Goal: Task Accomplishment & Management: Manage account settings

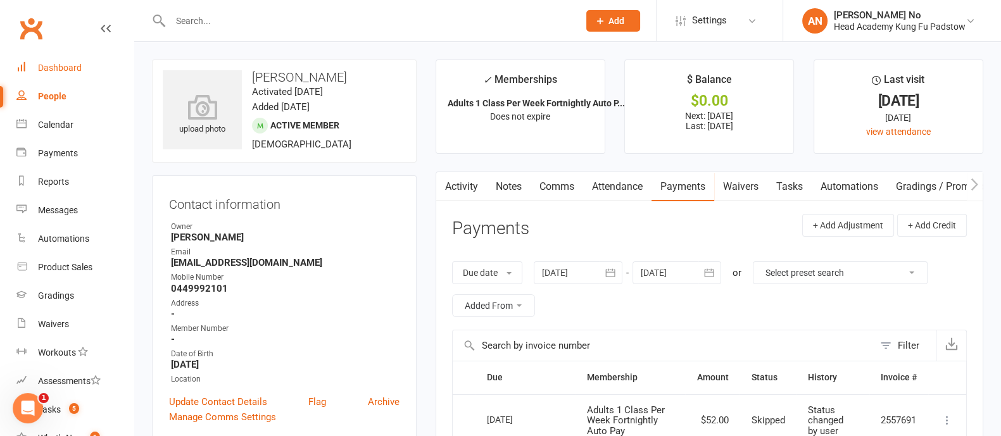
click at [58, 68] on div "Dashboard" at bounding box center [60, 68] width 44 height 10
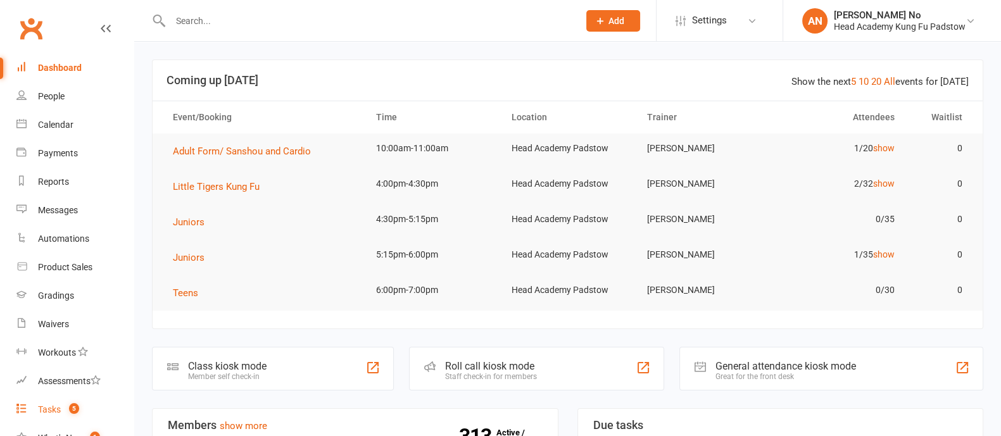
click at [70, 408] on span "5" at bounding box center [74, 408] width 10 height 11
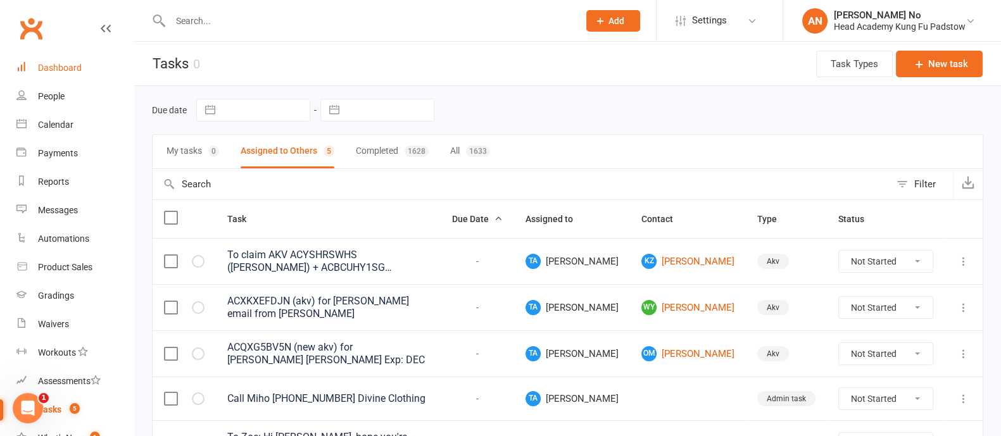
click at [69, 68] on div "Dashboard" at bounding box center [60, 68] width 44 height 10
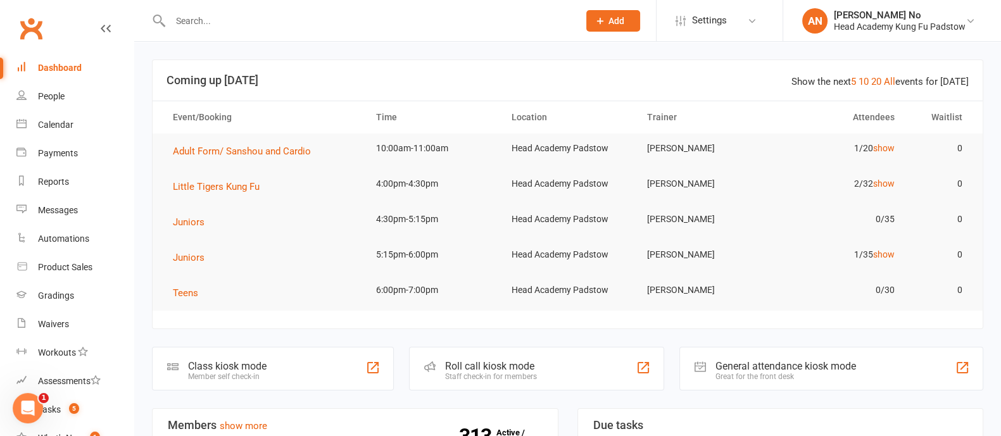
click at [206, 15] on input "text" at bounding box center [368, 21] width 403 height 18
paste input "Zayden Albassit"
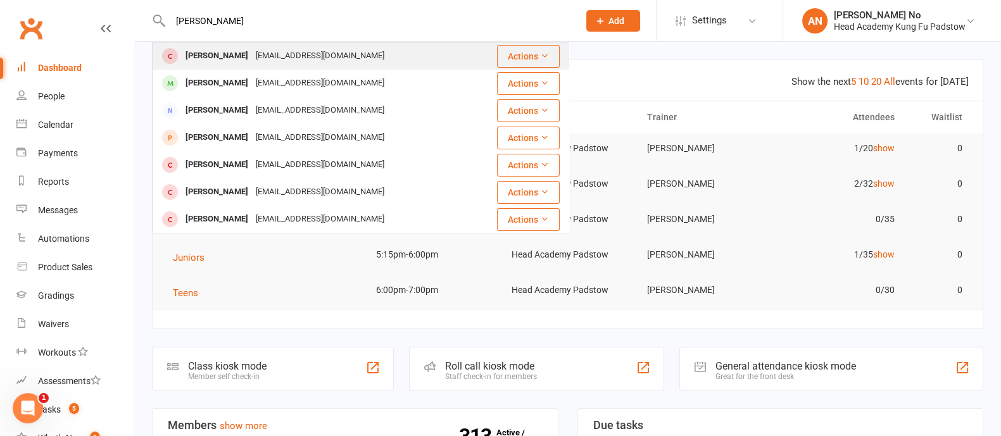
type input "Zayden Albassit"
click at [241, 57] on div "Zayden Albassit" at bounding box center [217, 56] width 70 height 18
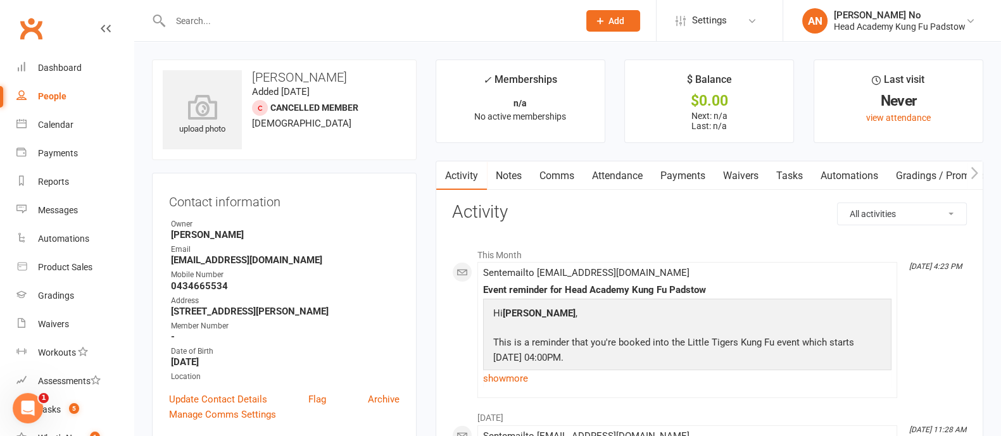
click at [628, 172] on link "Attendance" at bounding box center [617, 175] width 68 height 29
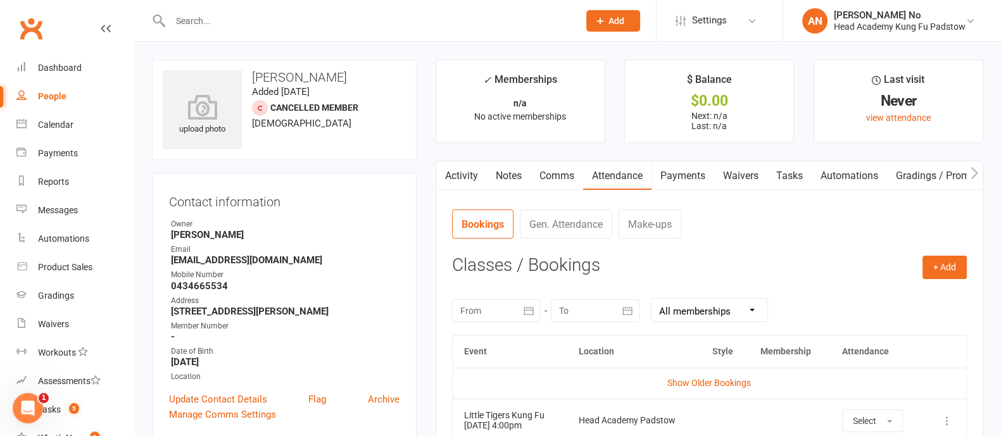
click at [467, 172] on link "Activity" at bounding box center [461, 175] width 51 height 29
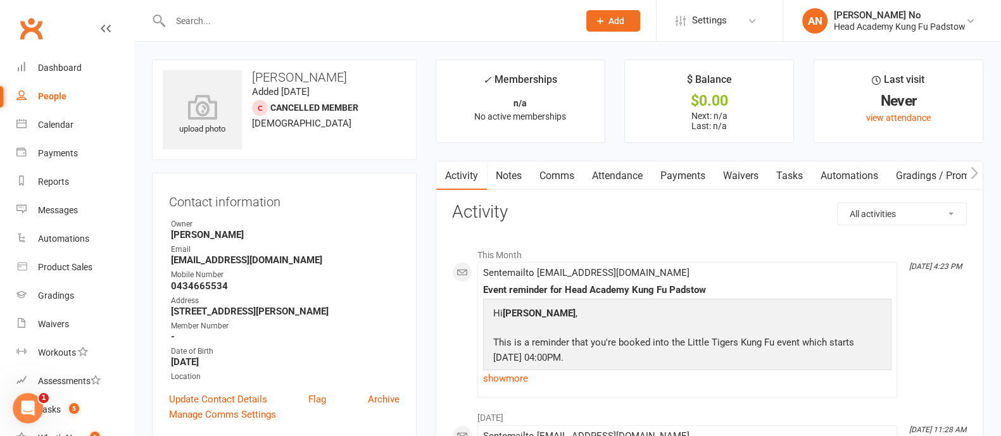
scroll to position [382, 0]
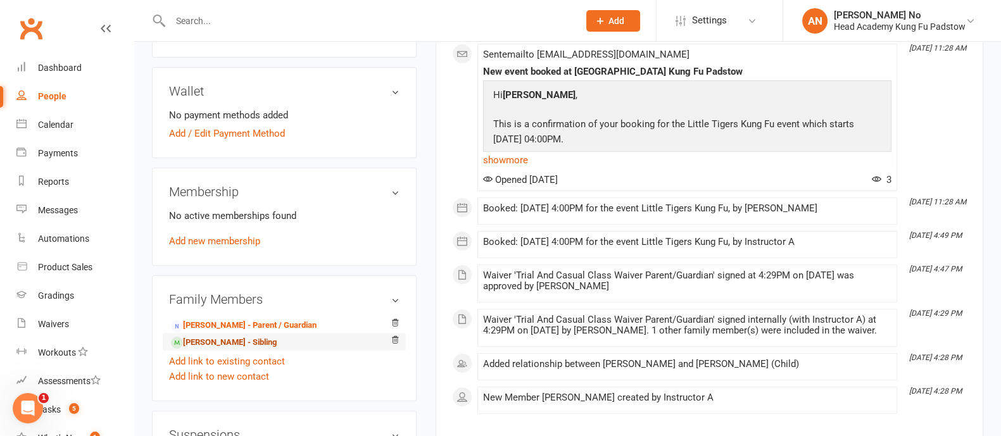
click at [255, 340] on link "Zachary Albassit - Sibling" at bounding box center [224, 342] width 106 height 13
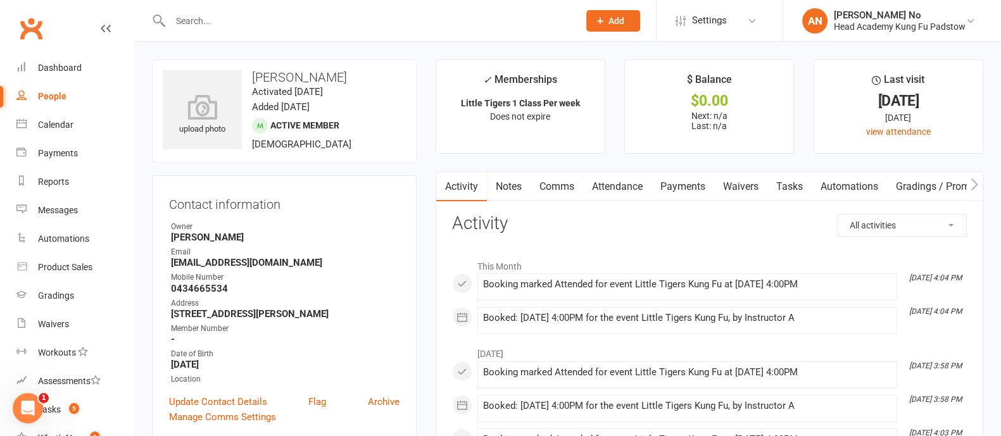
click at [622, 186] on link "Attendance" at bounding box center [617, 186] width 68 height 29
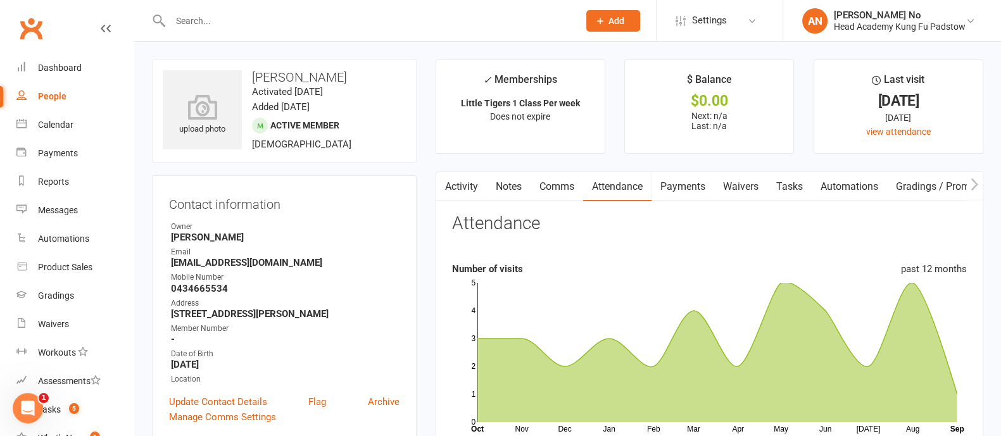
click at [217, 18] on input "text" at bounding box center [368, 21] width 403 height 18
paste input "Nathaniel Genday (5yo)"
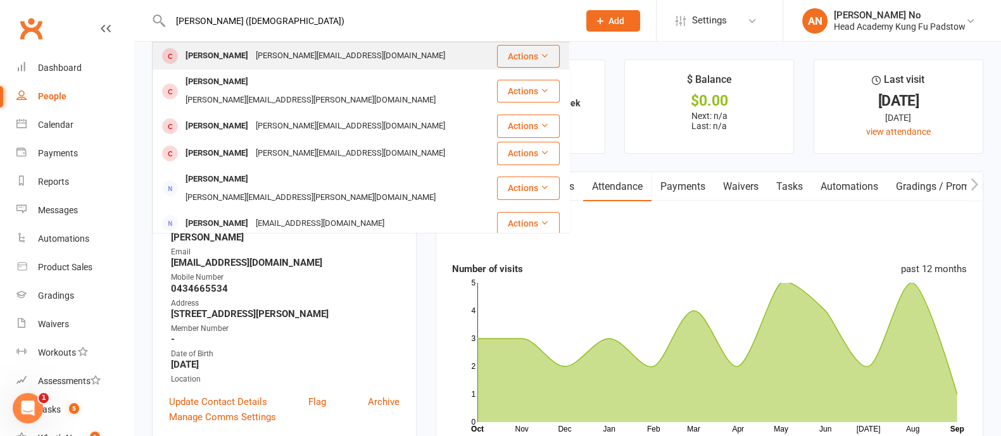
type input "Nathaniel Genday (5yo)"
click at [251, 61] on div "Nathaniel Genday" at bounding box center [217, 56] width 70 height 18
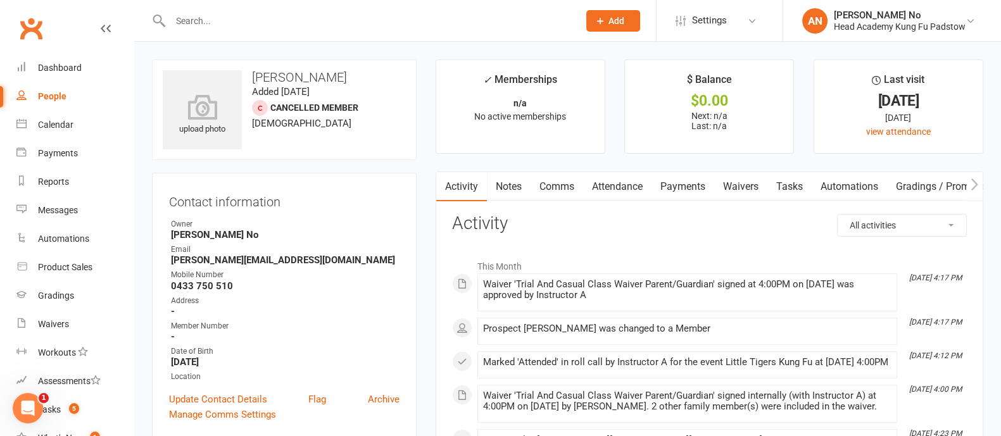
click at [620, 187] on link "Attendance" at bounding box center [617, 186] width 68 height 29
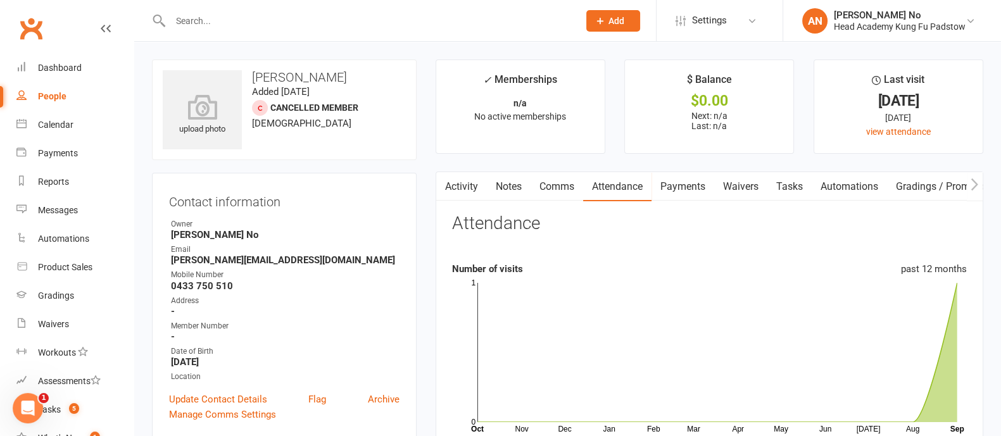
scroll to position [382, 0]
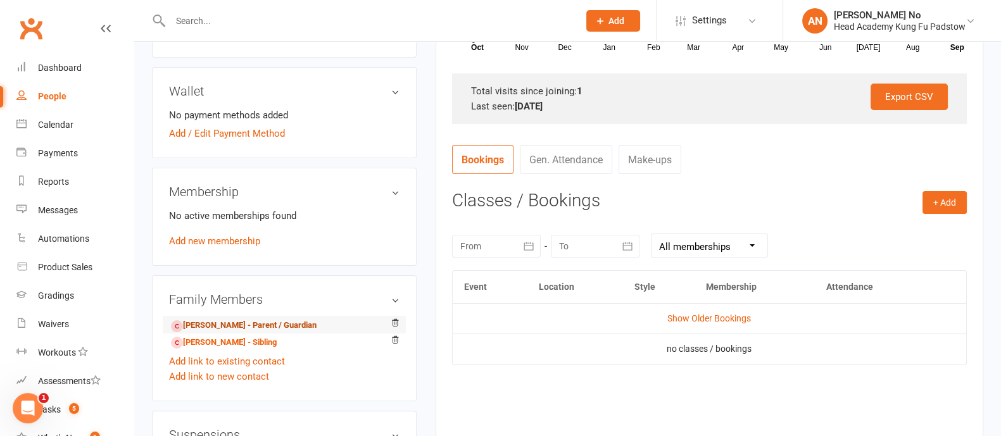
click at [227, 327] on link "Sara Genday - Parent / Guardian" at bounding box center [244, 325] width 146 height 13
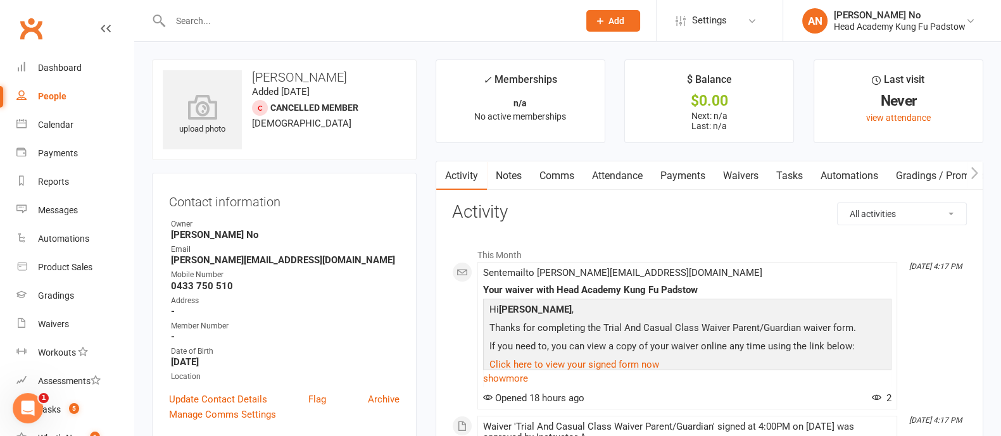
click at [736, 179] on link "Waivers" at bounding box center [740, 175] width 53 height 29
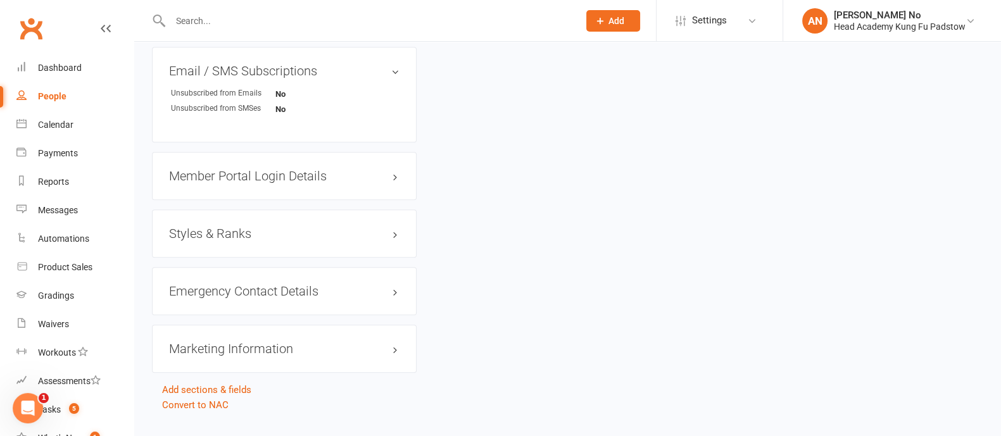
scroll to position [878, 0]
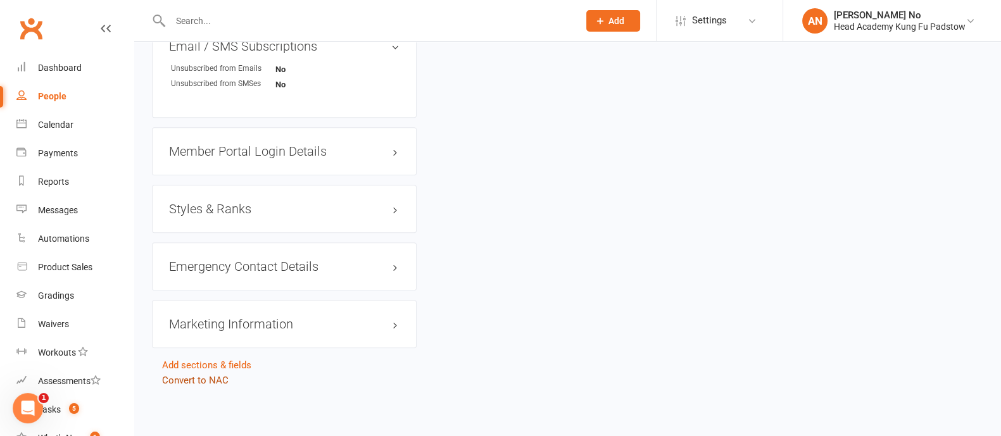
click at [205, 380] on link "Convert to NAC" at bounding box center [195, 380] width 66 height 11
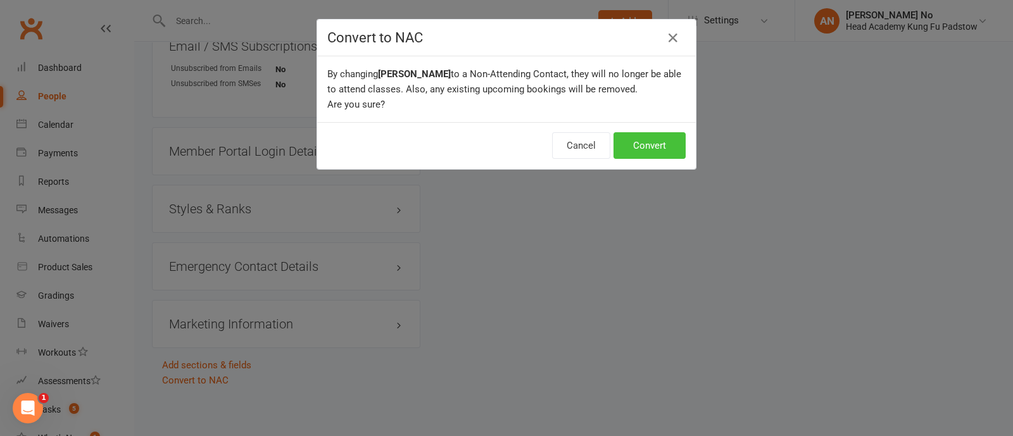
click at [645, 146] on button "Convert" at bounding box center [650, 145] width 72 height 27
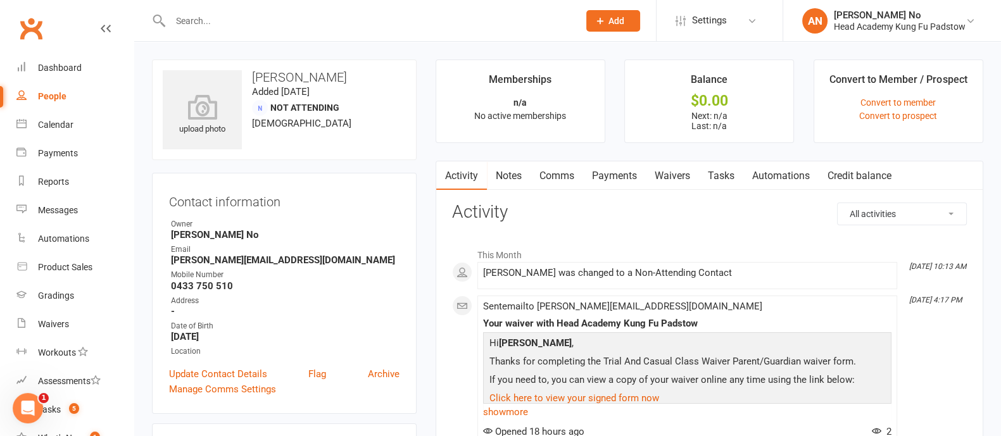
scroll to position [382, 0]
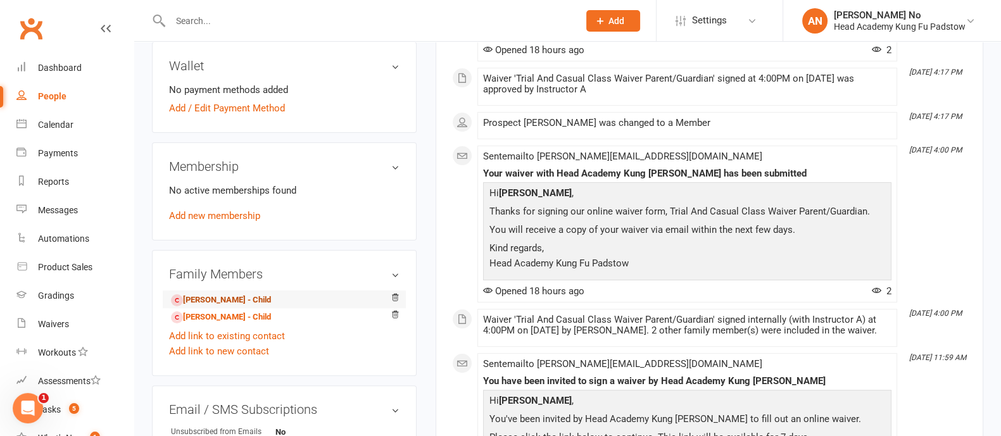
click at [232, 300] on link "Nathaniel Genday - Child" at bounding box center [221, 300] width 100 height 13
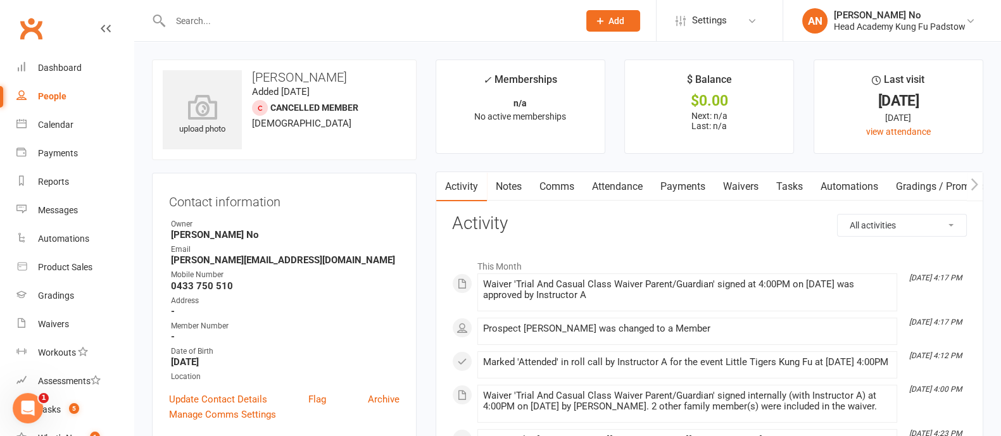
click at [628, 195] on link "Attendance" at bounding box center [617, 186] width 68 height 29
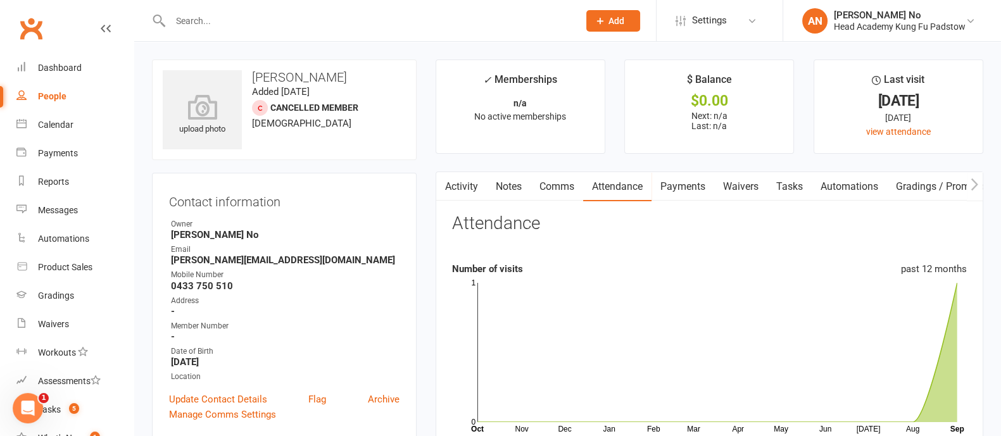
scroll to position [382, 0]
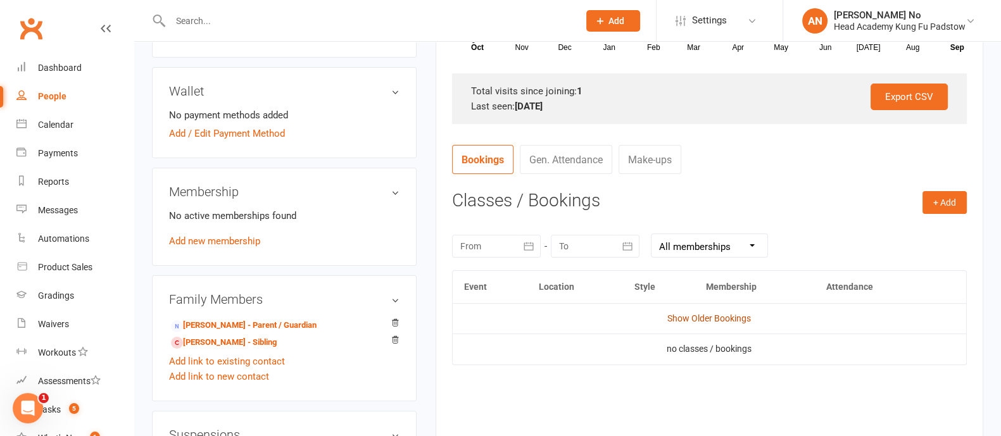
click at [728, 316] on link "Show Older Bookings" at bounding box center [709, 318] width 84 height 10
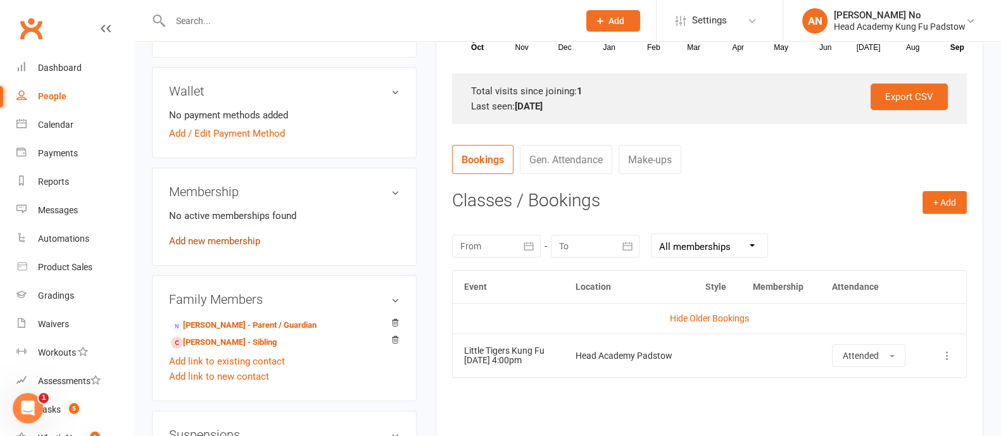
click at [225, 237] on link "Add new membership" at bounding box center [214, 241] width 91 height 11
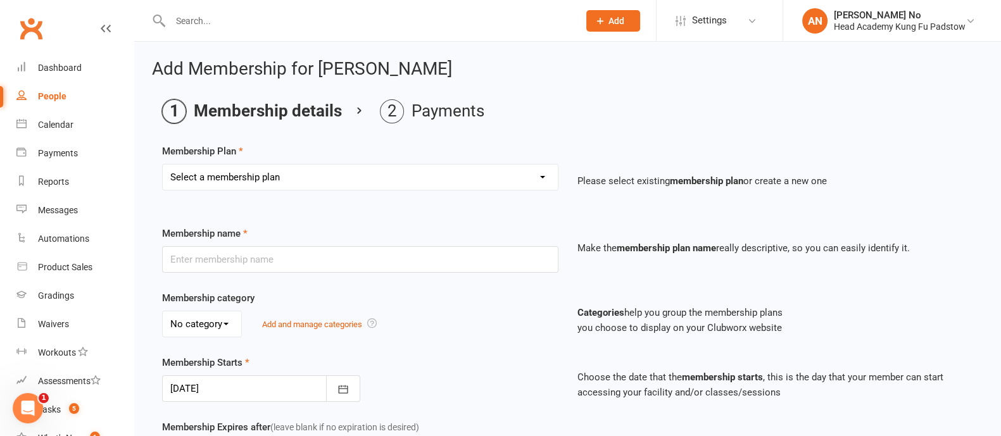
click at [478, 180] on select "Select a membership plan Create new Membership Plan Juniors 1 Class Per Week Fo…" at bounding box center [360, 177] width 395 height 25
select select "8"
click at [163, 165] on select "Select a membership plan Create new Membership Plan Juniors 1 Class Per Week Fo…" at bounding box center [360, 177] width 395 height 25
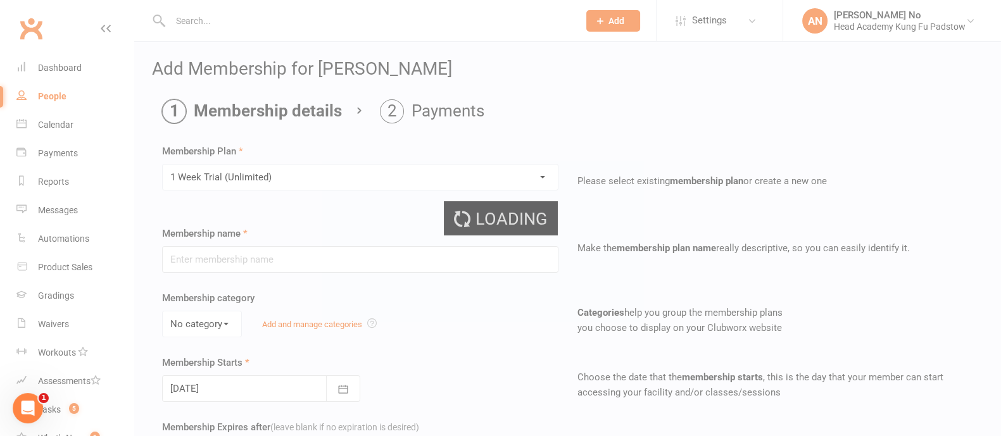
type input "1 Week Trial (Unlimited)"
type input "1"
select select "1"
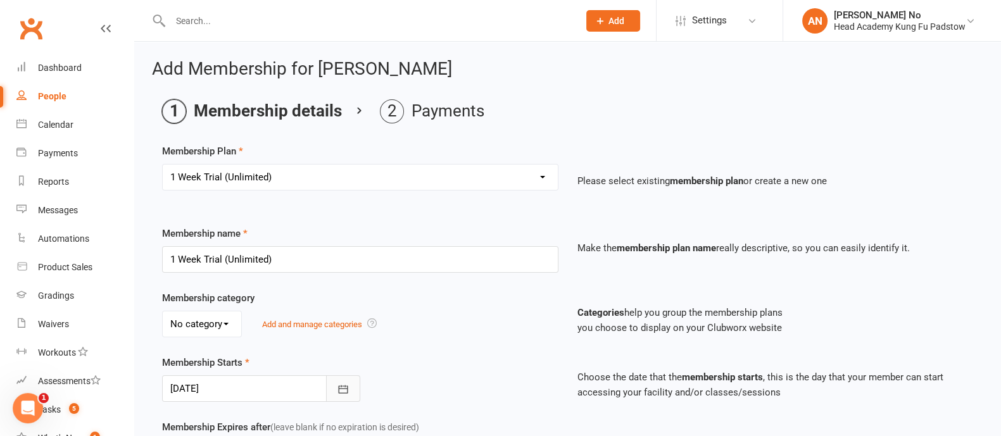
click at [347, 385] on icon "button" at bounding box center [342, 389] width 9 height 8
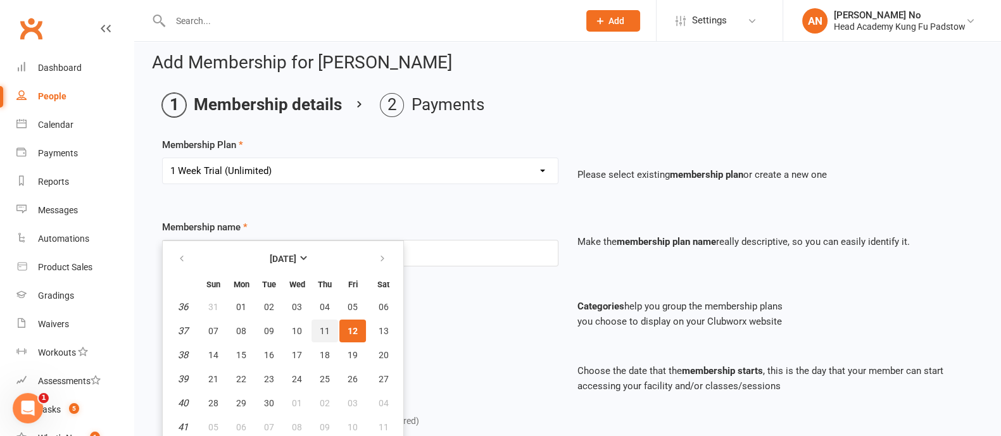
click at [321, 326] on span "11" at bounding box center [325, 331] width 10 height 10
type input "[DATE]"
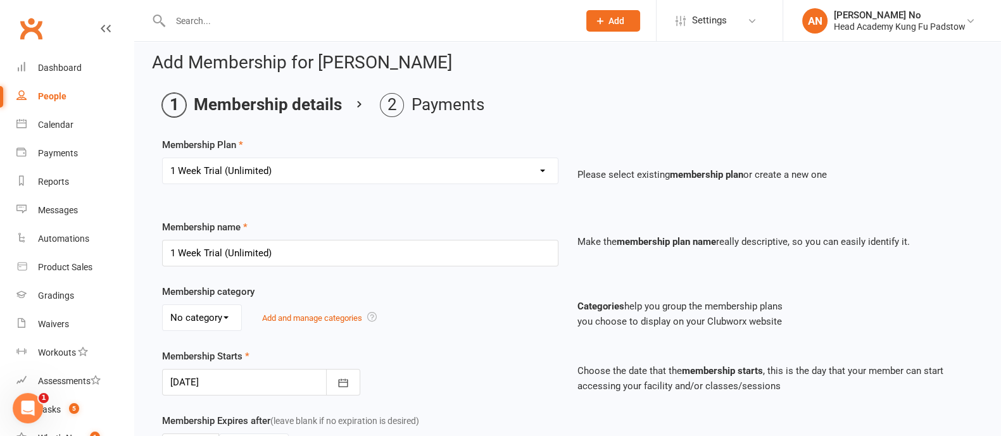
scroll to position [389, 0]
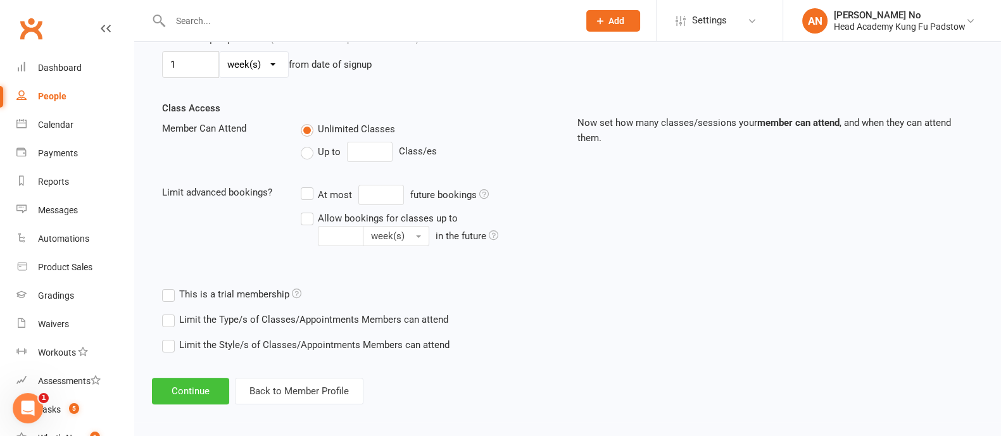
click at [208, 386] on button "Continue" at bounding box center [190, 391] width 77 height 27
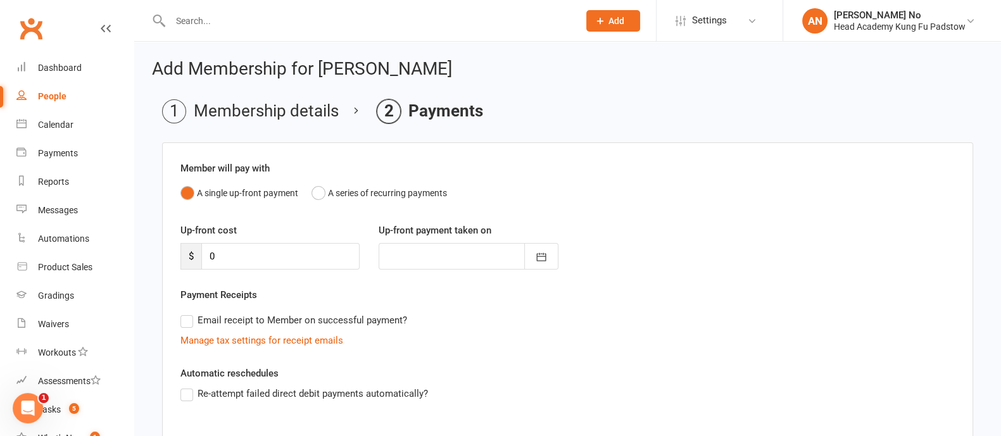
scroll to position [201, 0]
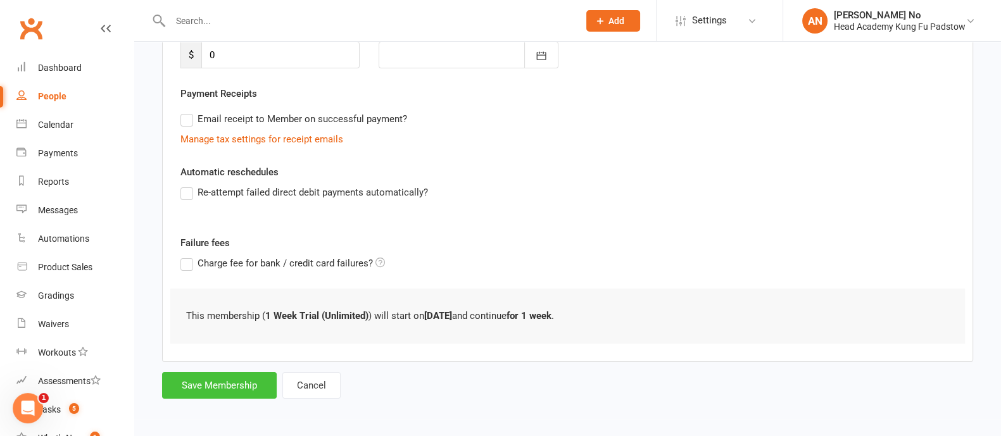
click at [239, 388] on button "Save Membership" at bounding box center [219, 385] width 115 height 27
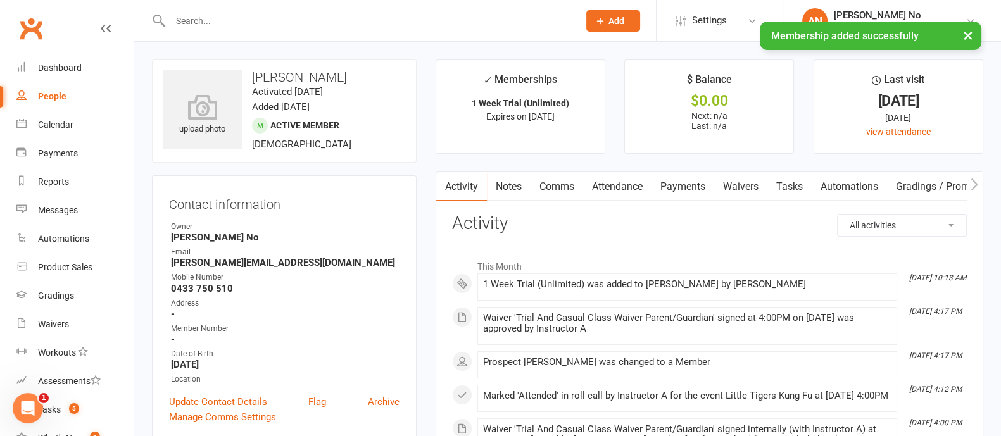
scroll to position [382, 0]
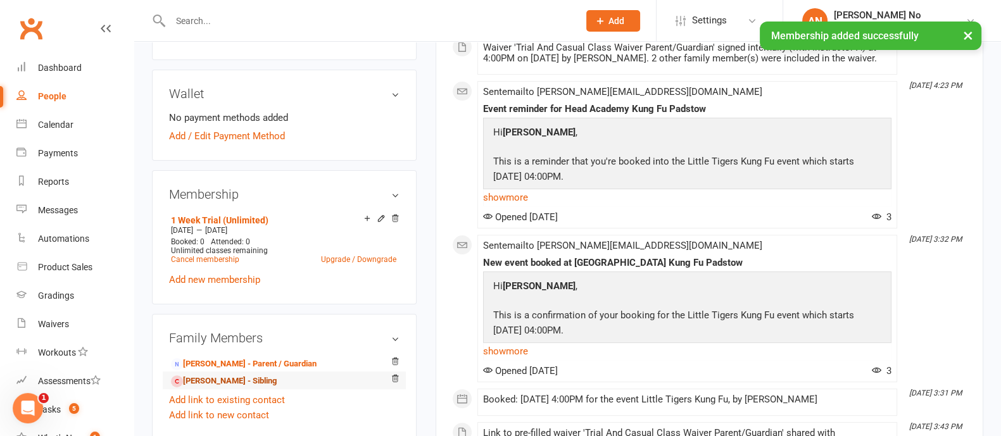
click at [215, 380] on link "Laurence Genday - Sibling" at bounding box center [224, 381] width 106 height 13
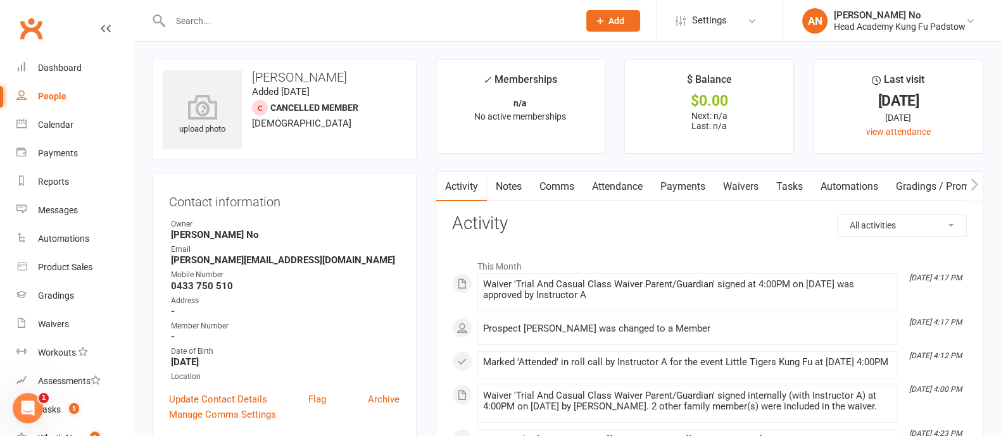
scroll to position [382, 0]
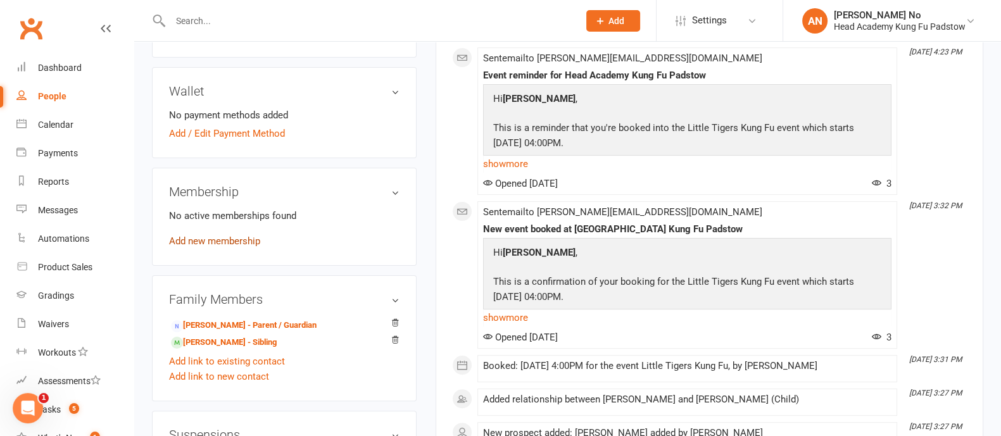
click at [254, 245] on link "Add new membership" at bounding box center [214, 241] width 91 height 11
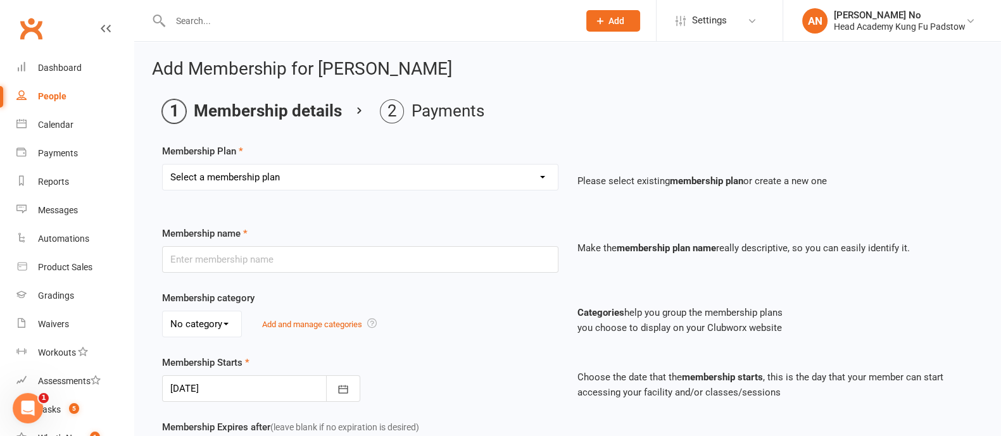
click at [369, 177] on select "Select a membership plan Create new Membership Plan Juniors 1 Class Per Week Fo…" at bounding box center [360, 177] width 395 height 25
select select "8"
click at [163, 165] on select "Select a membership plan Create new Membership Plan Juniors 1 Class Per Week Fo…" at bounding box center [360, 177] width 395 height 25
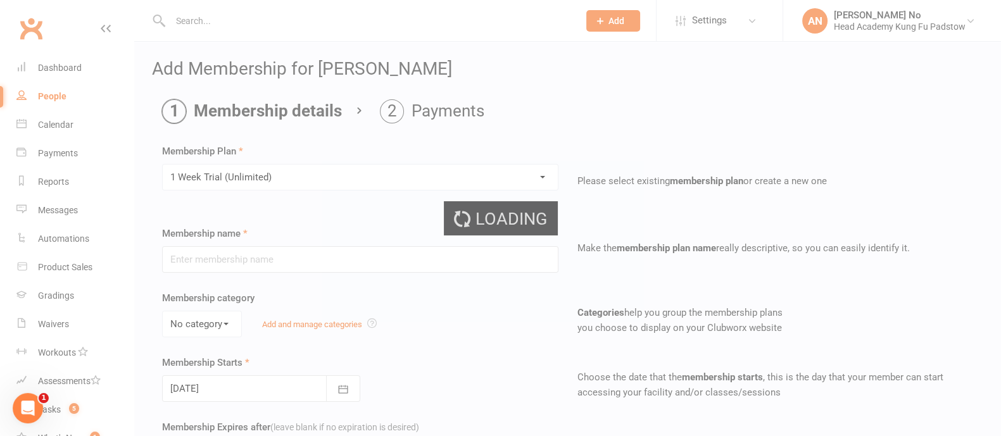
type input "1 Week Trial (Unlimited)"
type input "1"
select select "1"
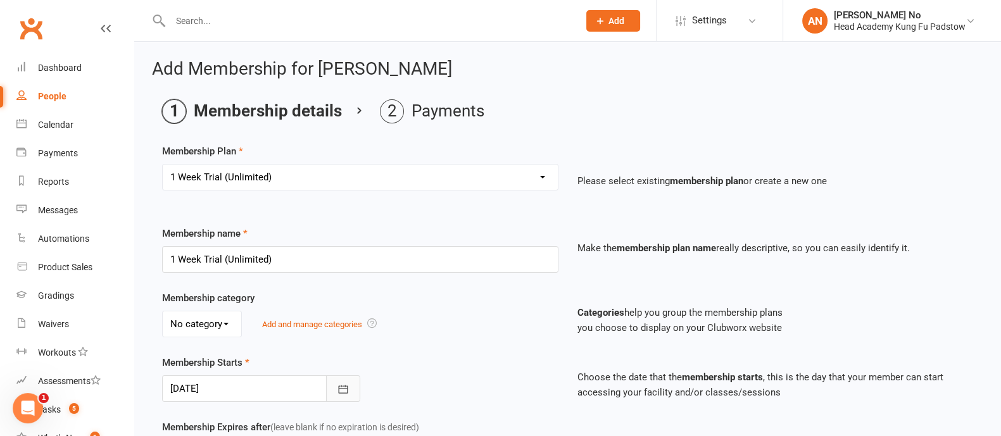
click at [346, 388] on icon "button" at bounding box center [342, 389] width 9 height 8
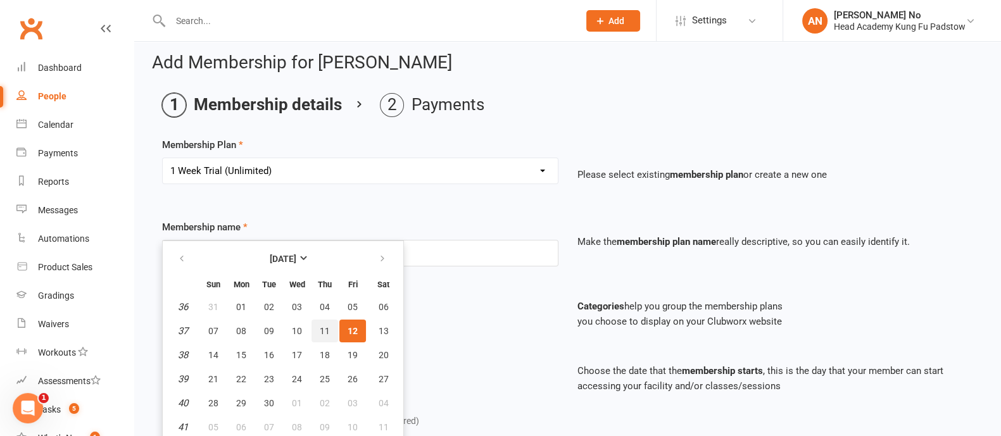
click at [315, 327] on button "11" at bounding box center [325, 331] width 27 height 23
type input "[DATE]"
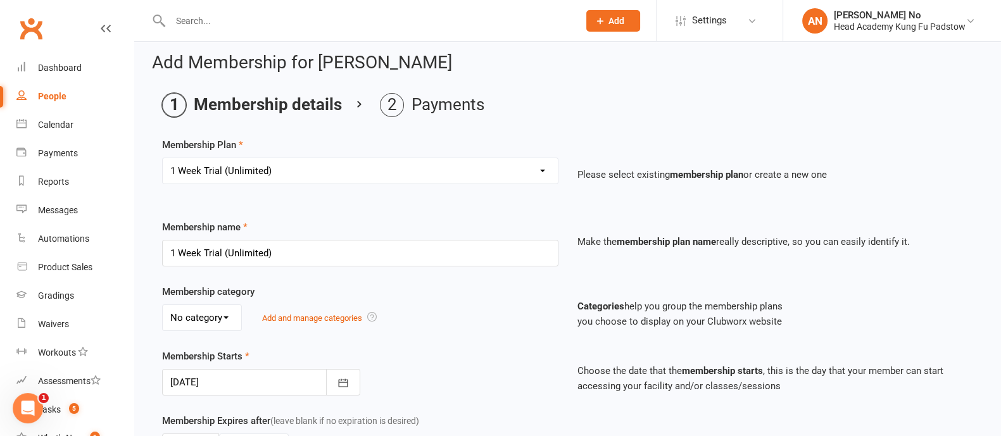
scroll to position [391, 0]
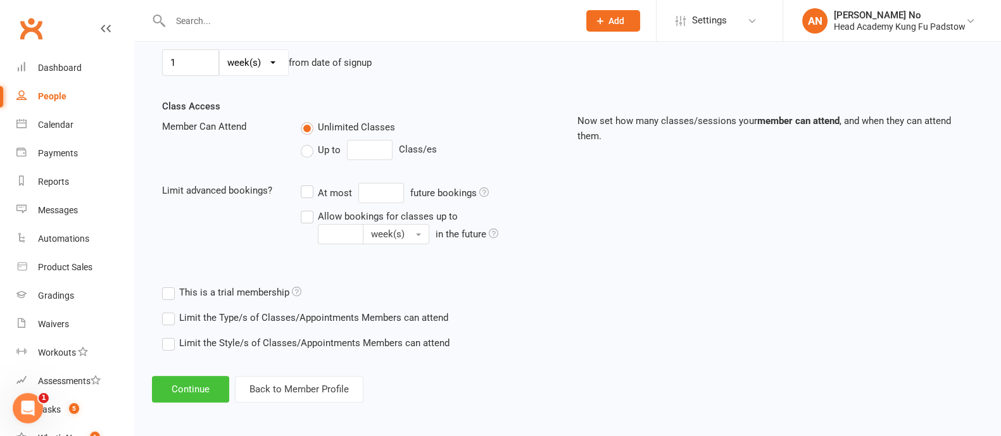
click at [186, 395] on button "Continue" at bounding box center [190, 389] width 77 height 27
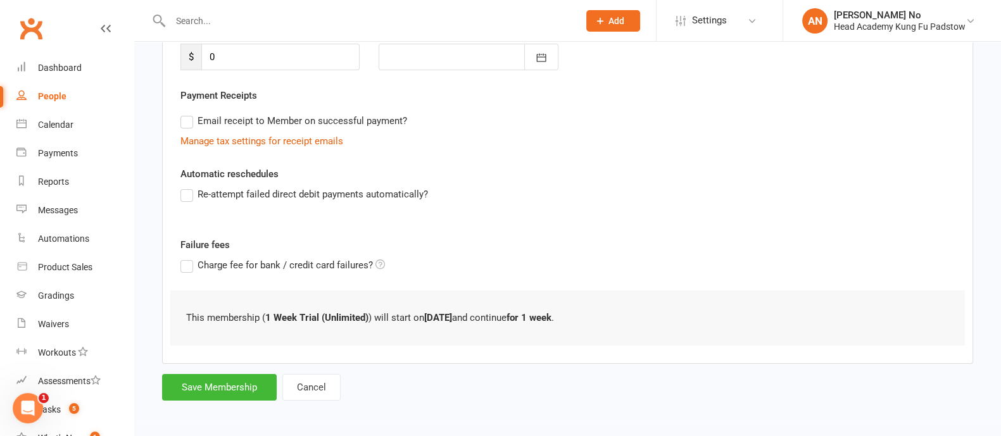
scroll to position [201, 0]
click at [200, 384] on button "Save Membership" at bounding box center [219, 385] width 115 height 27
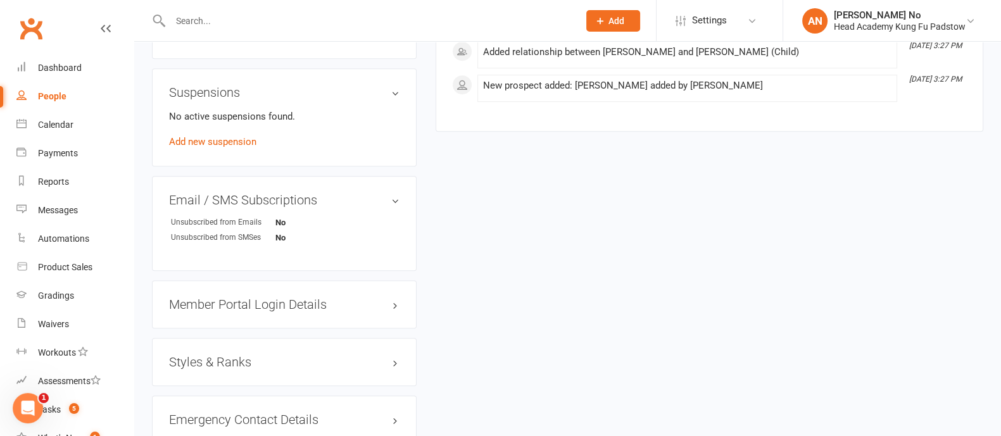
scroll to position [382, 0]
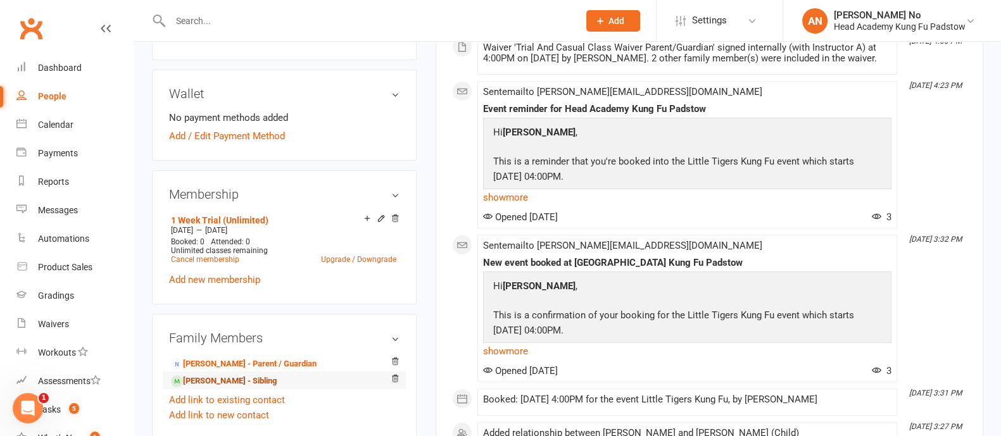
click at [218, 381] on link "Nathaniel Genday - Sibling" at bounding box center [224, 381] width 106 height 13
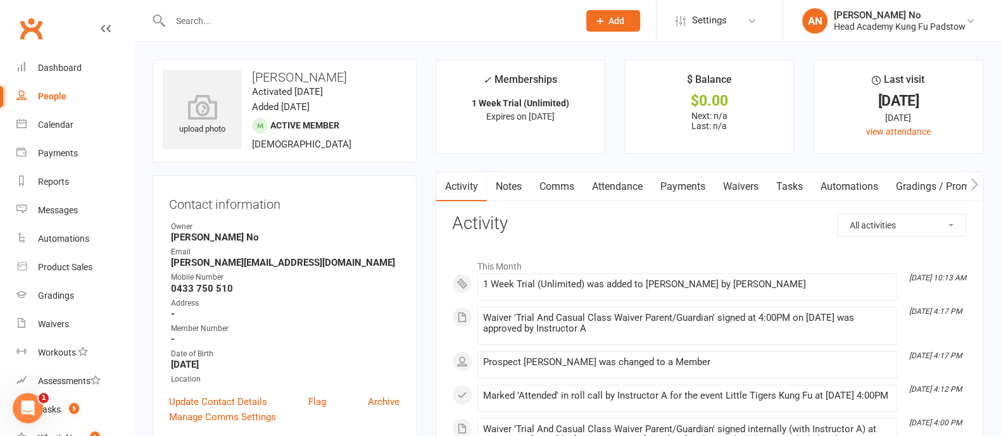
click at [624, 185] on link "Attendance" at bounding box center [617, 186] width 68 height 29
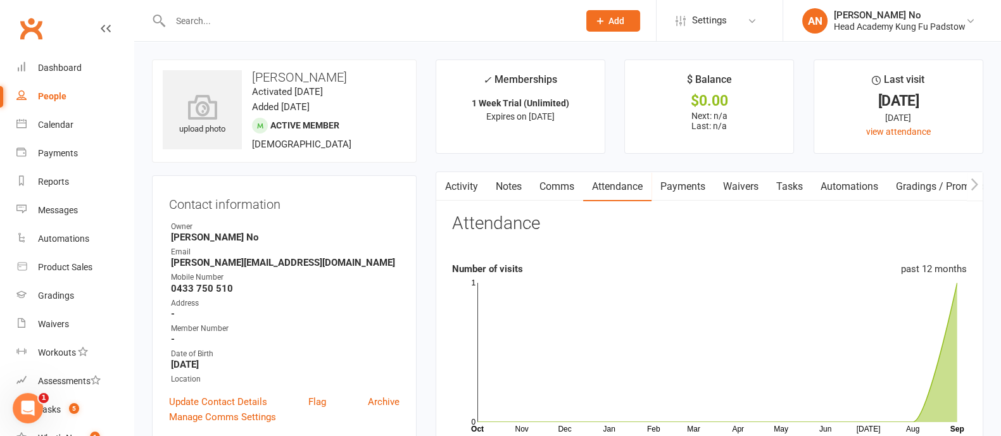
scroll to position [382, 0]
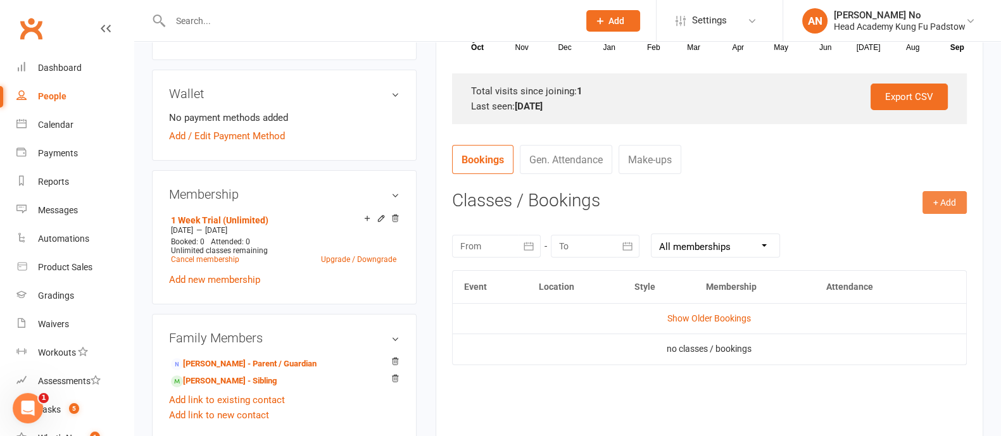
click at [932, 201] on button "+ Add" at bounding box center [945, 202] width 44 height 23
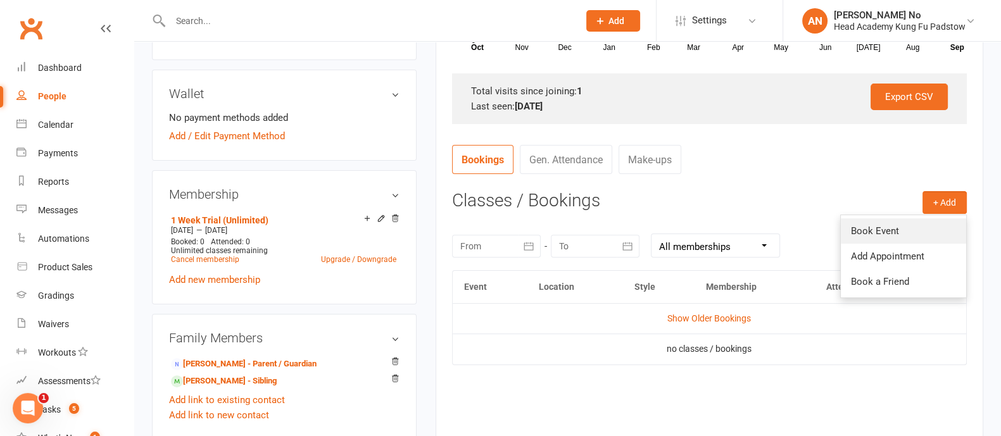
click at [890, 228] on link "Book Event" at bounding box center [903, 230] width 125 height 25
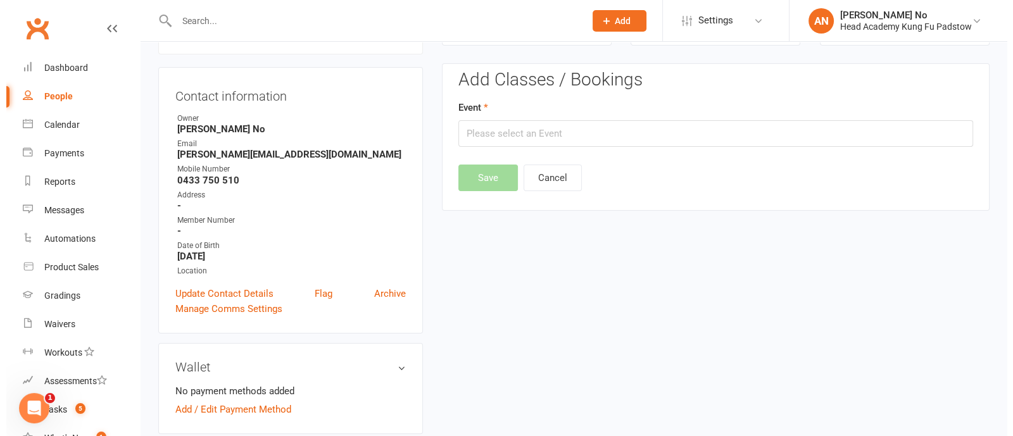
scroll to position [108, 0]
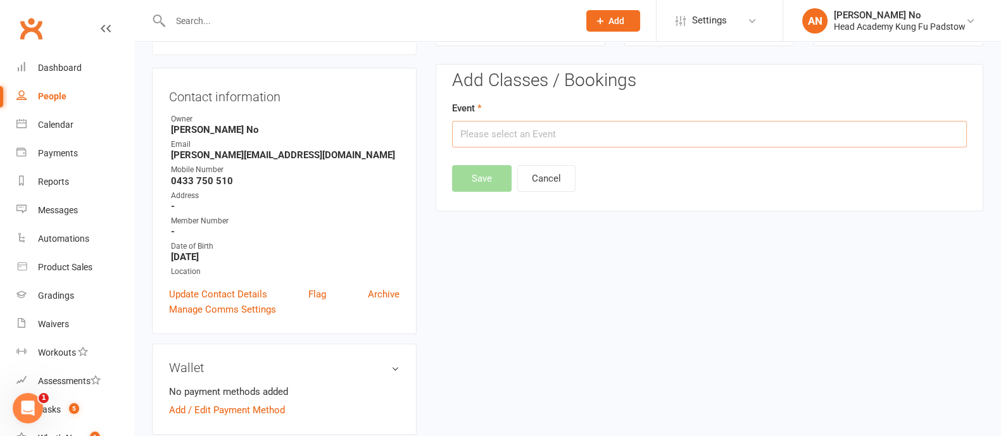
click at [755, 138] on input "text" at bounding box center [709, 134] width 515 height 27
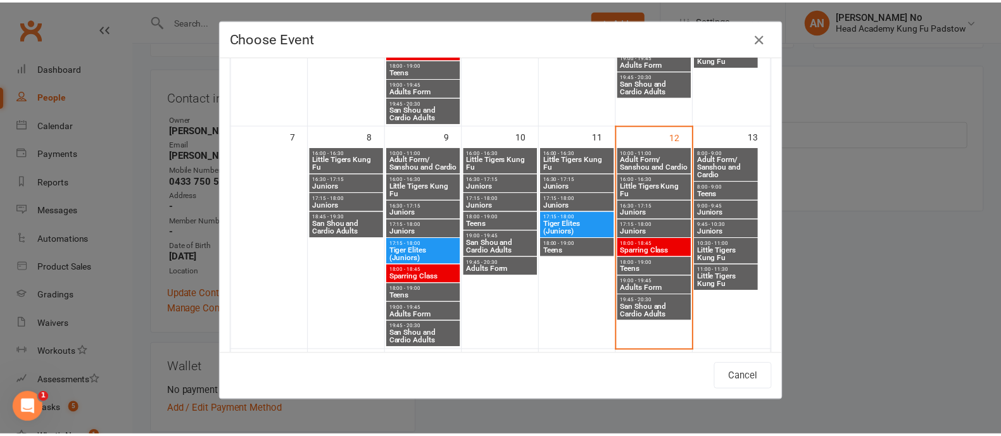
scroll to position [248, 0]
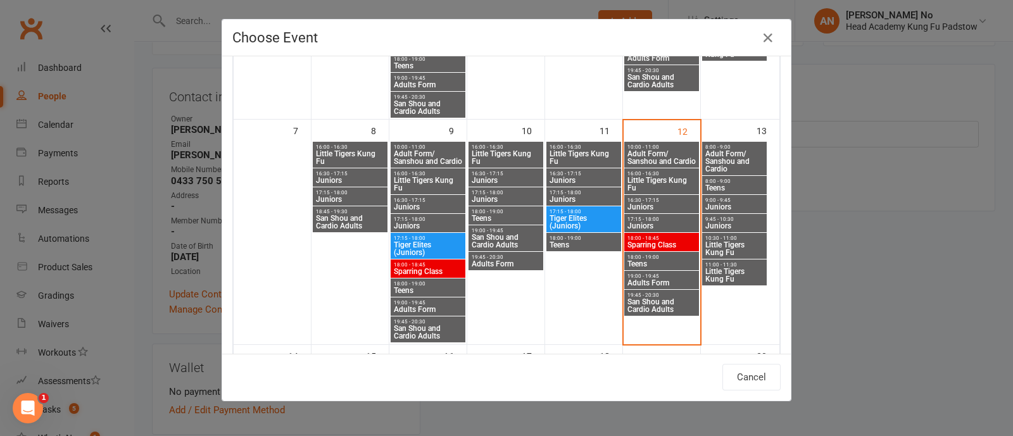
click at [729, 268] on span "Little Tigers Kung Fu" at bounding box center [735, 275] width 60 height 15
type input "Little Tigers Kung Fu - Sep 13, 2025 11:00:00 AM"
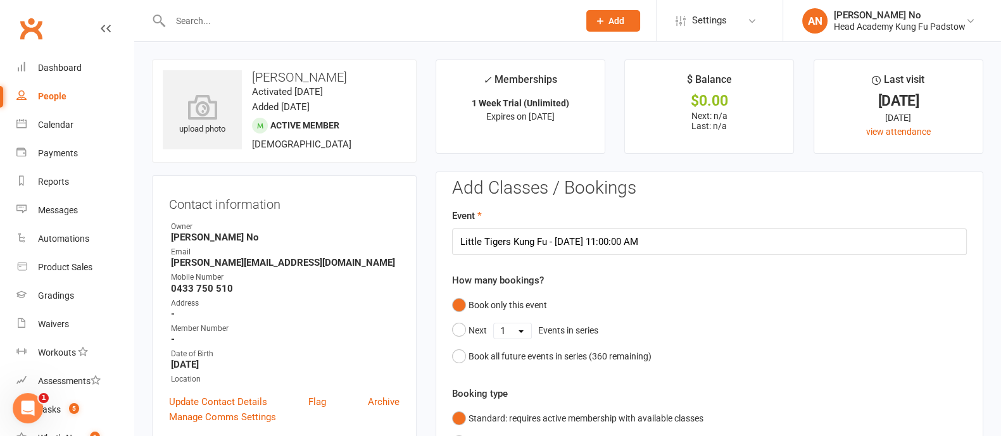
scroll to position [382, 0]
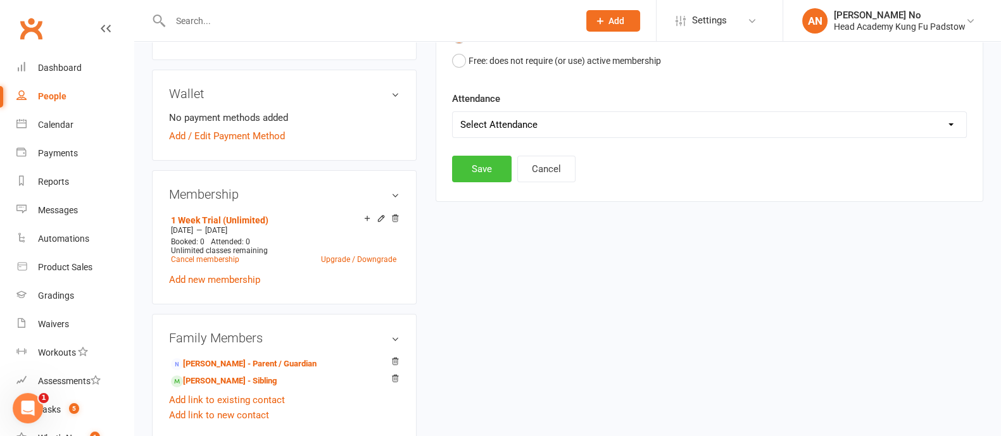
click at [478, 174] on button "Save" at bounding box center [482, 169] width 60 height 27
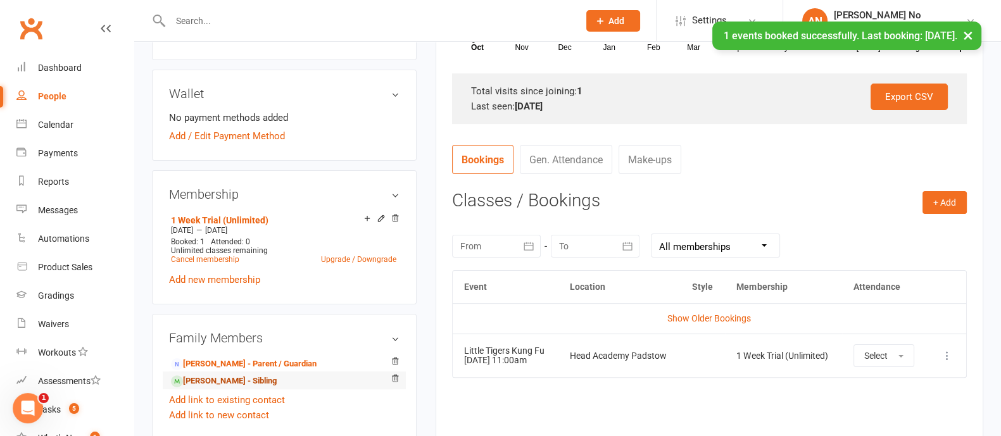
click at [241, 382] on link "Laurence Genday - Sibling" at bounding box center [224, 381] width 106 height 13
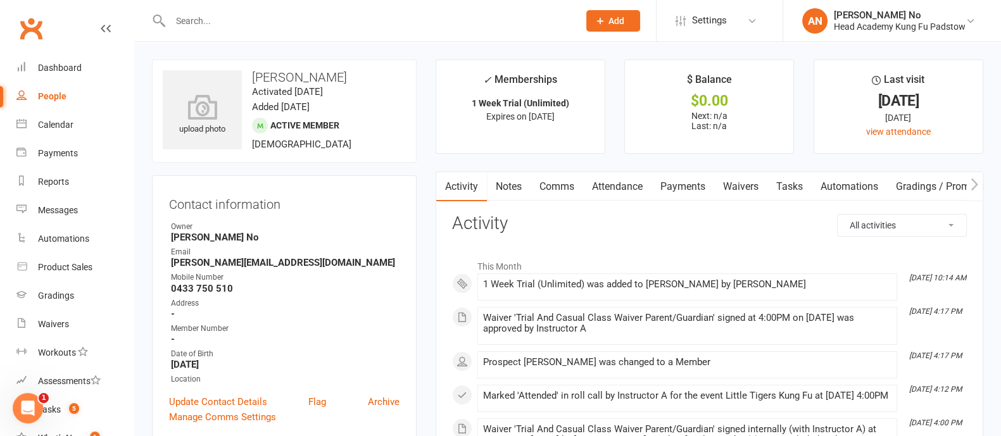
click at [629, 187] on link "Attendance" at bounding box center [617, 186] width 68 height 29
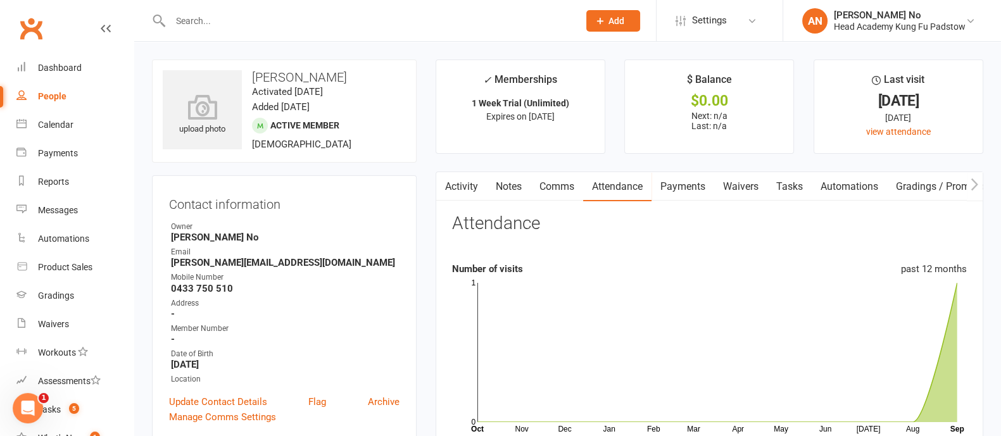
scroll to position [382, 0]
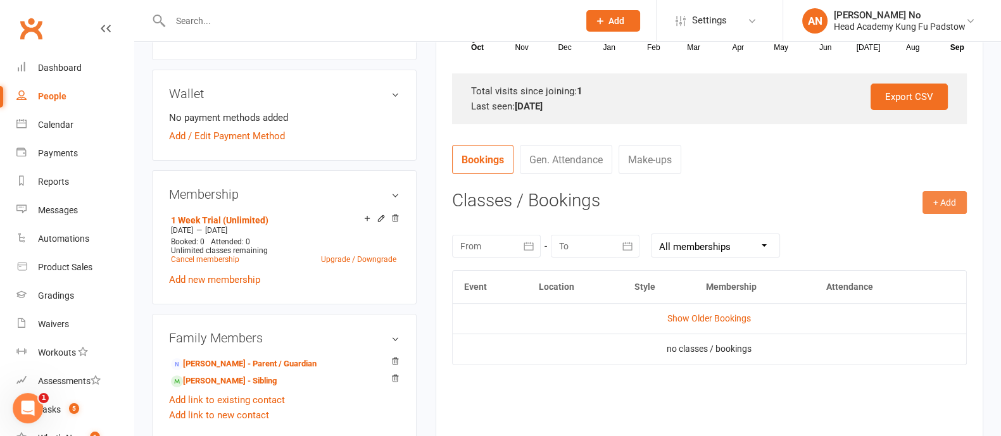
click at [944, 207] on button "+ Add" at bounding box center [945, 202] width 44 height 23
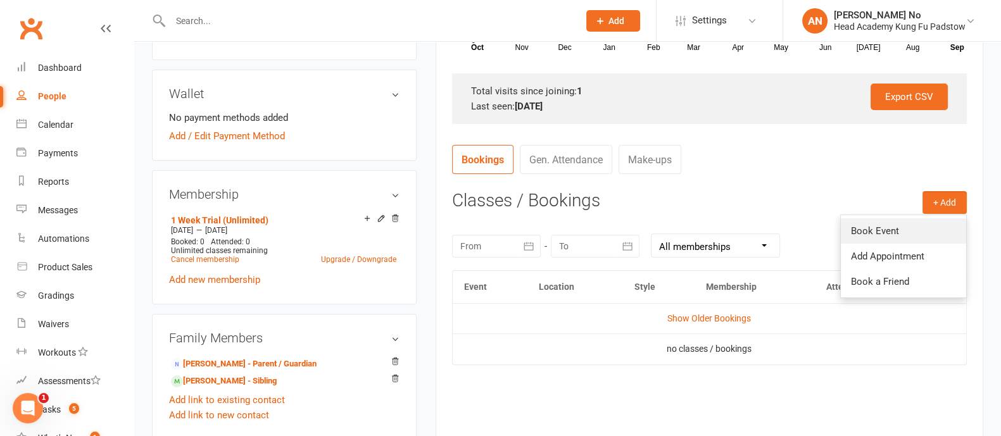
click at [890, 227] on link "Book Event" at bounding box center [903, 230] width 125 height 25
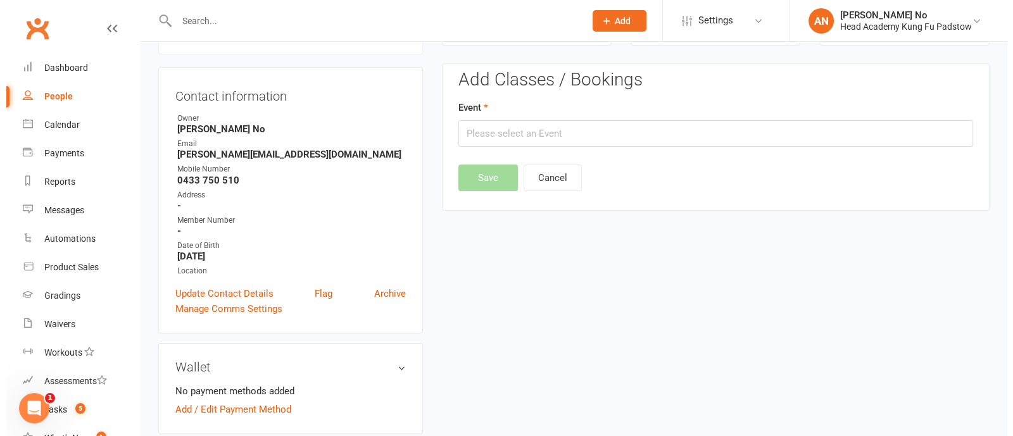
scroll to position [108, 0]
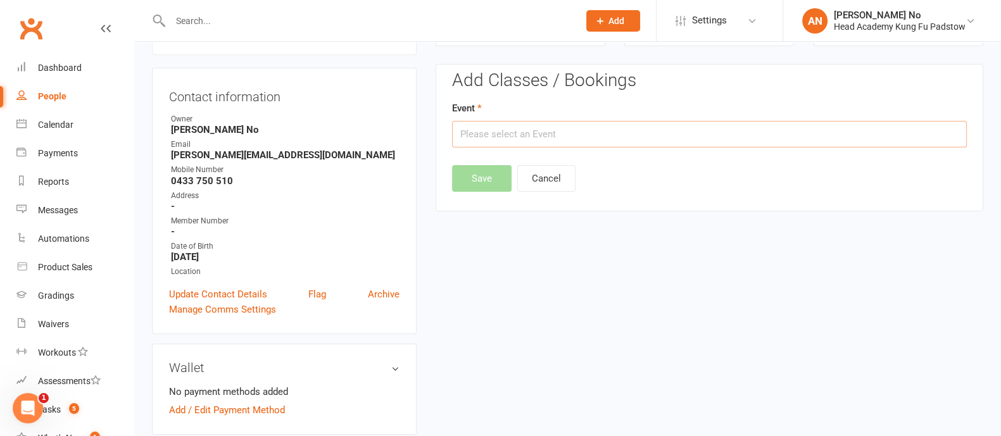
click at [747, 139] on input "text" at bounding box center [709, 134] width 515 height 27
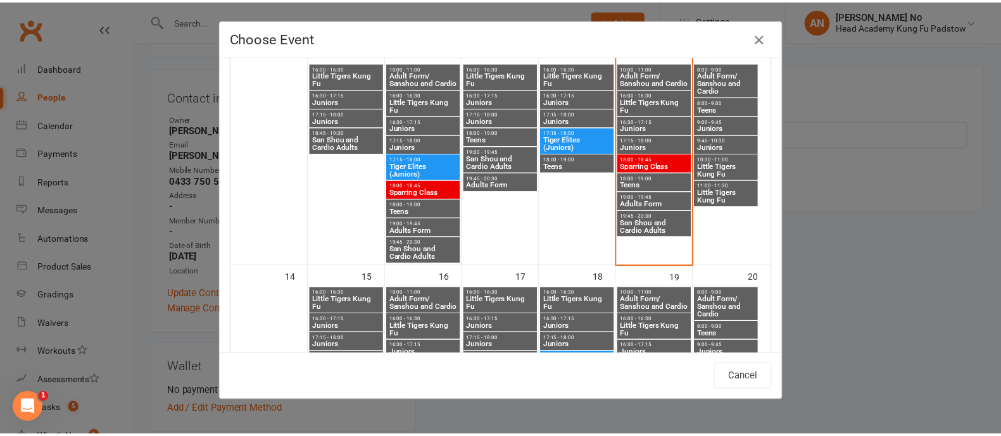
scroll to position [245, 0]
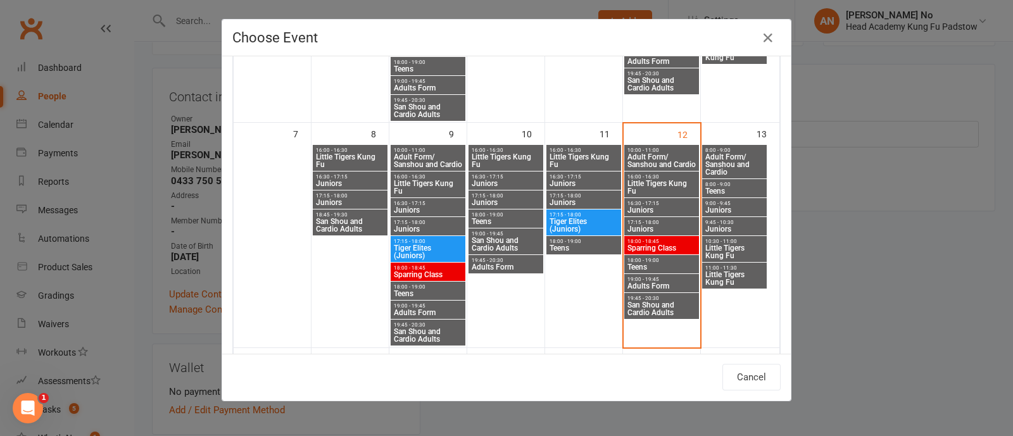
click at [729, 271] on span "Little Tigers Kung Fu" at bounding box center [735, 278] width 60 height 15
type input "Little Tigers Kung Fu - Sep 13, 2025 11:00:00 AM"
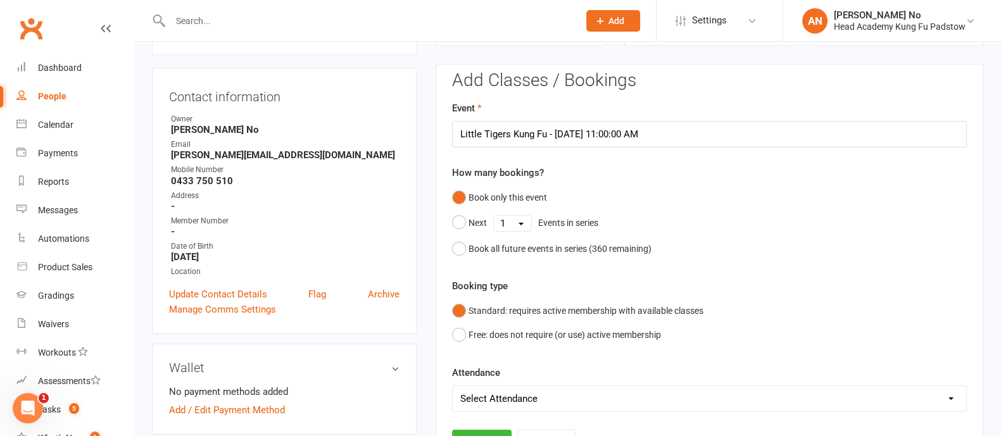
scroll to position [490, 0]
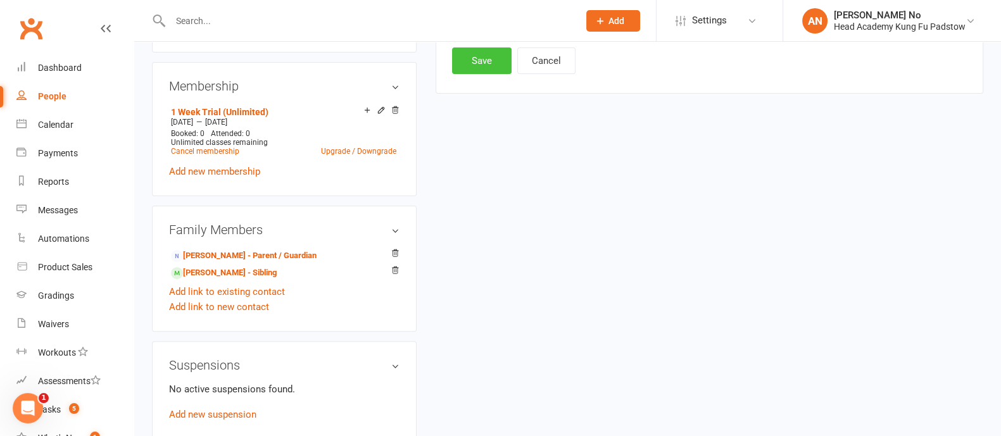
click at [474, 63] on button "Save" at bounding box center [482, 60] width 60 height 27
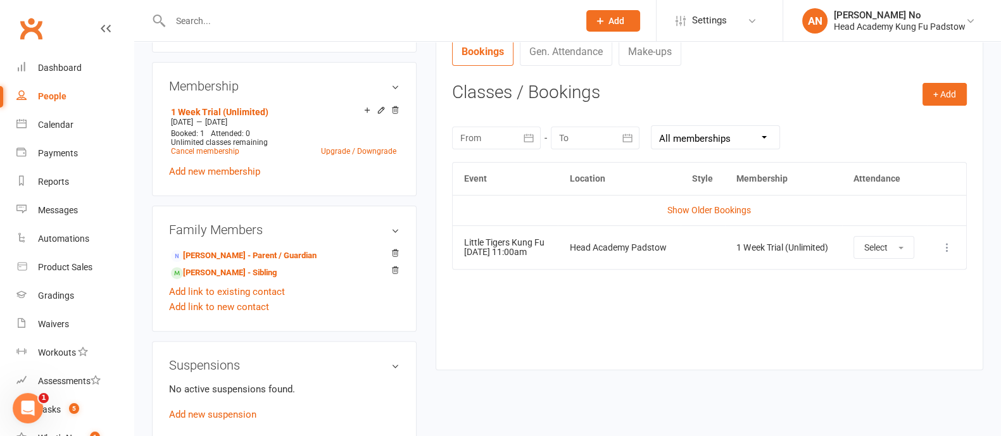
click at [222, 26] on input "text" at bounding box center [368, 21] width 403 height 18
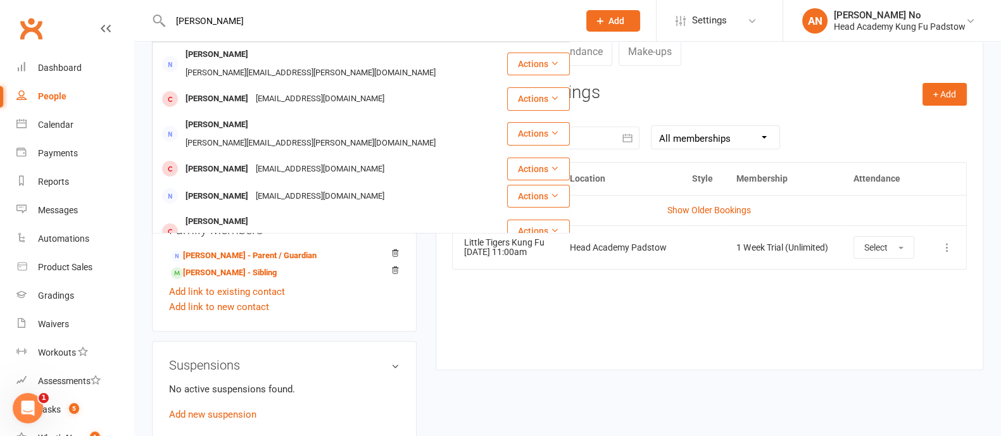
type input "oliver pho"
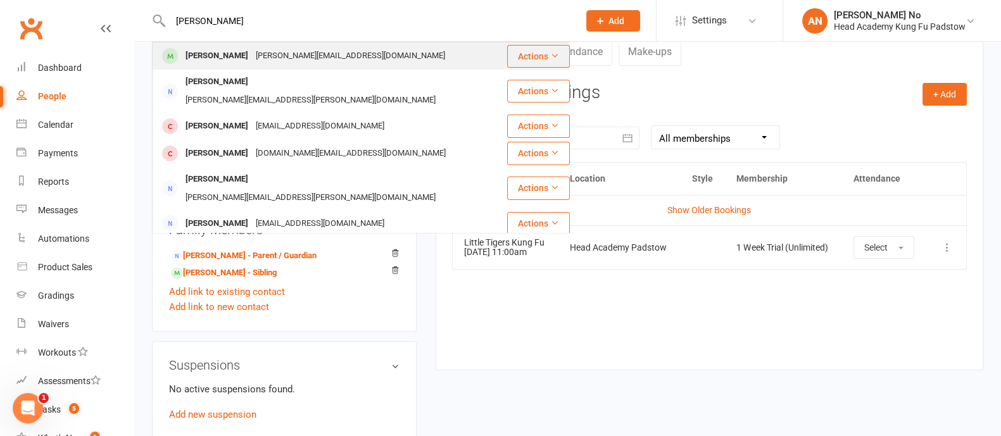
click at [252, 47] on div "huong.duong134@gmail.com" at bounding box center [350, 56] width 197 height 18
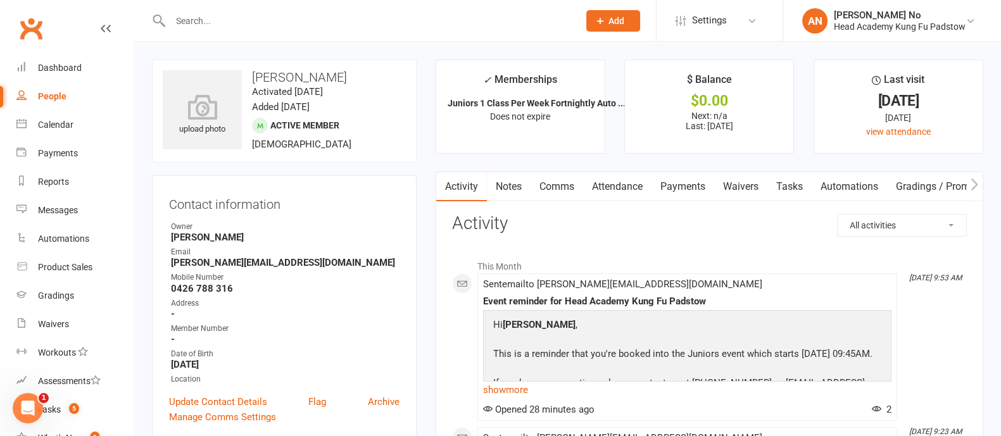
click at [643, 186] on link "Attendance" at bounding box center [617, 186] width 68 height 29
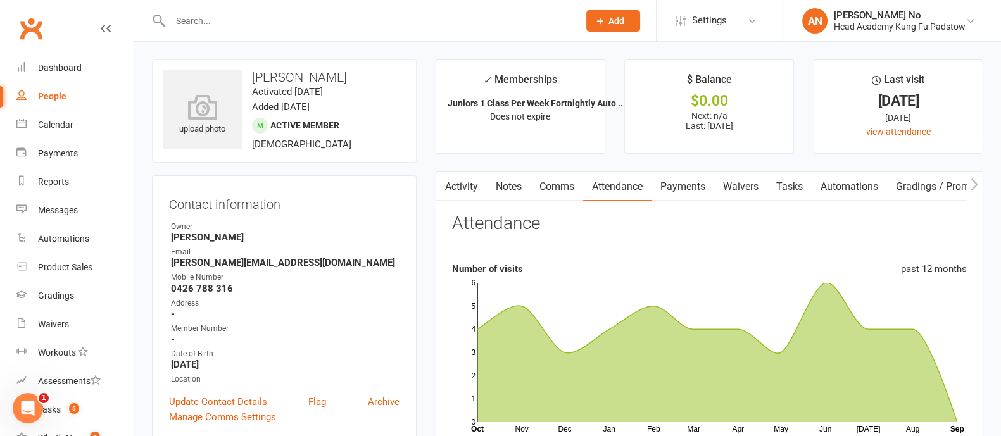
click at [220, 23] on input "text" at bounding box center [368, 21] width 403 height 18
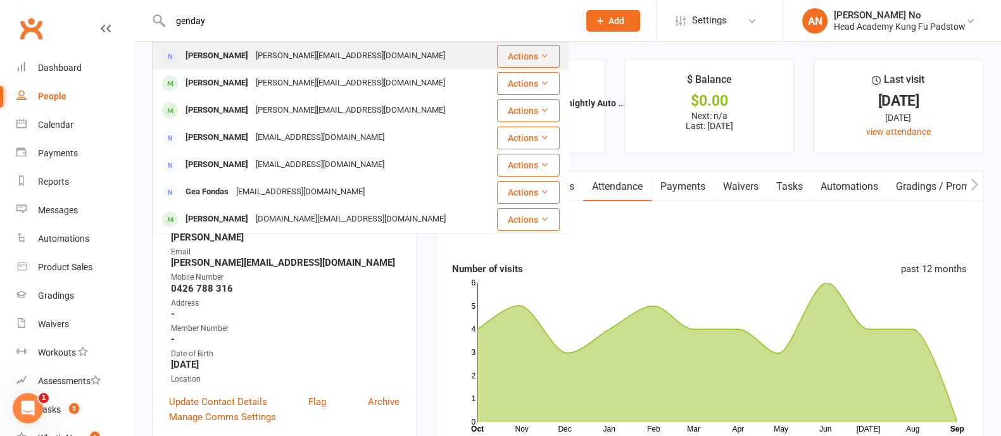
type input "genday"
click at [232, 58] on div "Sara Genday" at bounding box center [217, 56] width 70 height 18
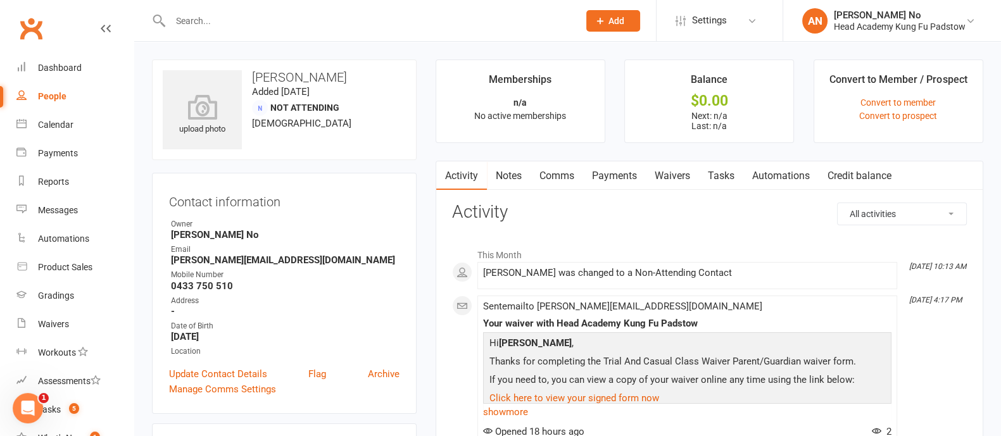
click at [684, 177] on link "Waivers" at bounding box center [672, 175] width 53 height 29
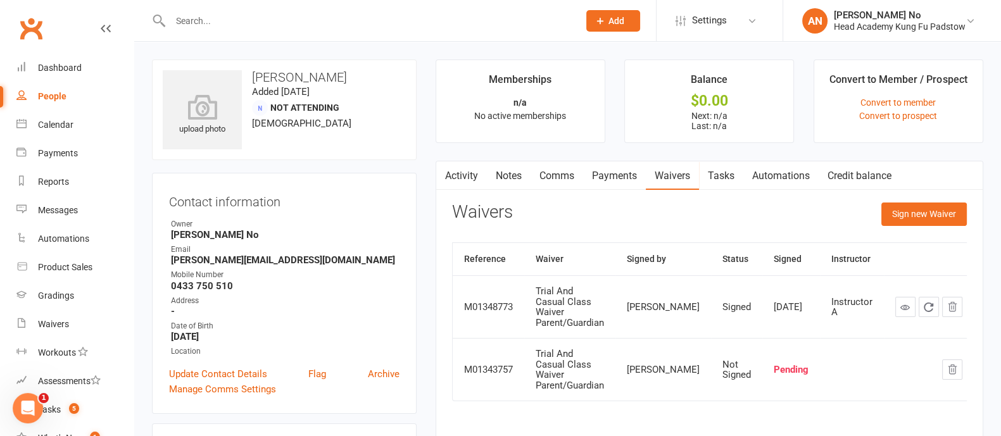
click at [468, 180] on link "Activity" at bounding box center [461, 175] width 51 height 29
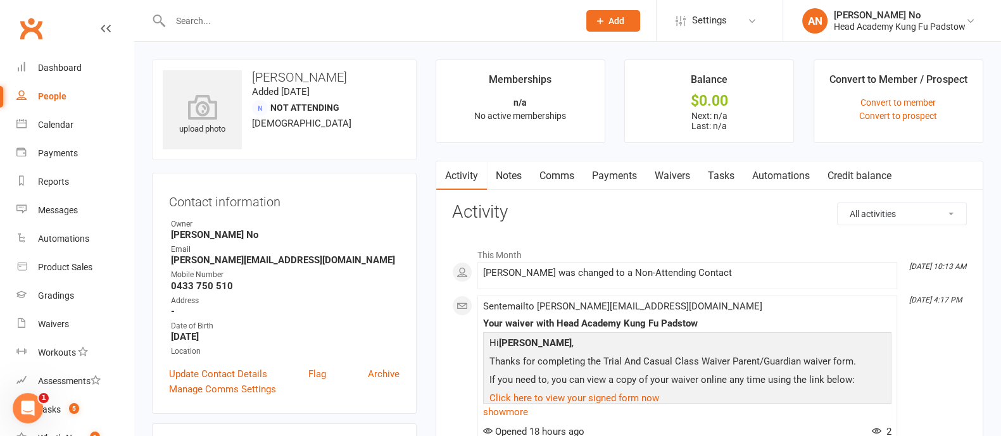
scroll to position [382, 0]
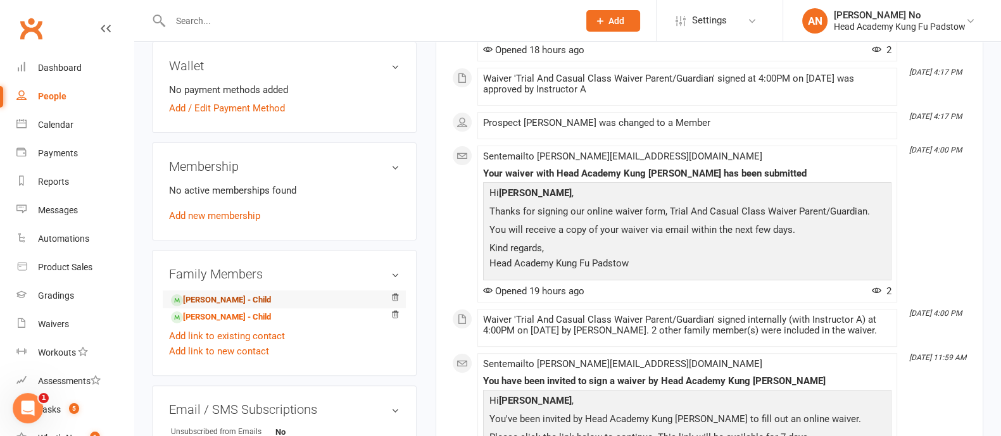
click at [241, 301] on link "Nathaniel Genday - Child" at bounding box center [221, 300] width 100 height 13
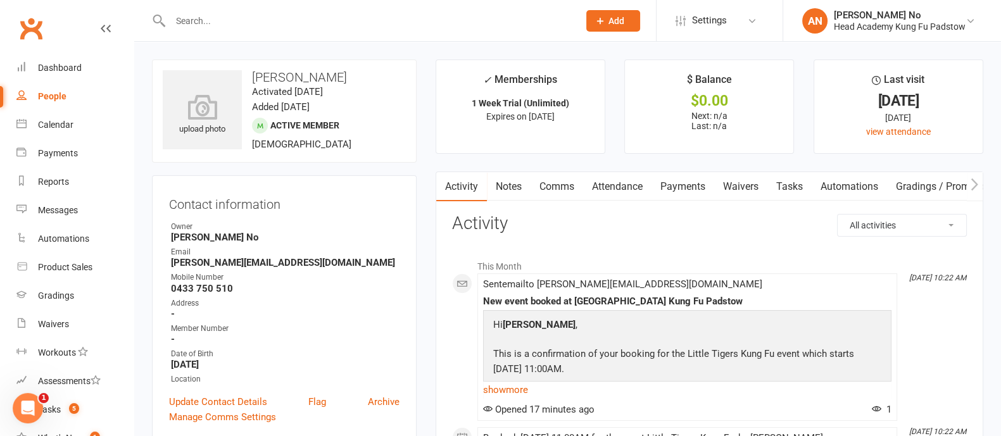
scroll to position [382, 0]
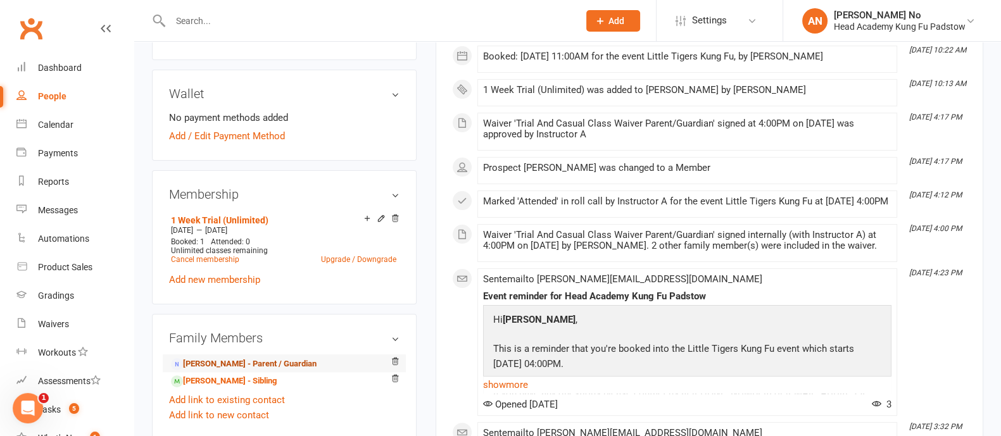
click at [231, 363] on link "Sara Genday - Parent / Guardian" at bounding box center [244, 364] width 146 height 13
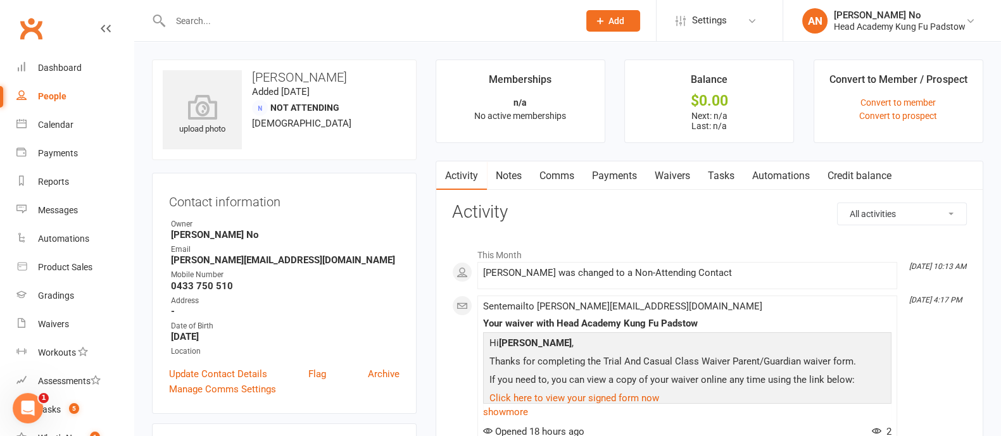
click at [674, 175] on link "Waivers" at bounding box center [672, 175] width 53 height 29
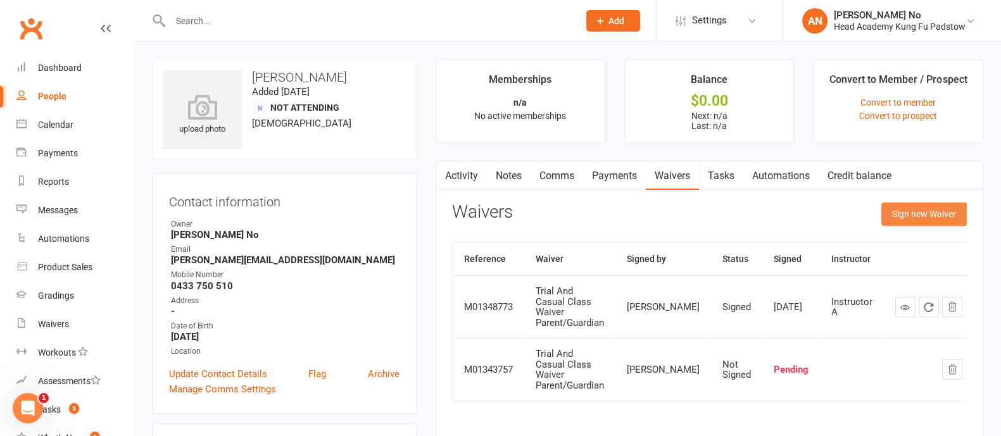
click at [931, 208] on button "Sign new Waiver" at bounding box center [923, 214] width 85 height 23
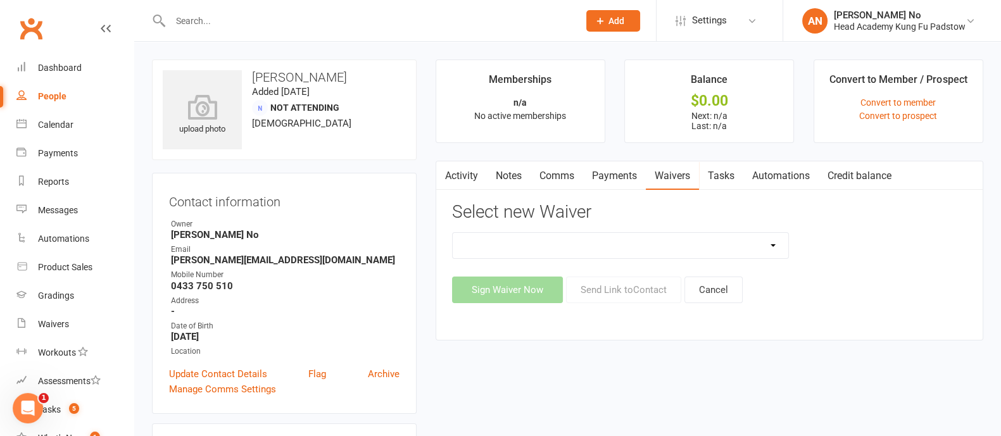
click at [764, 241] on select "Adults Waiver And Terms And Conditions Parent Or Guardian Waiver And Terms And …" at bounding box center [621, 245] width 336 height 25
select select "3663"
click at [453, 233] on select "Adults Waiver And Terms And Conditions Parent Or Guardian Waiver And Terms And …" at bounding box center [621, 245] width 336 height 25
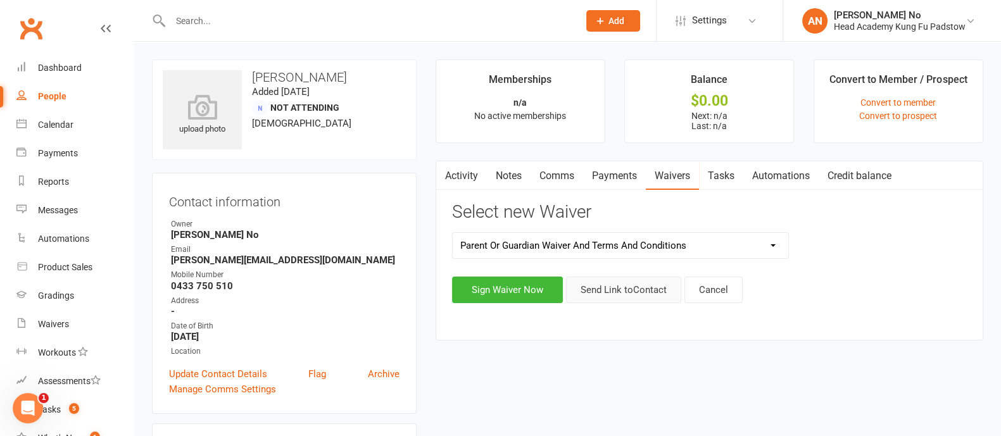
click at [655, 293] on button "Send Link to Contact" at bounding box center [623, 290] width 115 height 27
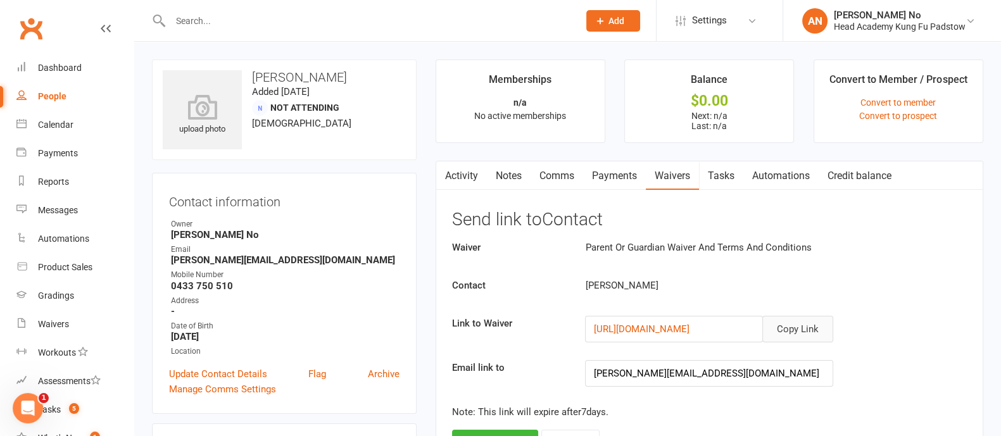
click at [811, 331] on button "Copy Link" at bounding box center [797, 329] width 71 height 27
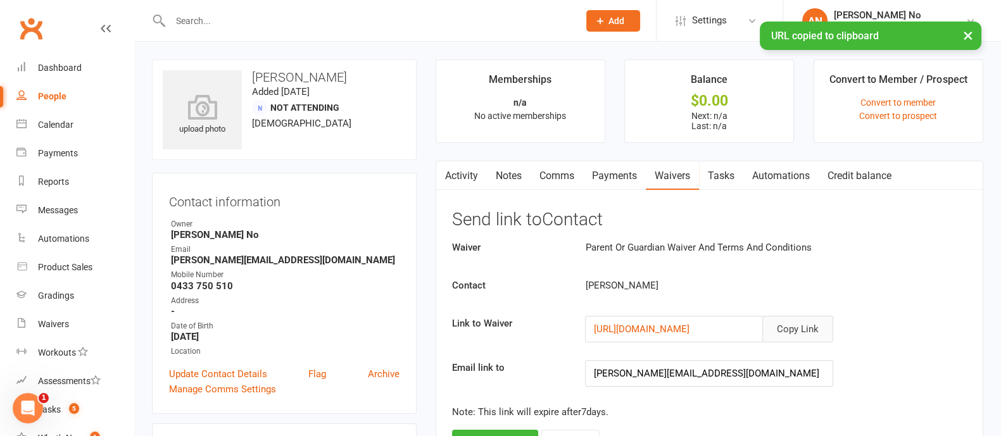
click at [798, 324] on button "Copy Link" at bounding box center [797, 329] width 71 height 27
click at [560, 178] on link "Comms" at bounding box center [557, 175] width 53 height 29
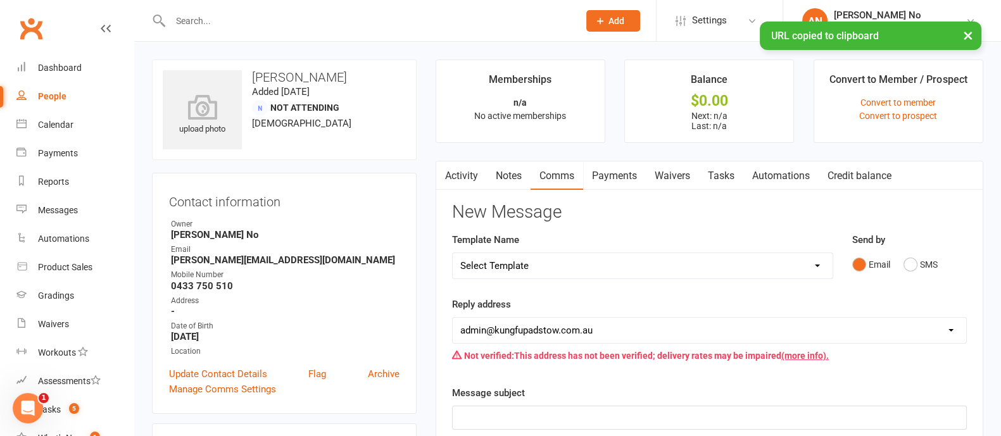
click at [814, 272] on select "Select Template [Email] Membership Waiver - ADULTS [Email] Membership Waiver - …" at bounding box center [643, 265] width 380 height 25
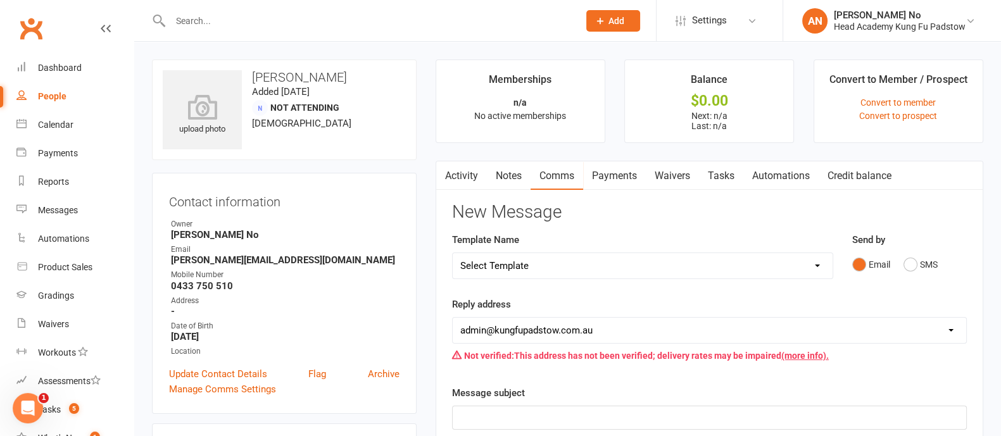
select select "2"
click at [453, 253] on select "Select Template [Email] Membership Waiver - ADULTS [Email] Membership Waiver - …" at bounding box center [643, 265] width 380 height 25
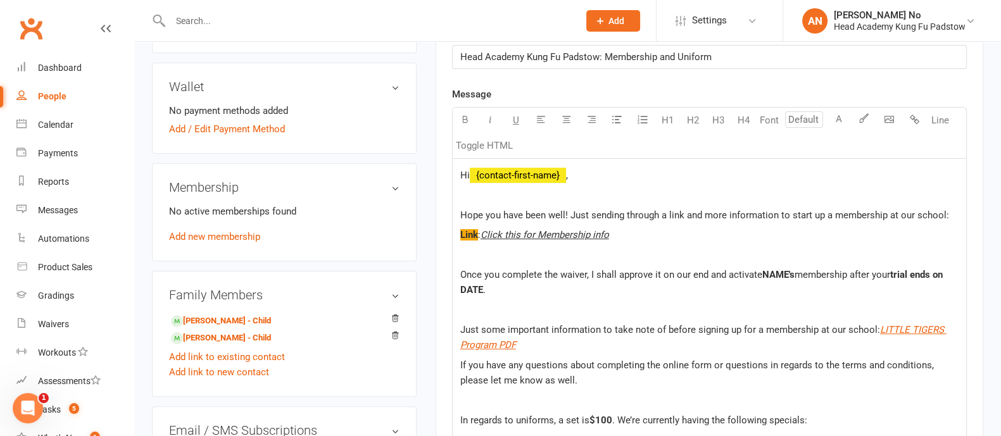
scroll to position [365, 0]
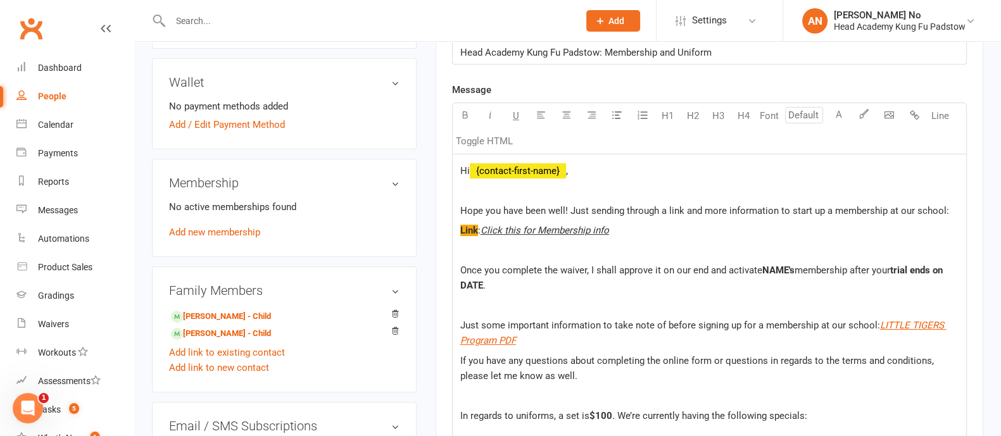
click at [568, 207] on span "Hope you have been well! Just sending through a link and more information to st…" at bounding box center [704, 210] width 489 height 11
drag, startPoint x: 483, startPoint y: 227, endPoint x: 610, endPoint y: 227, distance: 127.3
click at [610, 227] on p "Link : Click this for Membership info" at bounding box center [709, 230] width 498 height 15
click at [564, 208] on span "Hope you have been well! Just sending through a link and more information to st…" at bounding box center [704, 210] width 489 height 11
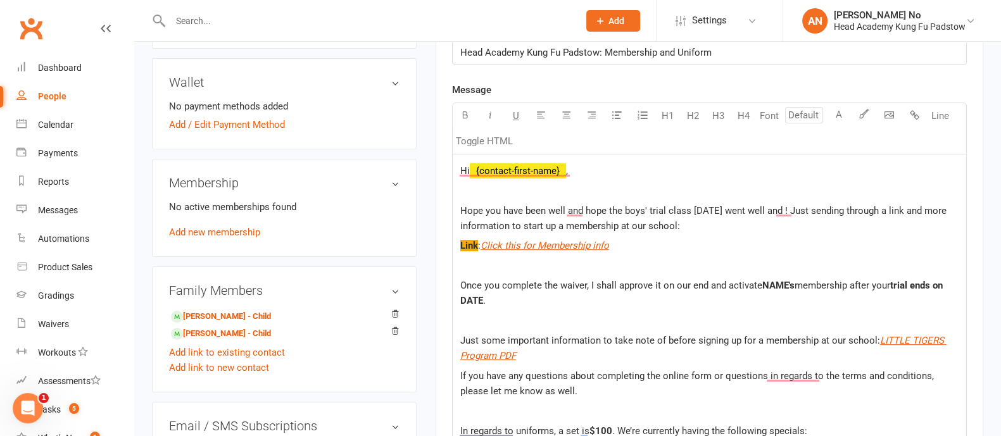
click at [647, 209] on span "Hope you have been well and hope the boys' trial class yesterday went well and …" at bounding box center [704, 218] width 489 height 27
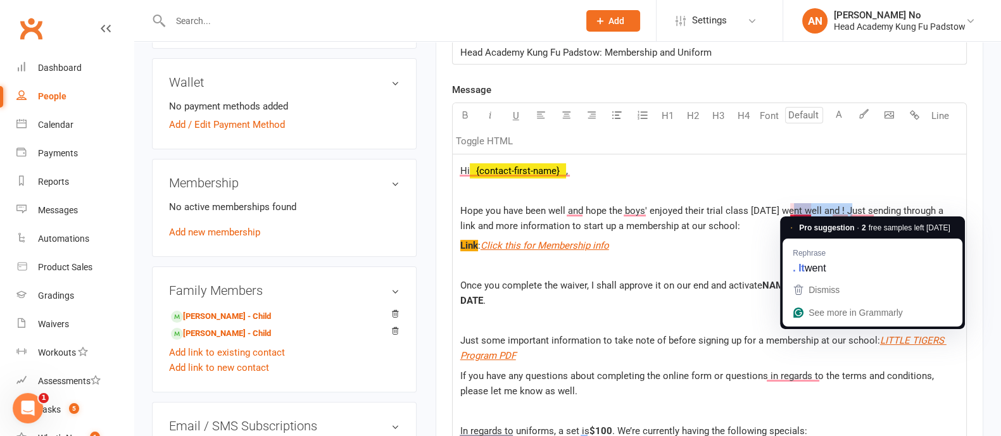
drag, startPoint x: 850, startPoint y: 210, endPoint x: 788, endPoint y: 211, distance: 62.1
click at [788, 211] on span "Hope you have been well and hope the boys' enjoyed their trial class yesterday …" at bounding box center [703, 218] width 486 height 27
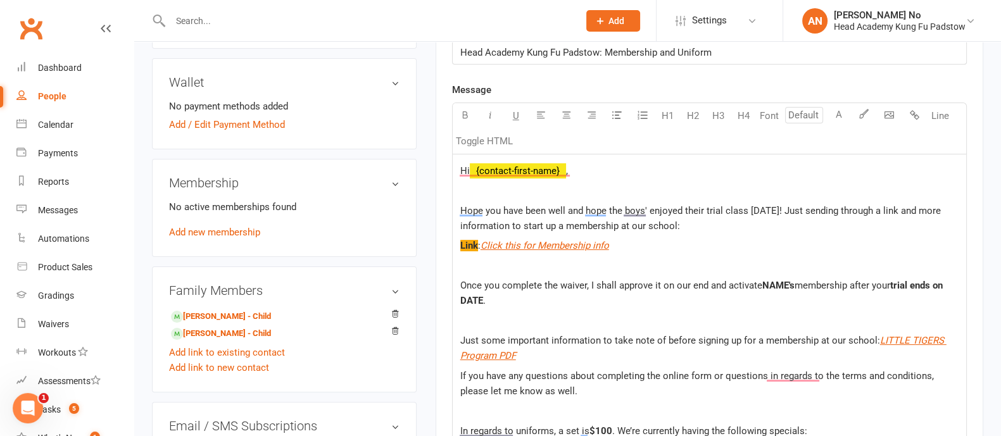
click at [792, 209] on span "Hope you have been well and hope the boys' enjoyed their trial class yesterday!…" at bounding box center [701, 218] width 483 height 27
drag, startPoint x: 789, startPoint y: 282, endPoint x: 763, endPoint y: 283, distance: 26.0
click at [763, 283] on span "NAME's" at bounding box center [778, 285] width 32 height 11
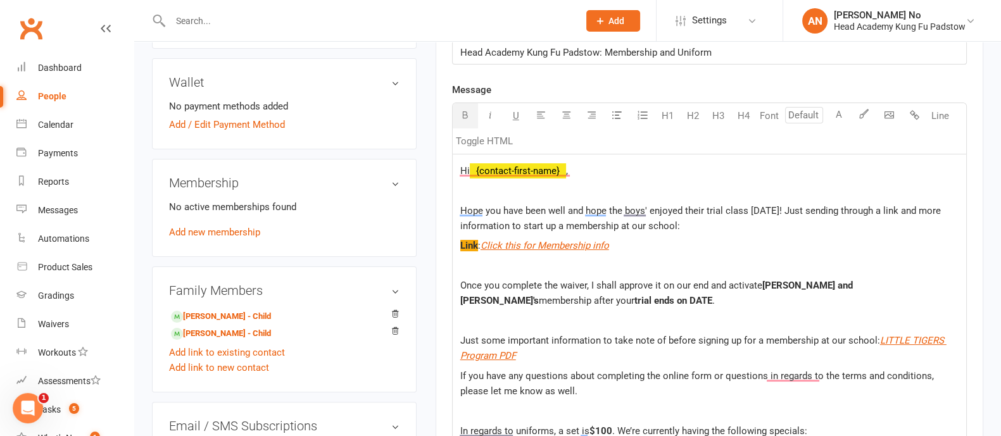
click at [634, 300] on span "trial ends on DATE" at bounding box center [673, 300] width 78 height 11
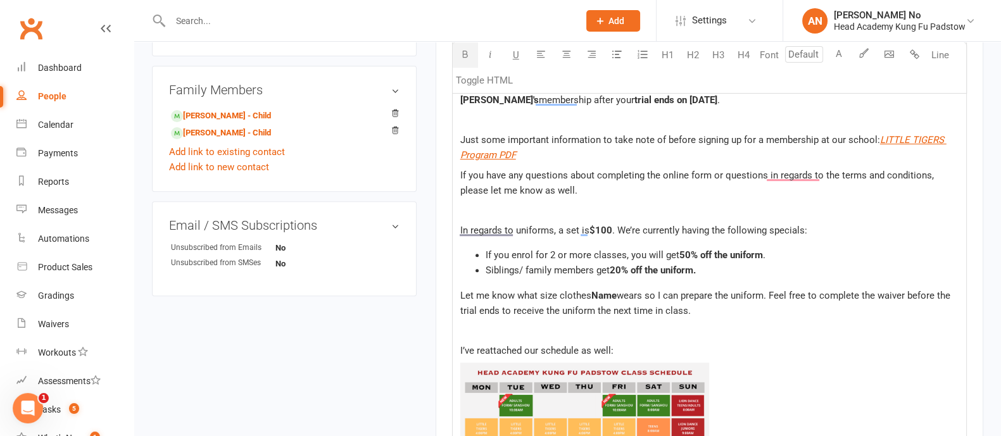
scroll to position [572, 0]
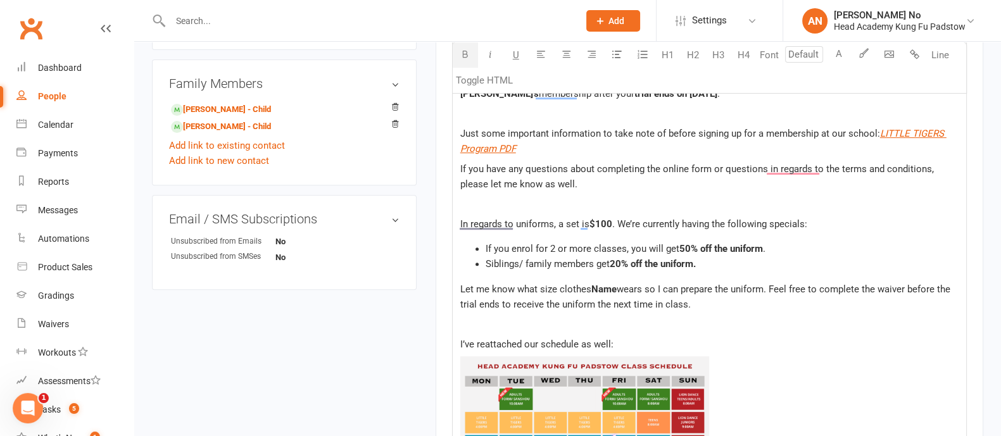
click at [609, 289] on span "Name" at bounding box center [603, 289] width 25 height 11
click at [609, 288] on span "Name" at bounding box center [603, 289] width 25 height 11
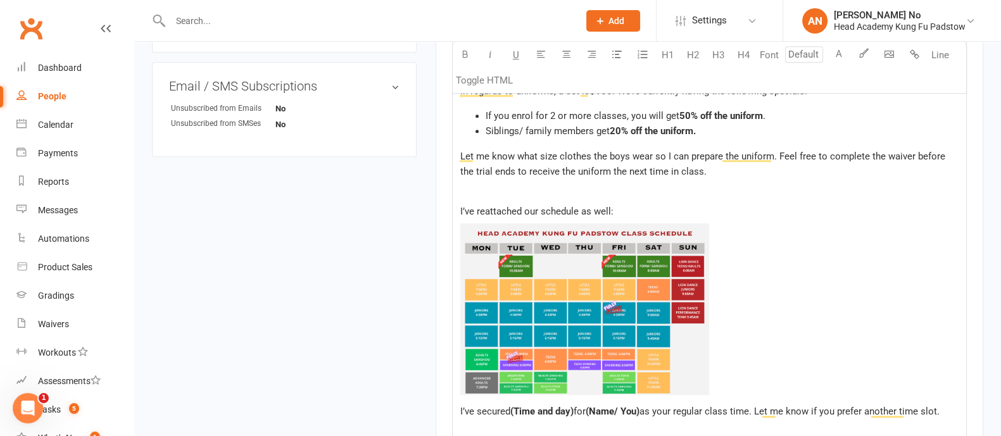
scroll to position [764, 0]
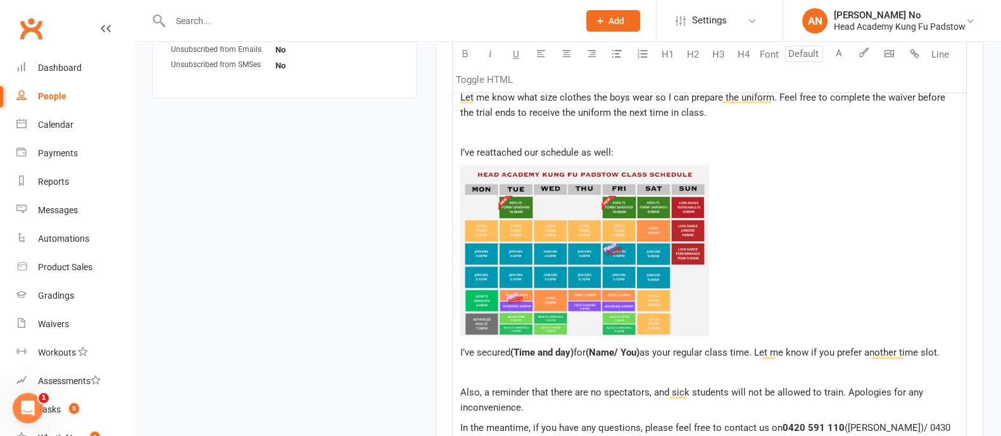
click at [584, 234] on img "To enrich screen reader interactions, please activate Accessibility in Grammarl…" at bounding box center [584, 251] width 249 height 172
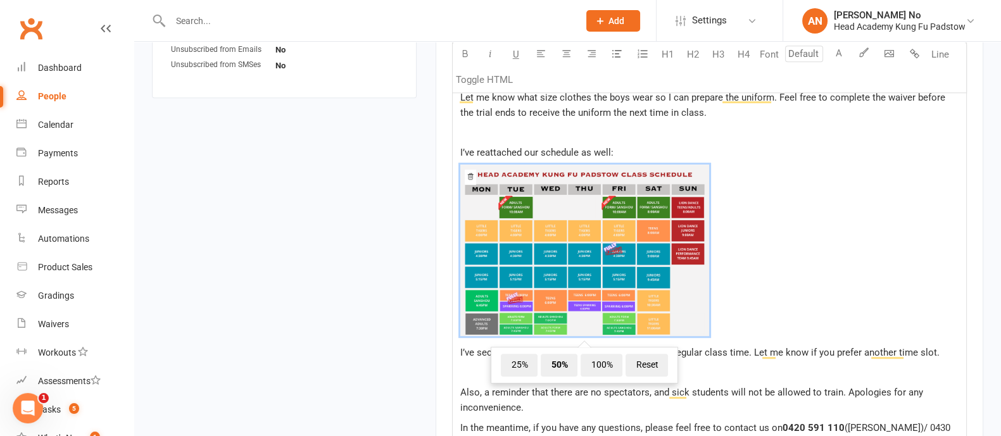
click at [468, 175] on icon "To enrich screen reader interactions, please activate Accessibility in Grammarl…" at bounding box center [471, 177] width 8 height 8
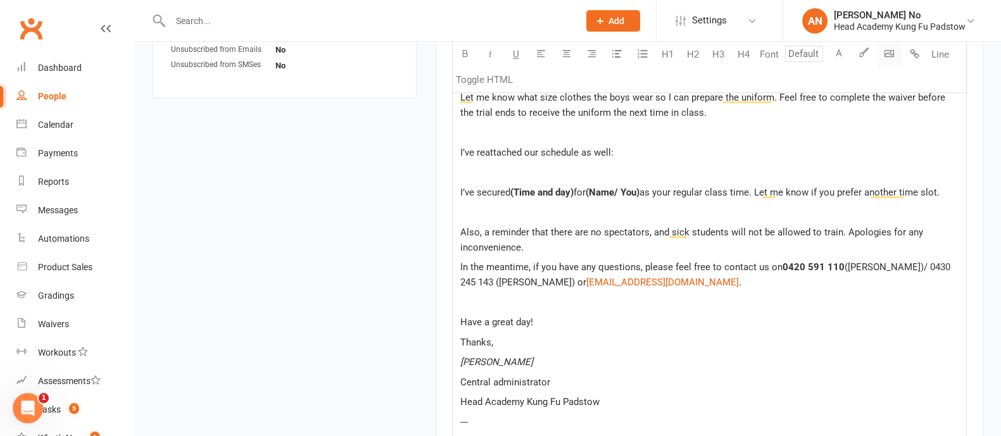
click at [890, 51] on body "Prospect Member Non-attending contact Class / event Appointment Grading event T…" at bounding box center [500, 26] width 1001 height 1574
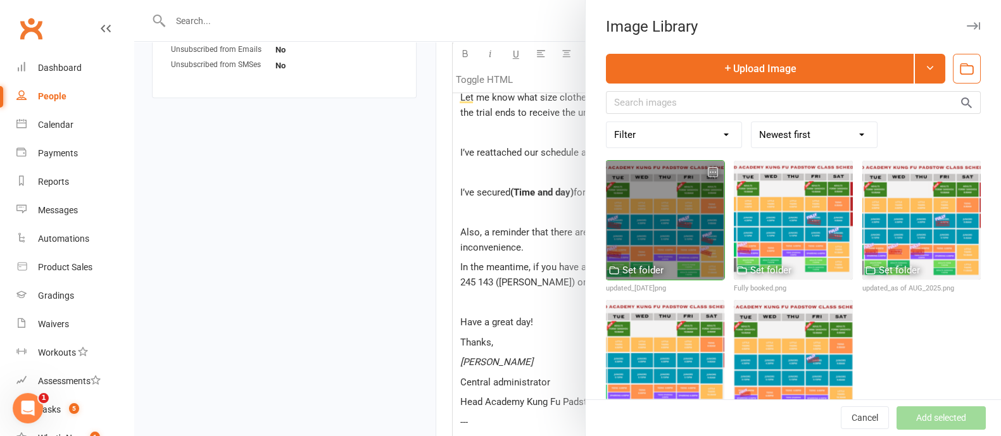
click at [651, 198] on div at bounding box center [665, 220] width 118 height 118
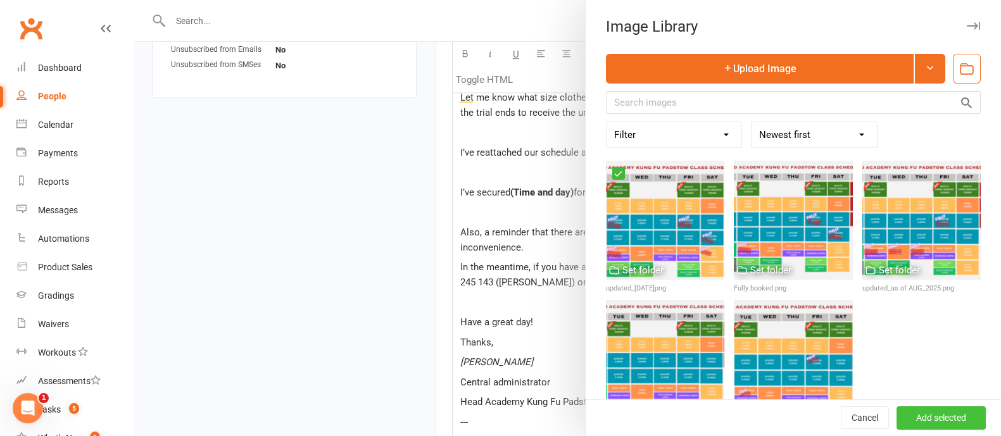
click at [918, 419] on button "Add selected" at bounding box center [941, 418] width 89 height 23
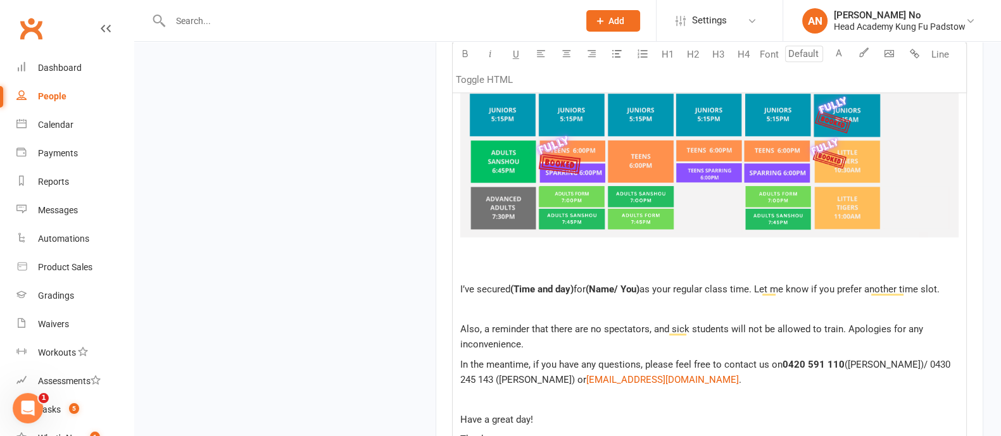
scroll to position [1037, 0]
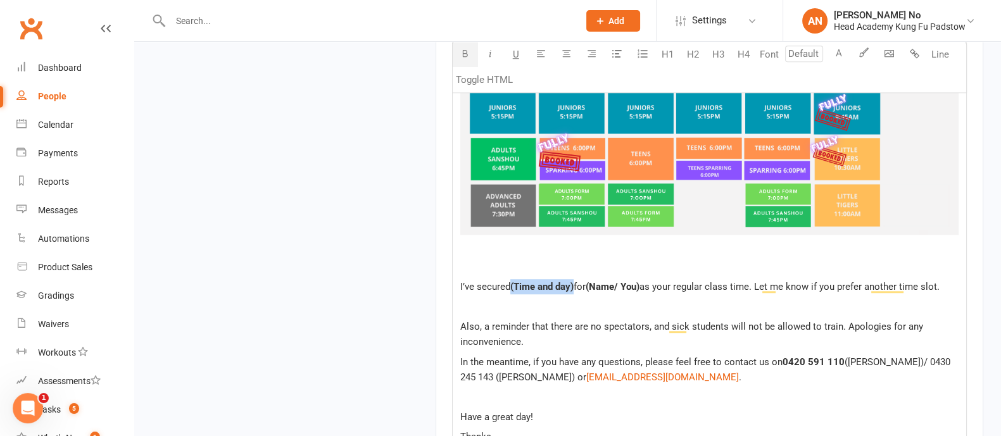
drag, startPoint x: 577, startPoint y: 289, endPoint x: 511, endPoint y: 284, distance: 66.0
click at [511, 284] on p "I’ve secured (Time and day) for (Name/ You) as your regular class time. Let me …" at bounding box center [709, 286] width 498 height 15
drag, startPoint x: 671, startPoint y: 284, endPoint x: 618, endPoint y: 284, distance: 53.2
click at [618, 284] on p "I’ve secured Thursday at 4:00 PM for (Name/ You) as your regular class time. Le…" at bounding box center [709, 286] width 498 height 15
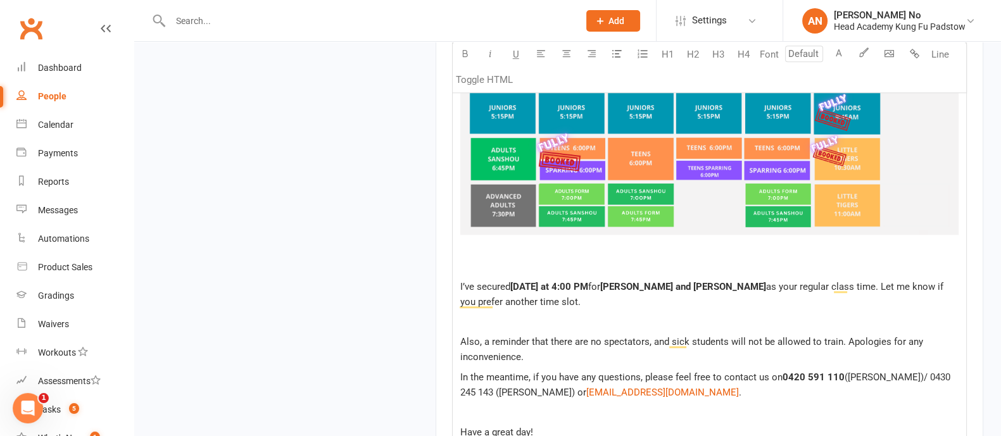
click at [744, 283] on span "as your regular class time. Let me know if you prefer another time slot." at bounding box center [703, 294] width 486 height 27
click at [600, 285] on span "for" at bounding box center [594, 286] width 12 height 11
click at [609, 287] on span "Thursday at 4:00 PM and Saturday at 11:00 AM," at bounding box center [602, 286] width 184 height 11
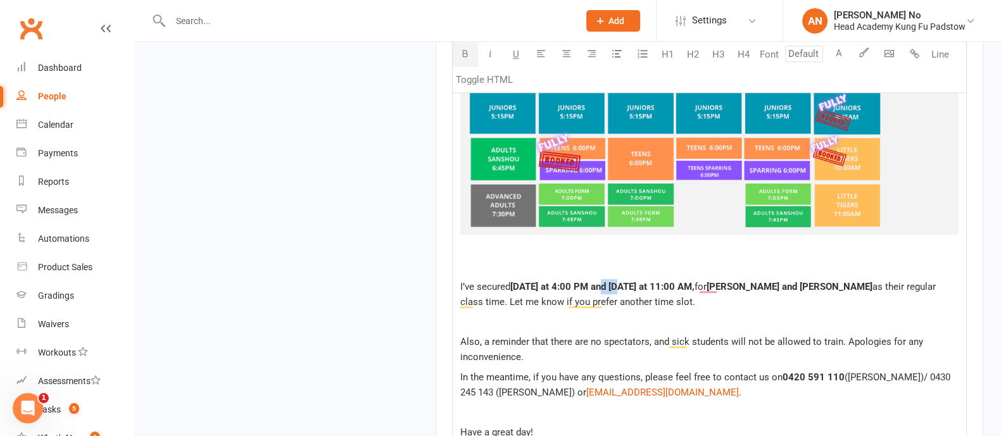
click at [463, 57] on icon "button" at bounding box center [464, 53] width 9 height 9
click at [690, 298] on p "I’ve secured Thursday at 4:00 PM and Saturday at 11:00 AM, for Nathaniel and La…" at bounding box center [709, 294] width 498 height 30
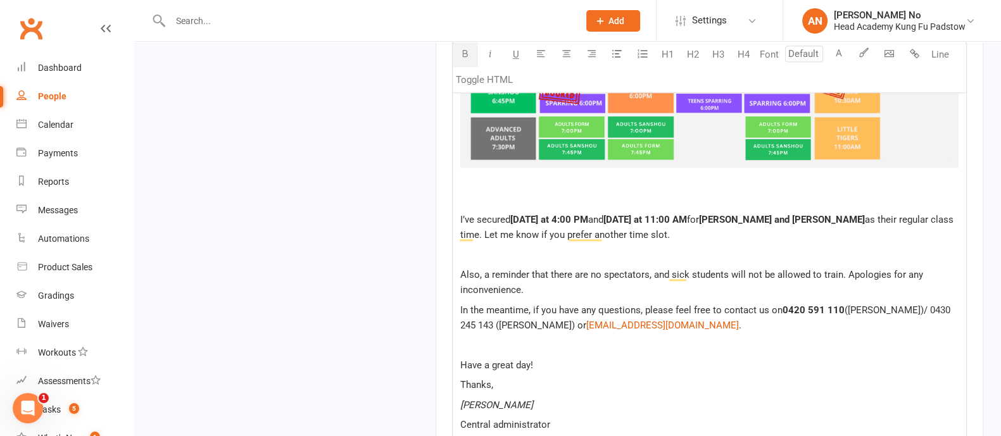
click at [524, 364] on span "Have a great day!" at bounding box center [496, 365] width 73 height 11
click at [499, 364] on span "Have a great day!" at bounding box center [496, 365] width 73 height 11
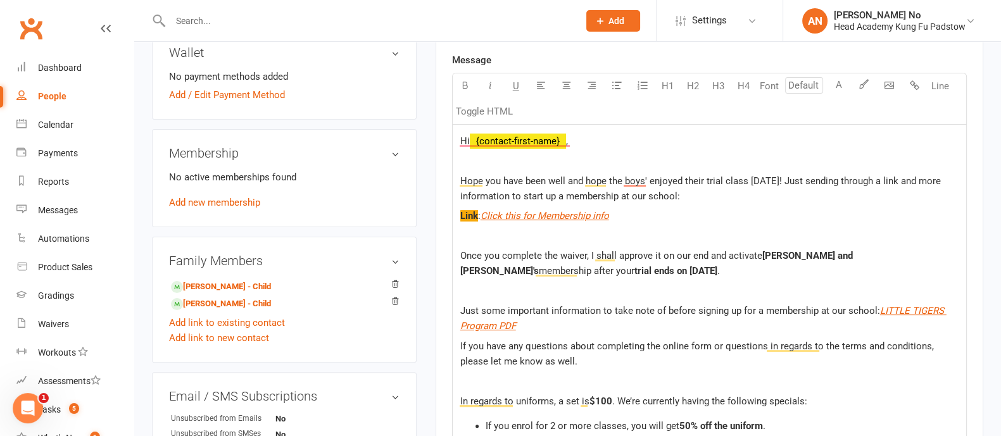
scroll to position [393, 0]
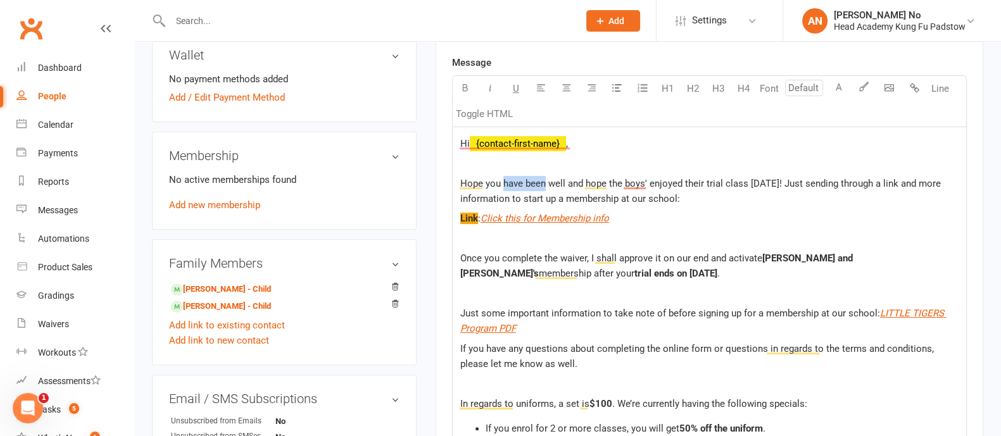
drag, startPoint x: 545, startPoint y: 182, endPoint x: 503, endPoint y: 182, distance: 41.2
click at [503, 182] on span "Hope you have been well and hope the boys' enjoyed their trial class yesterday!…" at bounding box center [701, 191] width 483 height 27
click at [811, 183] on span "Hope you guys are doing well, and hope the boys' enjoyed their trial class yest…" at bounding box center [699, 191] width 479 height 27
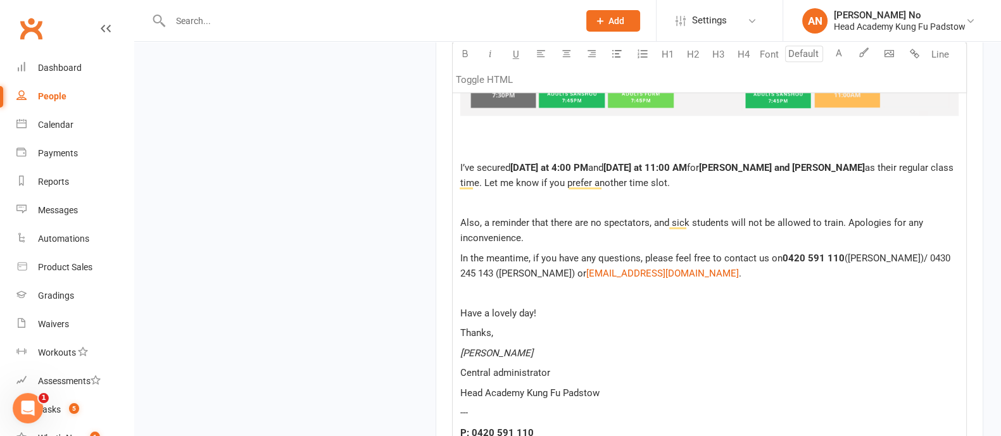
scroll to position [1538, 0]
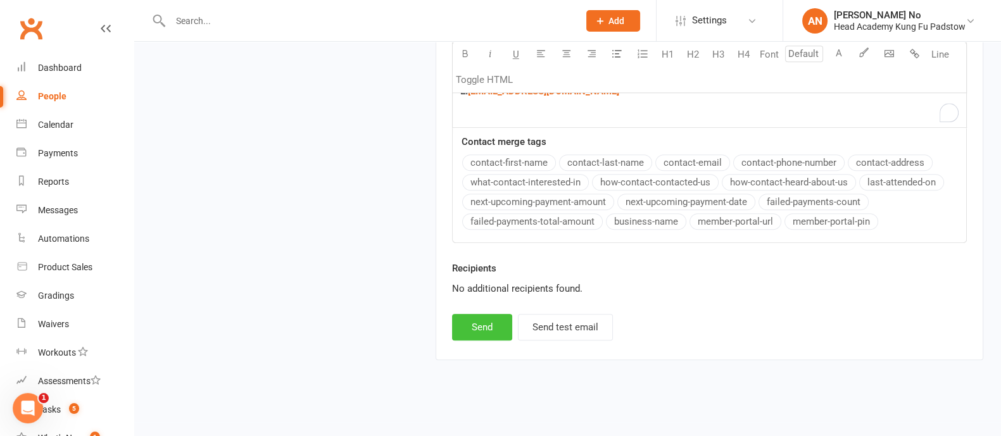
click at [477, 325] on button "Send" at bounding box center [482, 327] width 60 height 27
select select
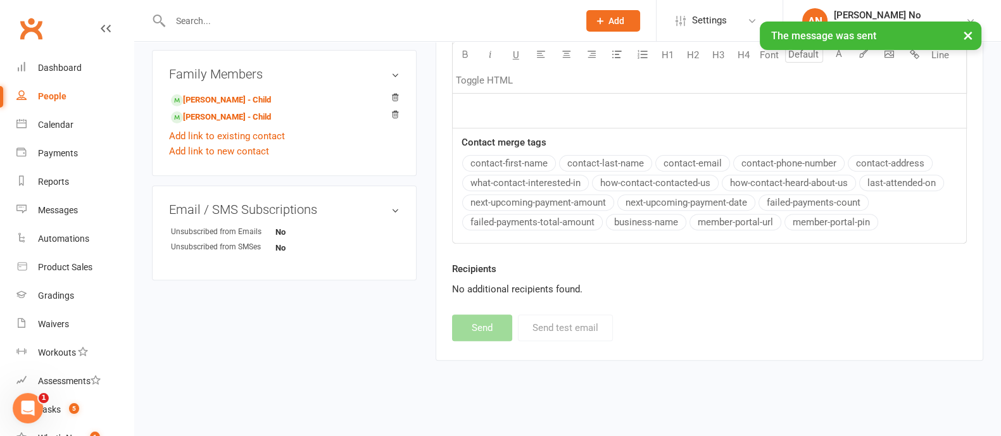
scroll to position [0, 0]
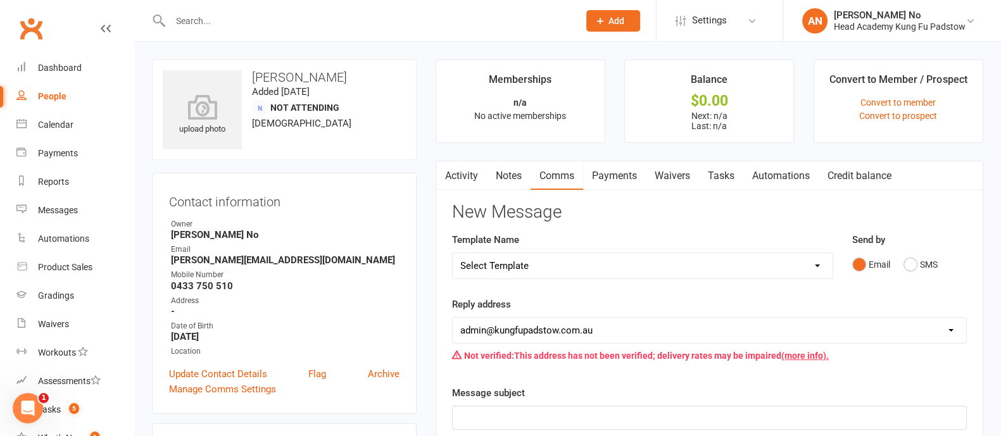
click at [211, 22] on input "text" at bounding box center [368, 21] width 403 height 18
paste input "Benjamin Kaler"
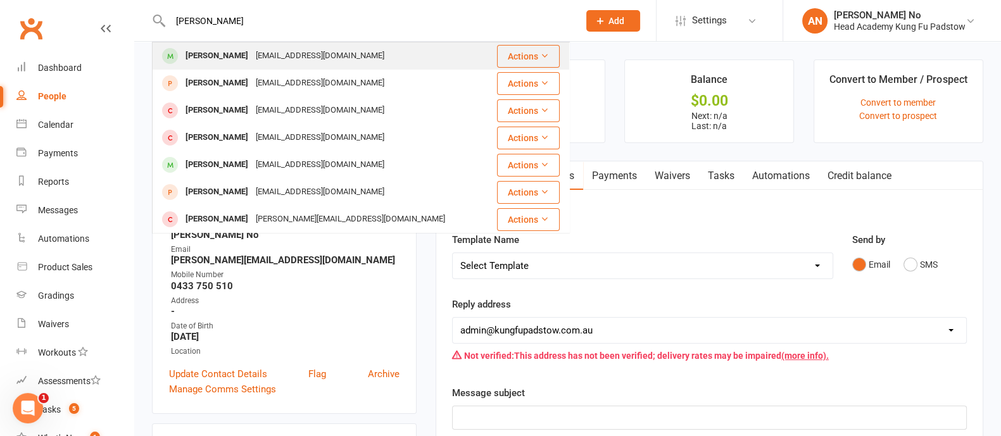
type input "Benjamin Kaler"
click at [210, 49] on div "Benjamin Kaler" at bounding box center [217, 56] width 70 height 18
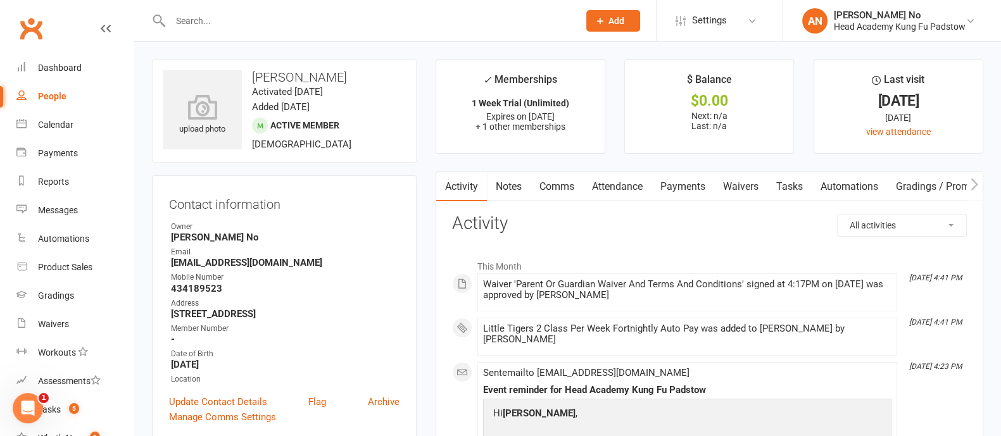
click at [613, 187] on link "Attendance" at bounding box center [617, 186] width 68 height 29
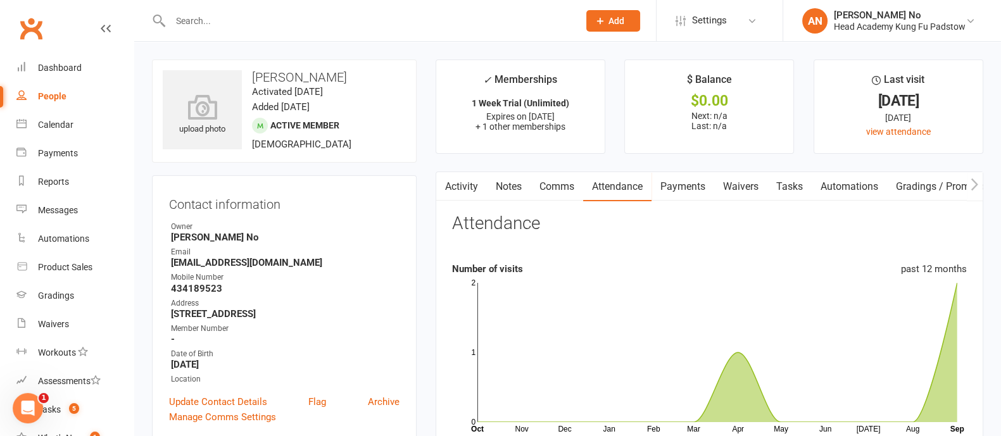
scroll to position [382, 0]
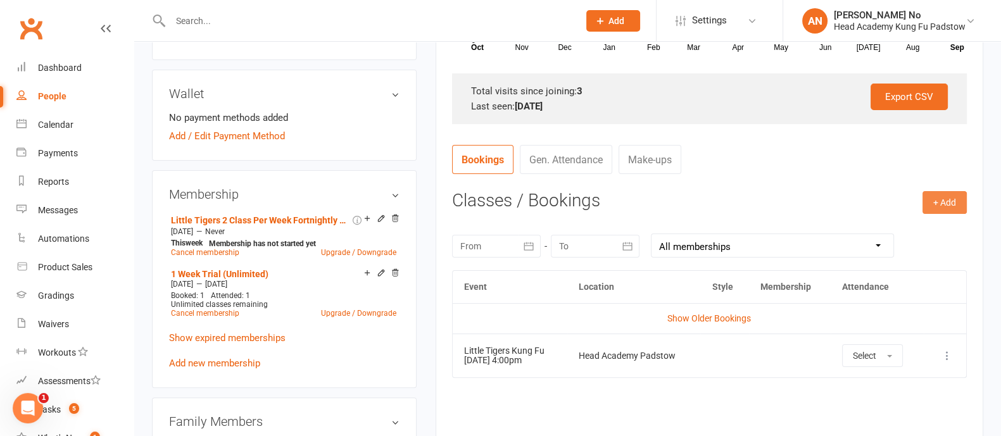
click at [960, 201] on button "+ Add" at bounding box center [945, 202] width 44 height 23
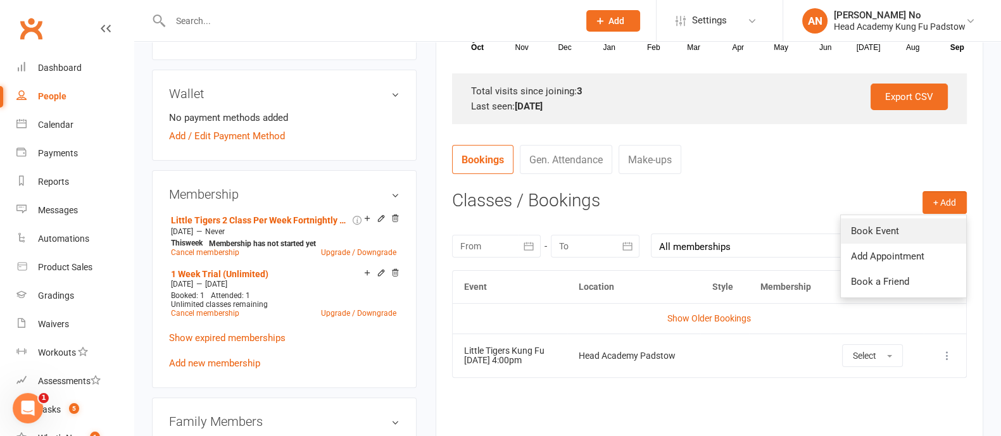
click at [871, 226] on link "Book Event" at bounding box center [903, 230] width 125 height 25
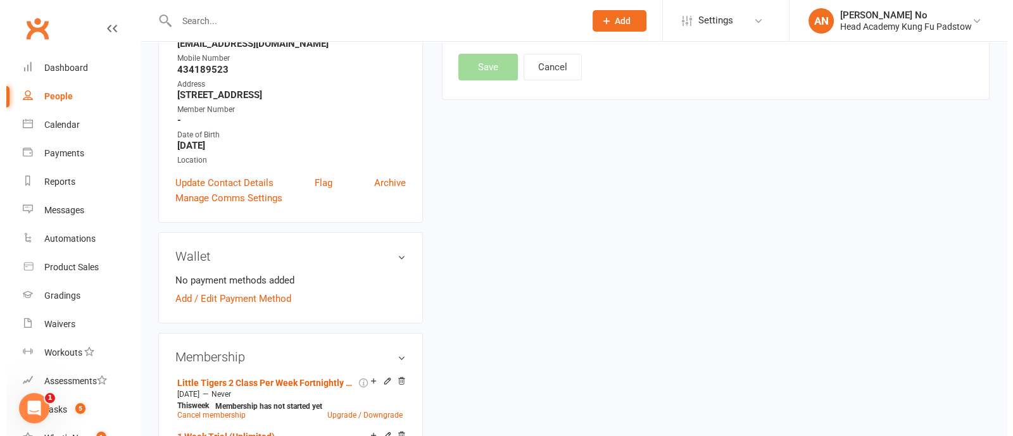
scroll to position [108, 0]
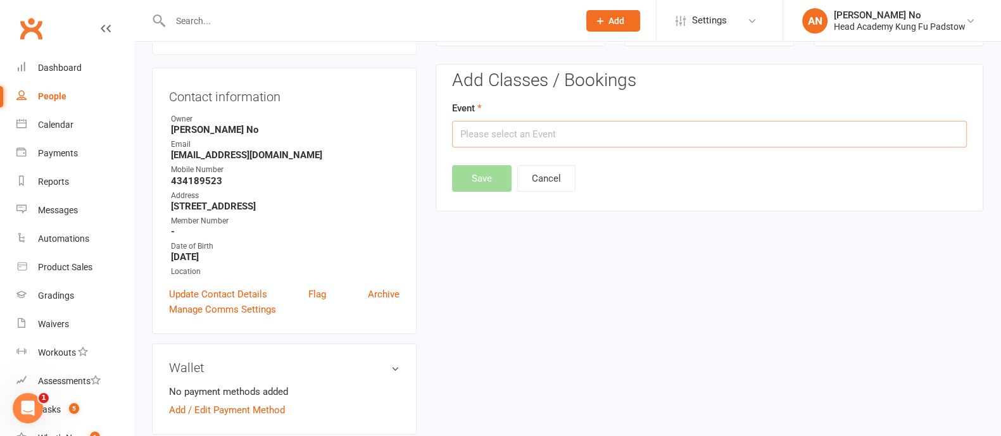
click at [662, 134] on input "text" at bounding box center [709, 134] width 515 height 27
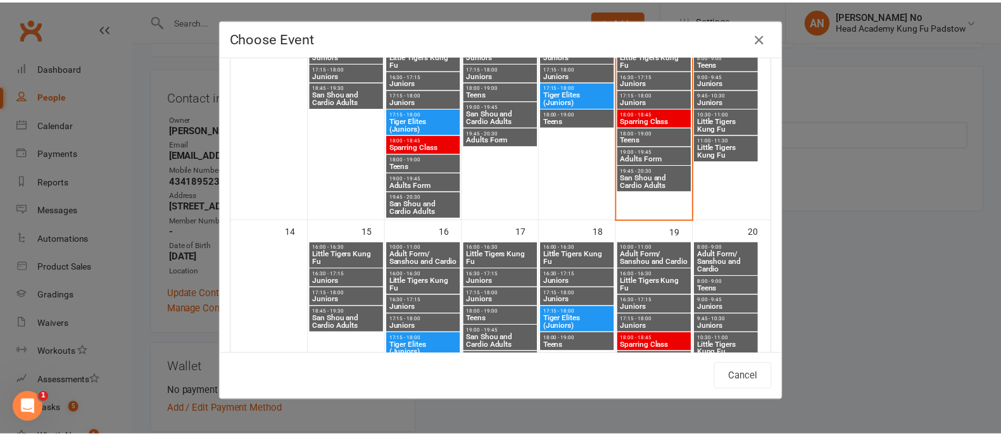
scroll to position [396, 0]
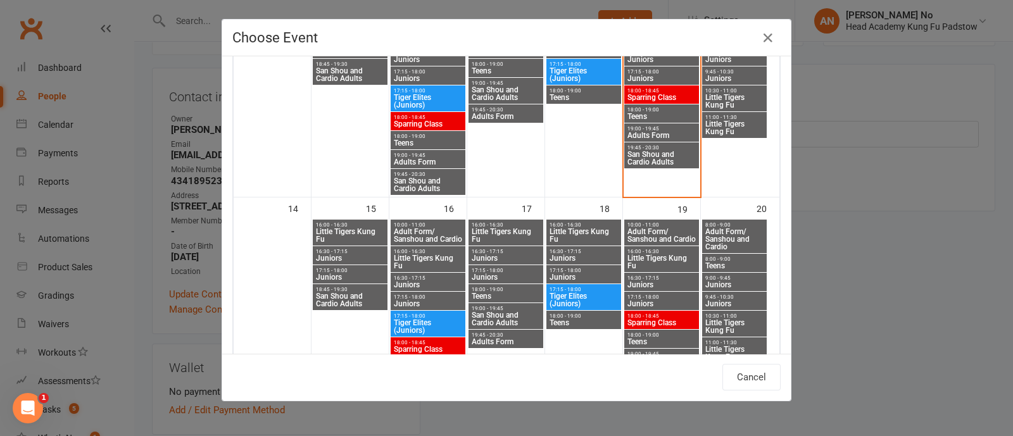
click at [407, 257] on span "Little Tigers Kung Fu" at bounding box center [428, 262] width 70 height 15
type input "Little Tigers Kung Fu - Sep 16, 2025 4:00:00 PM"
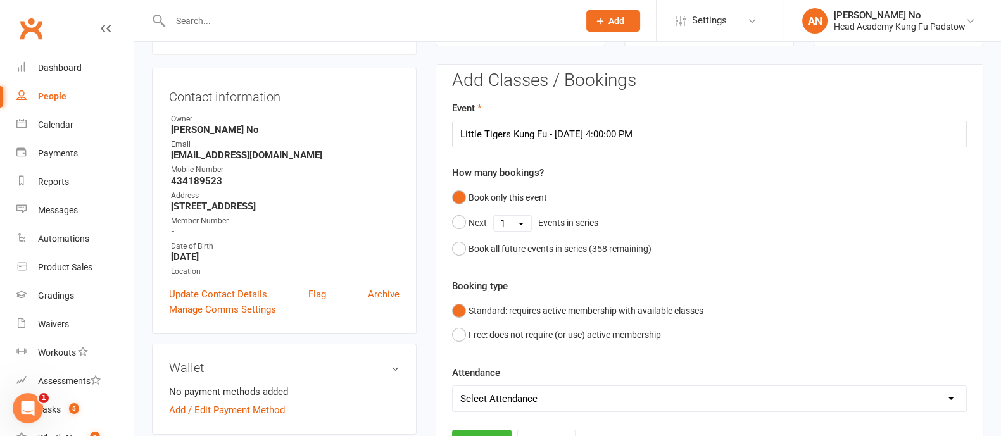
scroll to position [490, 0]
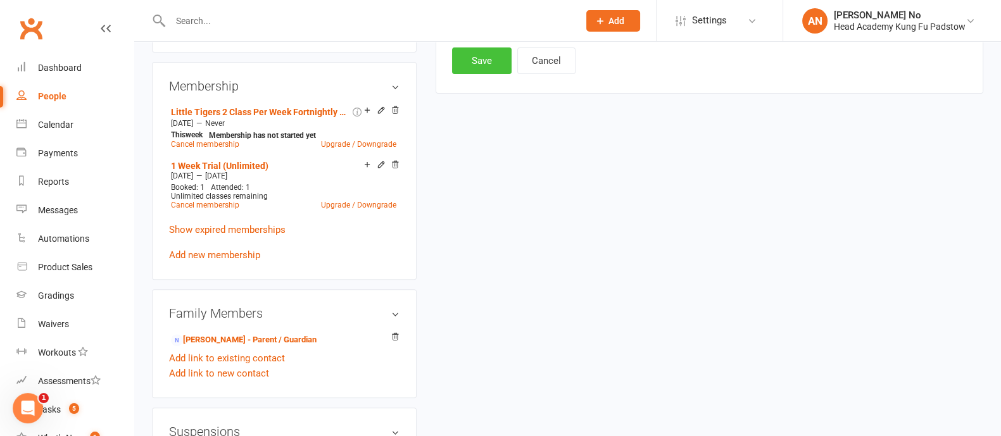
click at [480, 52] on button "Save" at bounding box center [482, 60] width 60 height 27
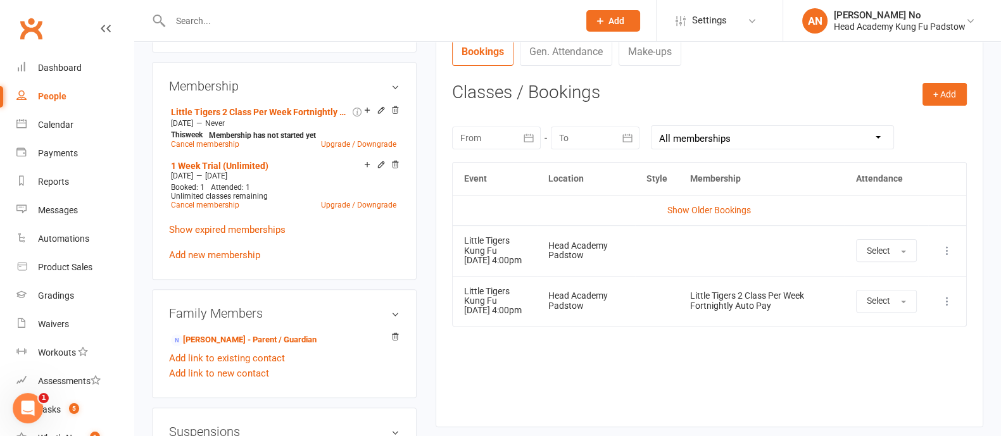
click at [203, 22] on input "text" at bounding box center [368, 21] width 403 height 18
click at [213, 21] on input "text" at bounding box center [368, 21] width 403 height 18
paste input "James Deghaim"
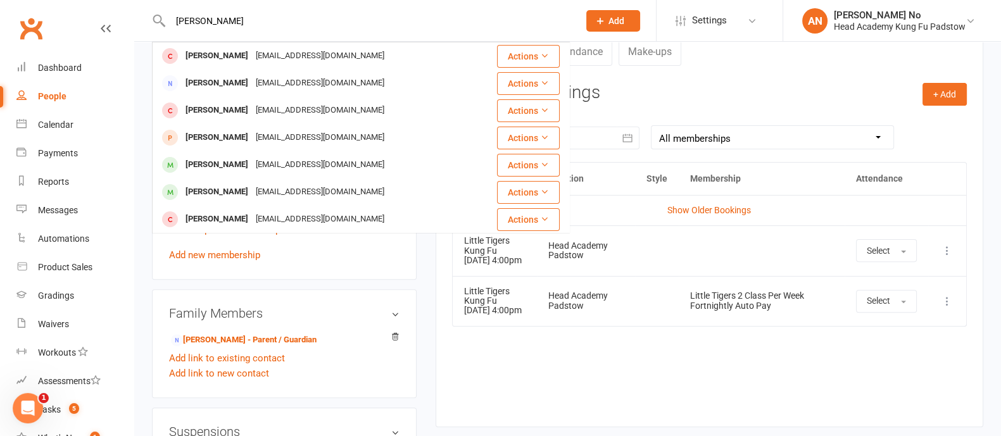
type input "James Deghaim"
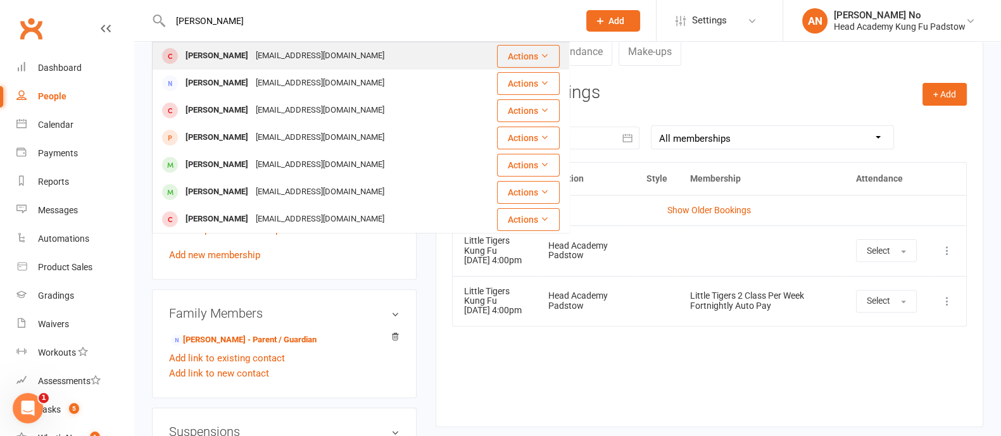
click at [237, 51] on div "James Deghaim" at bounding box center [217, 56] width 70 height 18
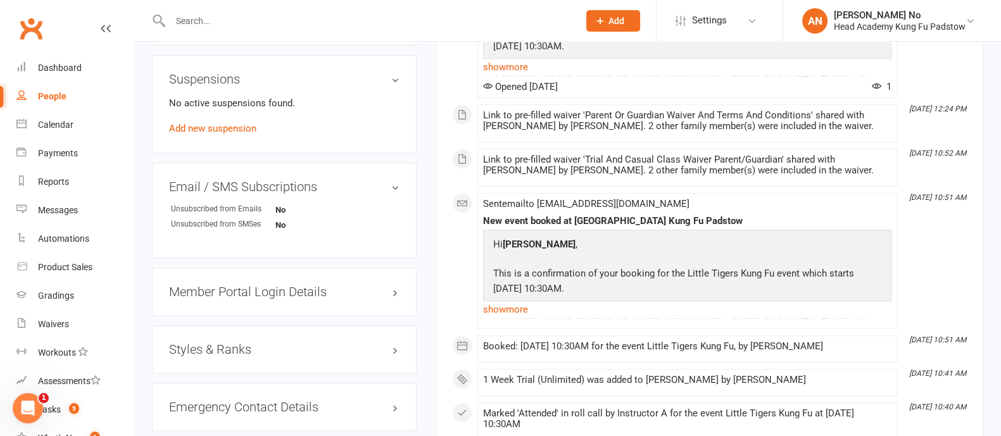
scroll to position [382, 0]
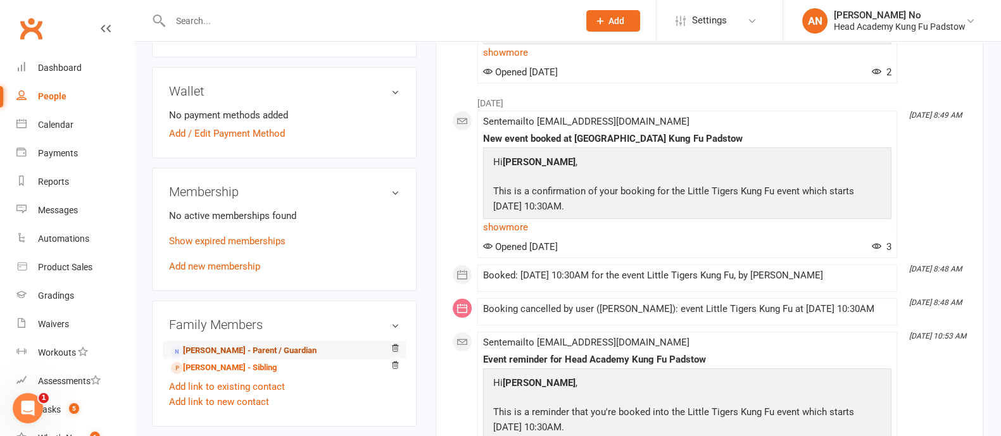
click at [232, 350] on link "Judy Deghaim - Parent / Guardian" at bounding box center [244, 350] width 146 height 13
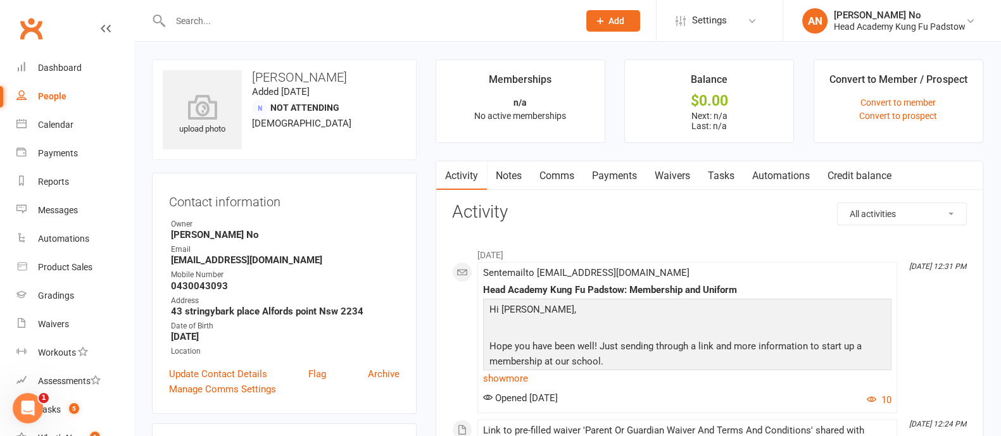
click at [662, 176] on link "Waivers" at bounding box center [672, 175] width 53 height 29
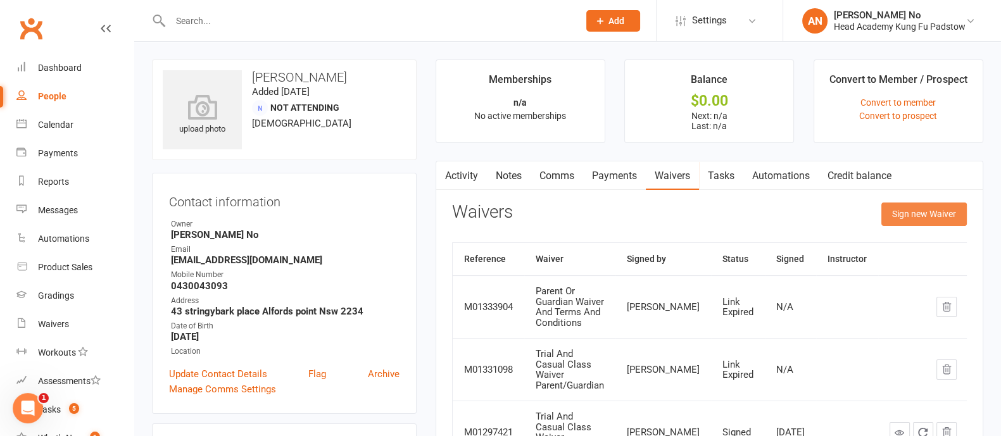
click at [909, 217] on button "Sign new Waiver" at bounding box center [923, 214] width 85 height 23
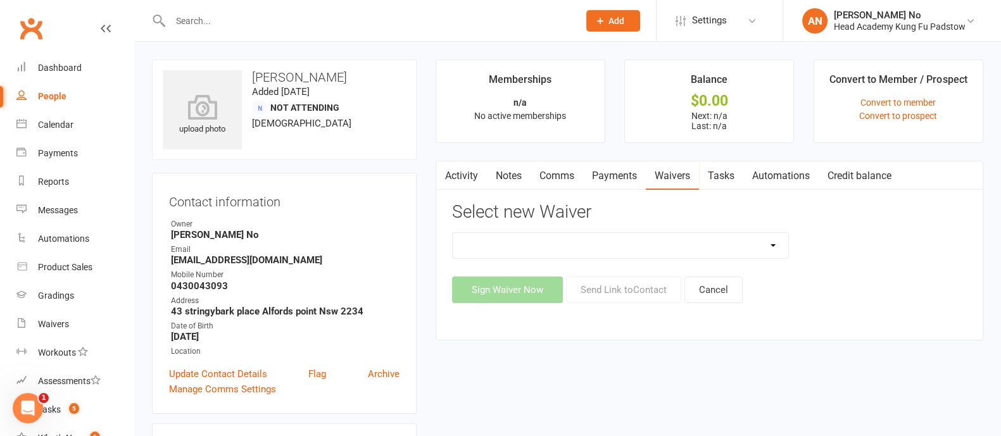
click at [723, 246] on select "Adults Waiver And Terms And Conditions Parent Or Guardian Waiver And Terms And …" at bounding box center [621, 245] width 336 height 25
select select "3663"
click at [453, 233] on select "Adults Waiver And Terms And Conditions Parent Or Guardian Waiver And Terms And …" at bounding box center [621, 245] width 336 height 25
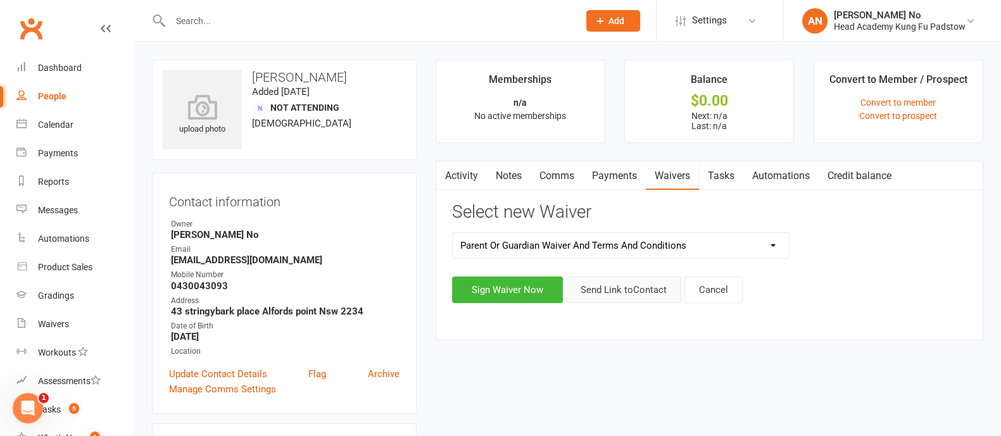
click at [645, 292] on button "Send Link to Contact" at bounding box center [623, 290] width 115 height 27
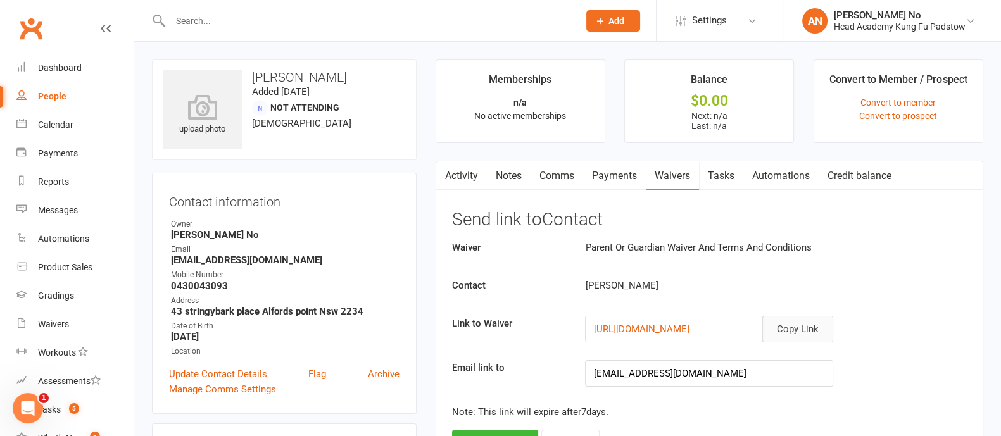
click at [808, 327] on button "Copy Link" at bounding box center [797, 329] width 71 height 27
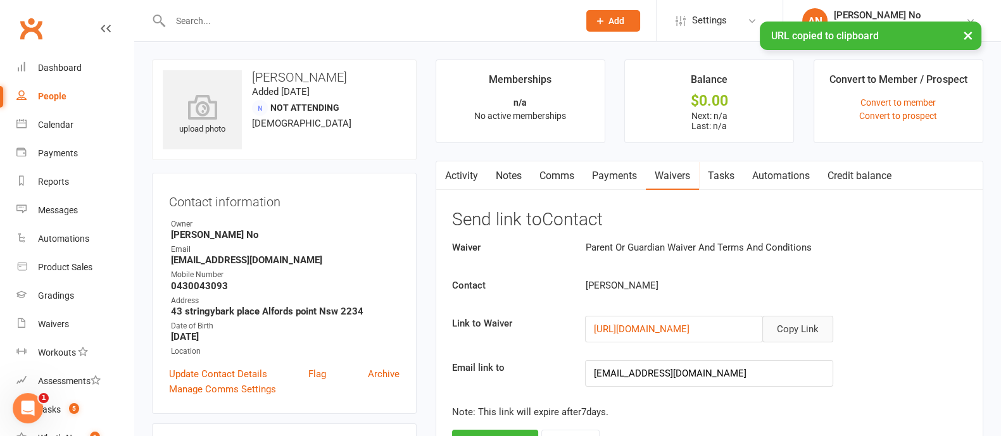
click at [467, 172] on link "Activity" at bounding box center [461, 175] width 51 height 29
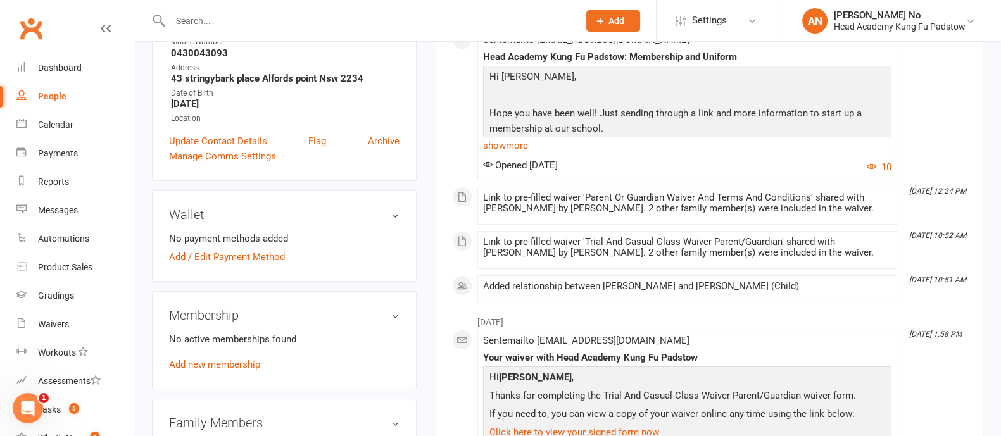
scroll to position [225, 0]
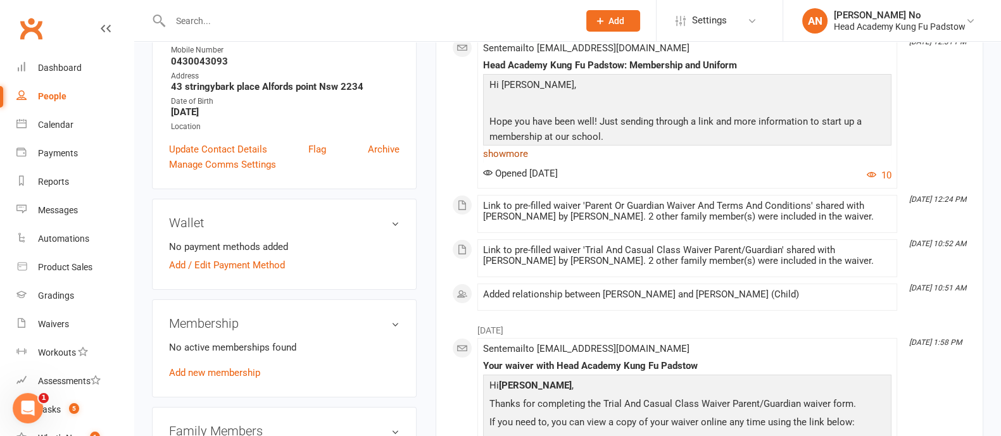
click at [519, 154] on link "show more" at bounding box center [687, 154] width 408 height 18
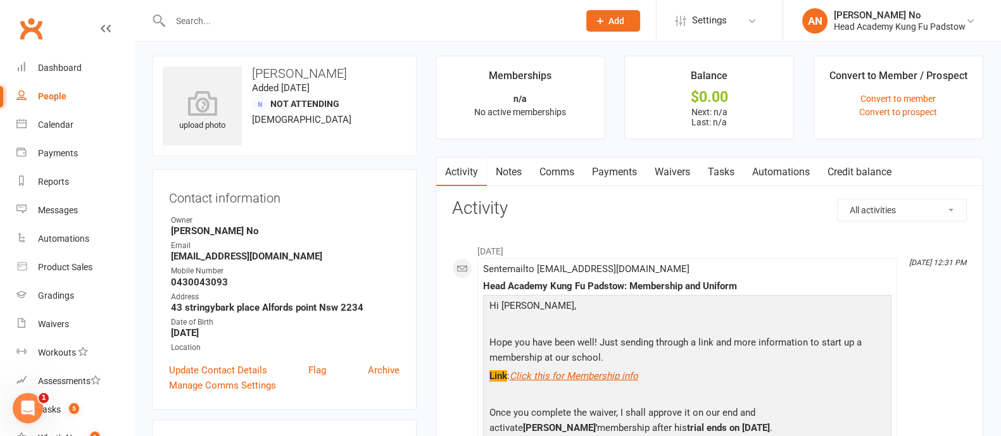
scroll to position [0, 0]
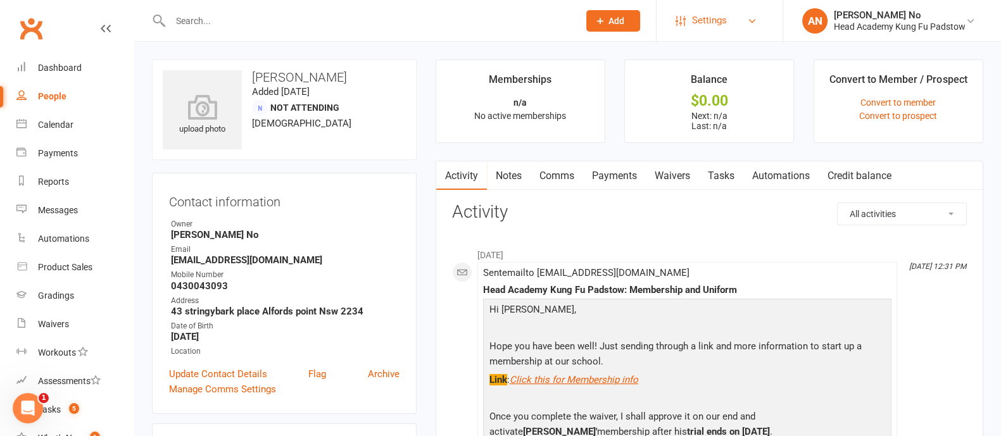
click at [745, 21] on link "Settings" at bounding box center [720, 20] width 88 height 28
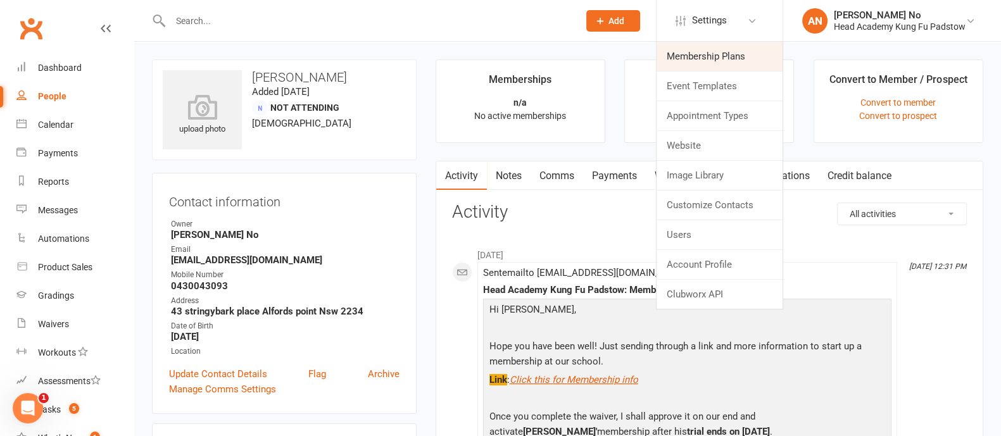
click at [748, 56] on link "Membership Plans" at bounding box center [720, 56] width 126 height 29
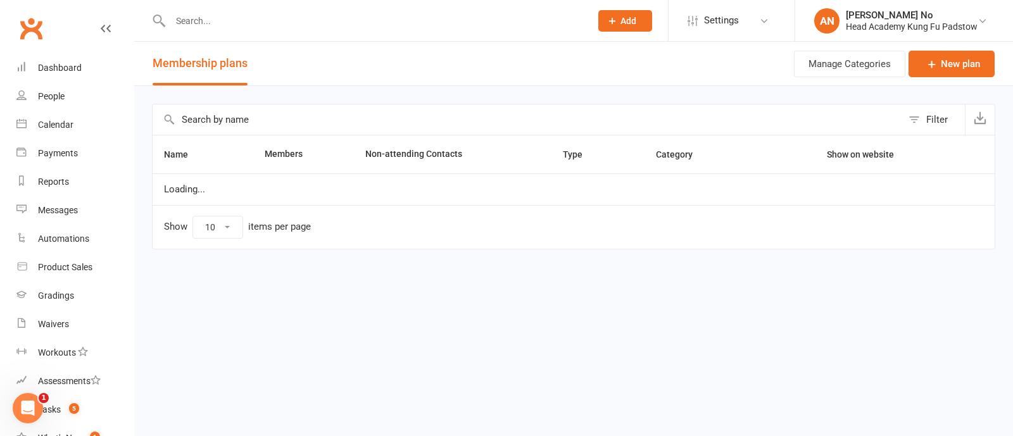
select select "50"
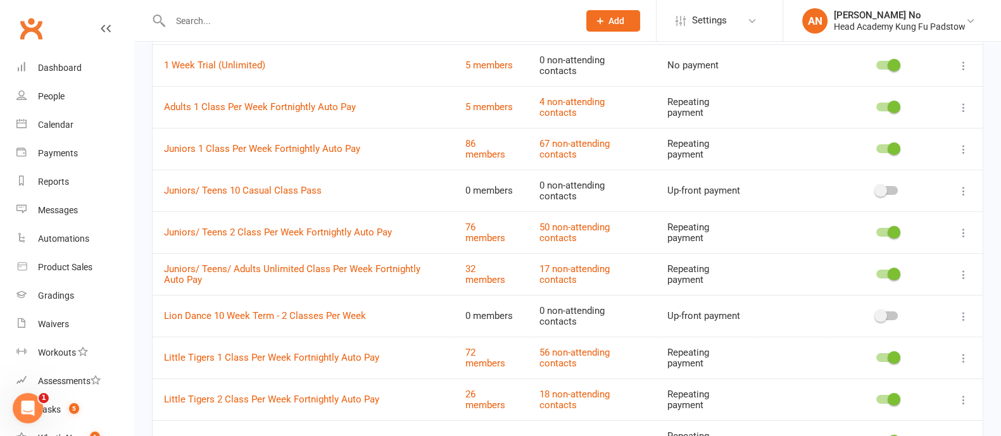
scroll to position [135, 0]
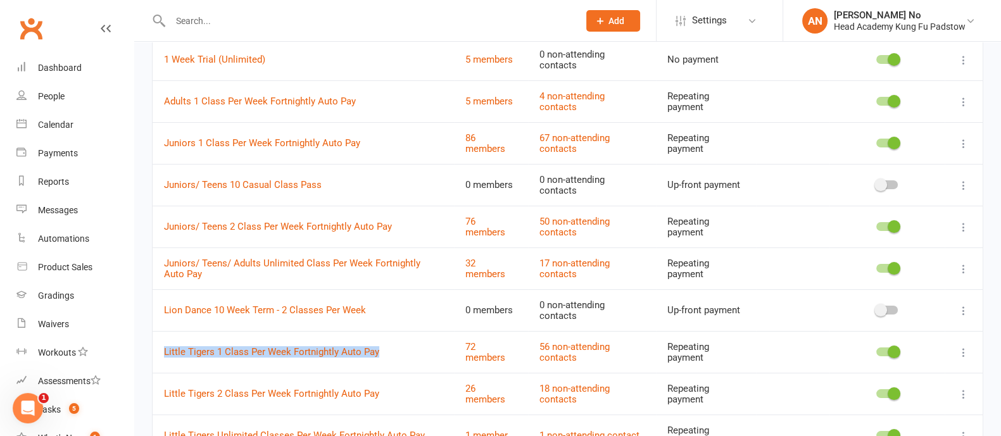
drag, startPoint x: 156, startPoint y: 335, endPoint x: 384, endPoint y: 334, distance: 228.6
click at [384, 334] on td "Little Tigers 1 Class Per Week Fortnightly Auto Pay" at bounding box center [303, 352] width 301 height 42
copy link "Little Tigers 1 Class Per Week Fortnightly Auto Pay"
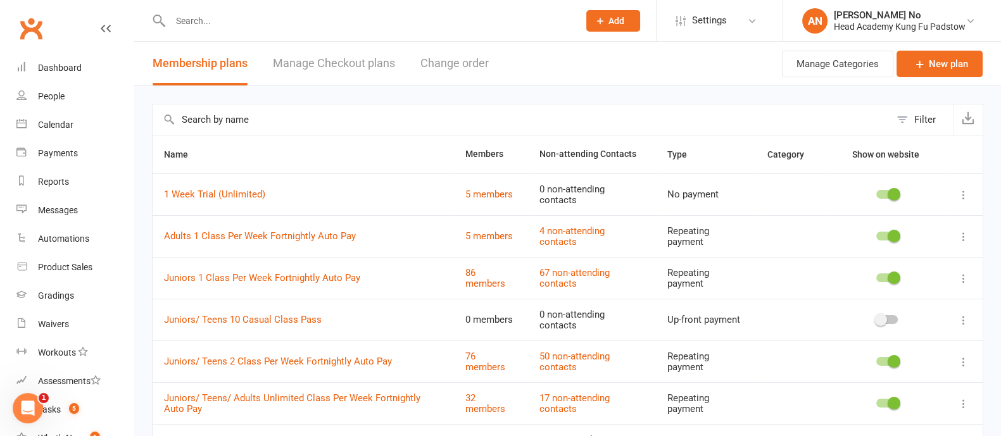
click at [222, 17] on input "text" at bounding box center [368, 21] width 403 height 18
type input "j"
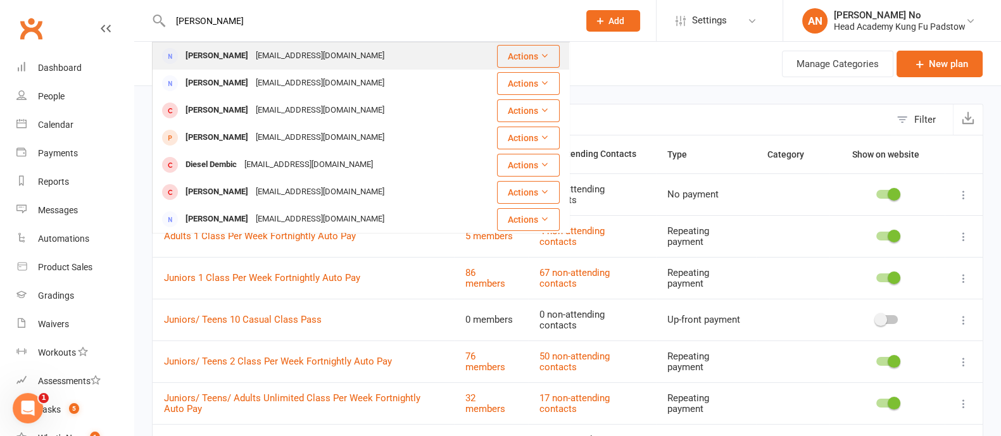
type input "judy deg"
click at [282, 52] on div "judyboumansour@gmail.com" at bounding box center [320, 56] width 136 height 18
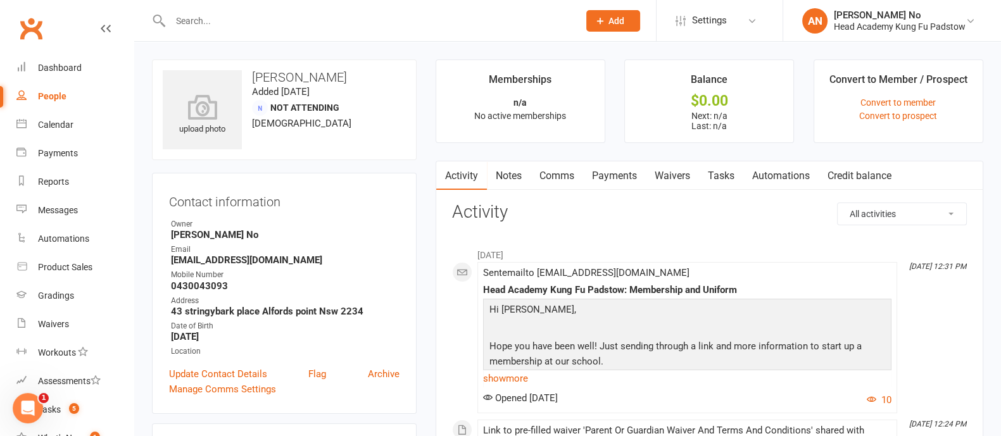
click at [660, 172] on link "Waivers" at bounding box center [672, 175] width 53 height 29
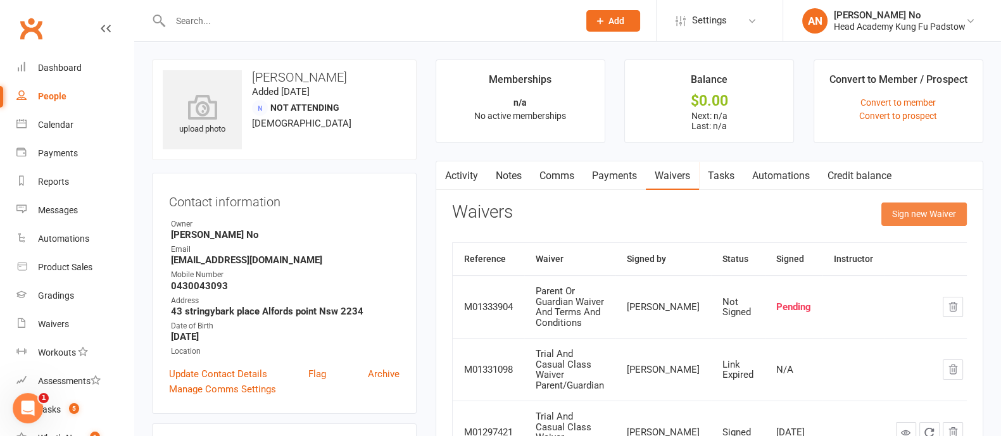
click at [902, 209] on button "Sign new Waiver" at bounding box center [923, 214] width 85 height 23
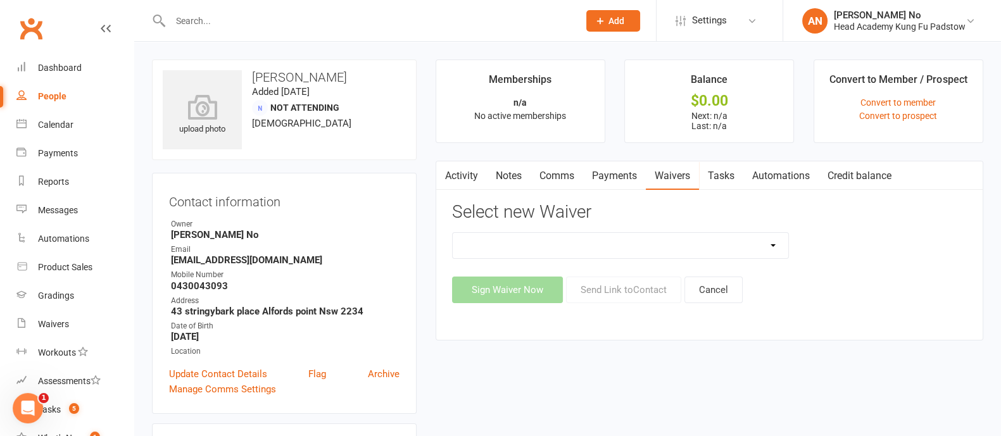
click at [771, 245] on select "Adults Waiver And Terms And Conditions Parent Or Guardian Waiver And Terms And …" at bounding box center [621, 245] width 336 height 25
select select "3663"
click at [453, 233] on select "Adults Waiver And Terms And Conditions Parent Or Guardian Waiver And Terms And …" at bounding box center [621, 245] width 336 height 25
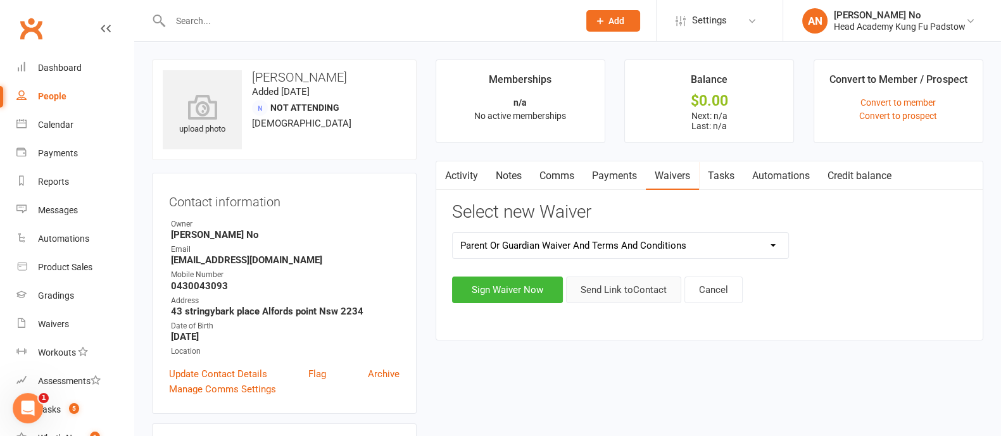
click at [647, 293] on button "Send Link to Contact" at bounding box center [623, 290] width 115 height 27
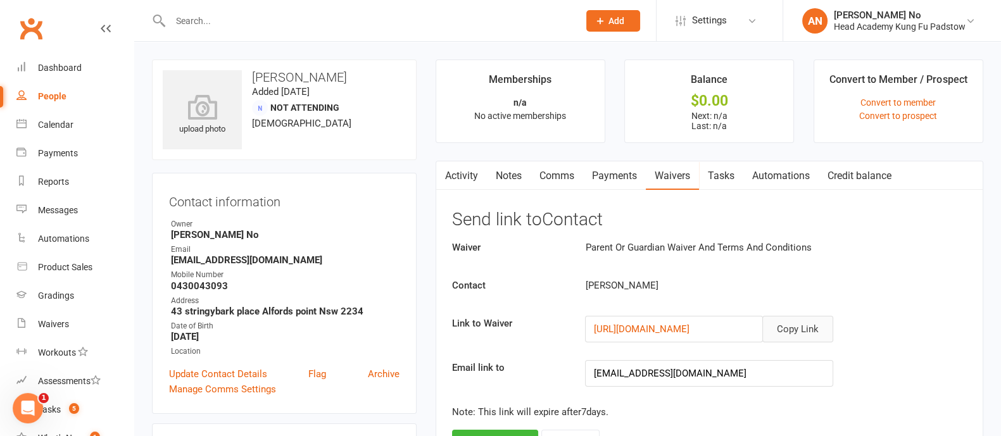
click at [804, 326] on button "Copy Link" at bounding box center [797, 329] width 71 height 27
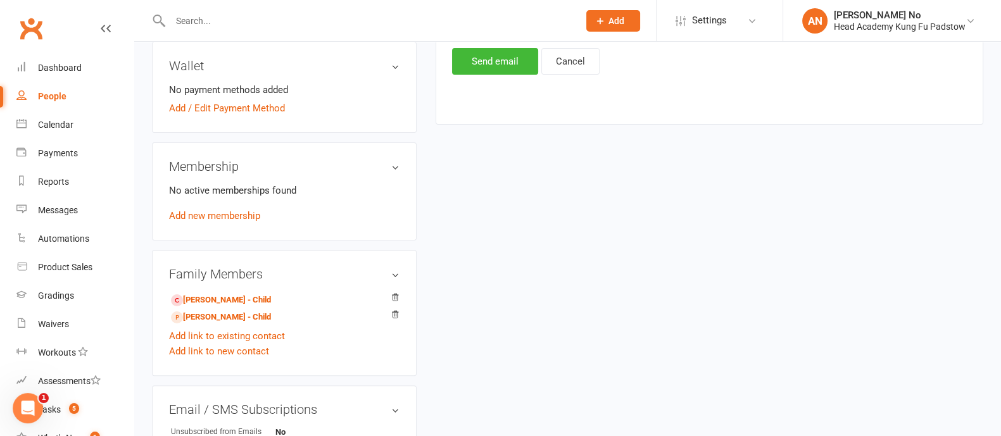
click at [198, 26] on input "text" at bounding box center [368, 21] width 403 height 18
paste input "Michelle Leavers"
type input "Michelle Leavers"
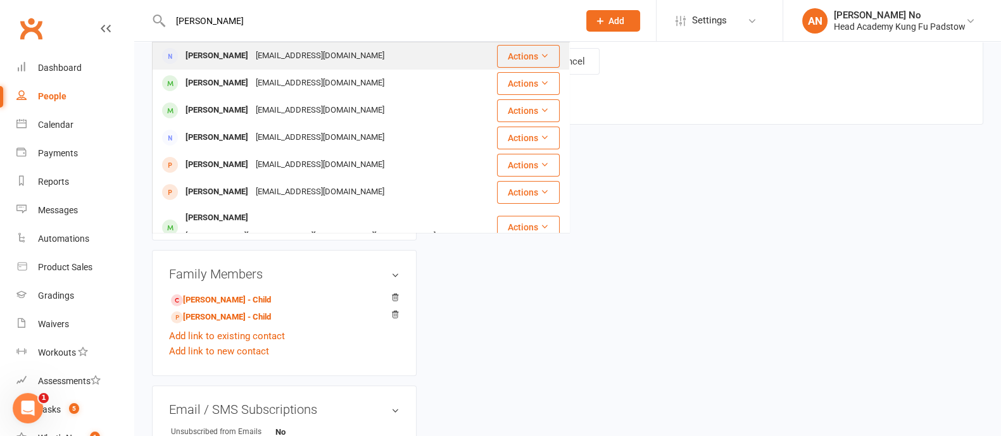
click at [234, 47] on div "Michelle Leavers" at bounding box center [217, 56] width 70 height 18
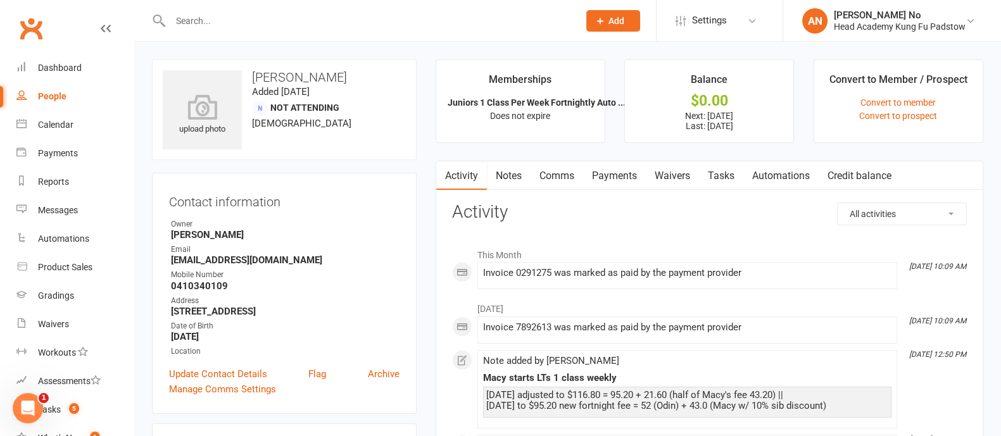
scroll to position [382, 0]
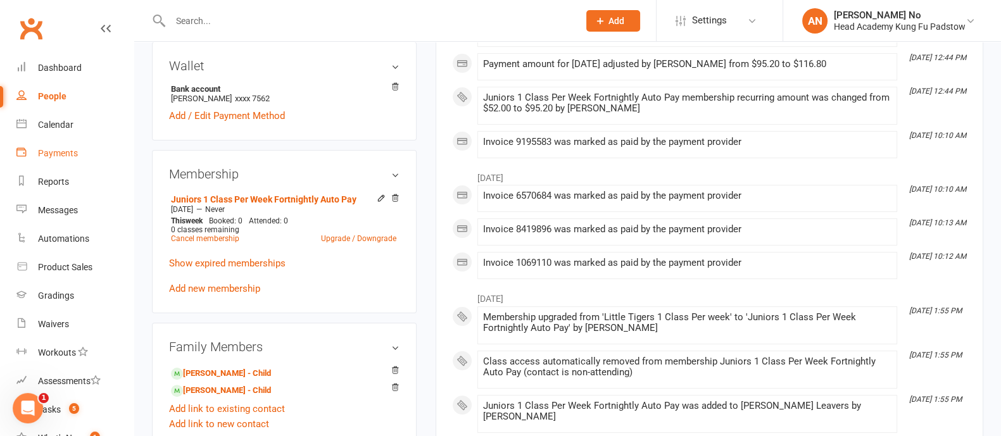
click at [66, 149] on div "Payments" at bounding box center [58, 153] width 40 height 10
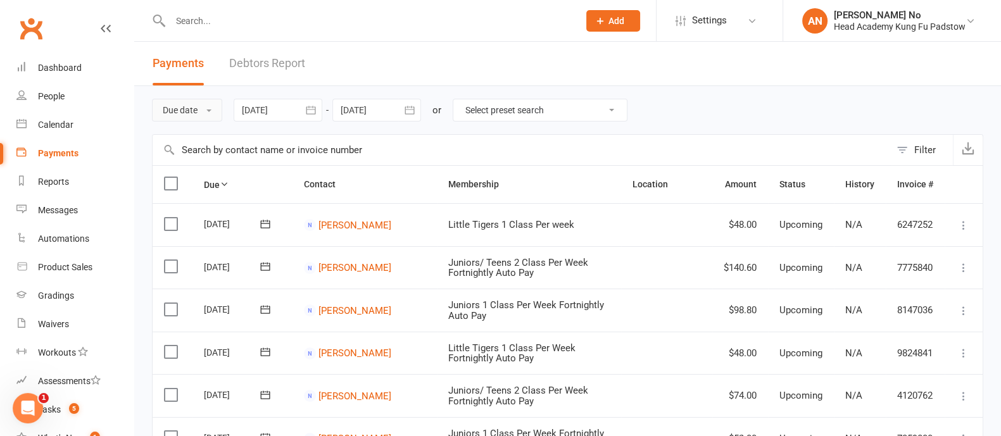
click at [192, 107] on button "Due date" at bounding box center [187, 110] width 70 height 23
click at [201, 185] on link "Date failed" at bounding box center [215, 189] width 125 height 25
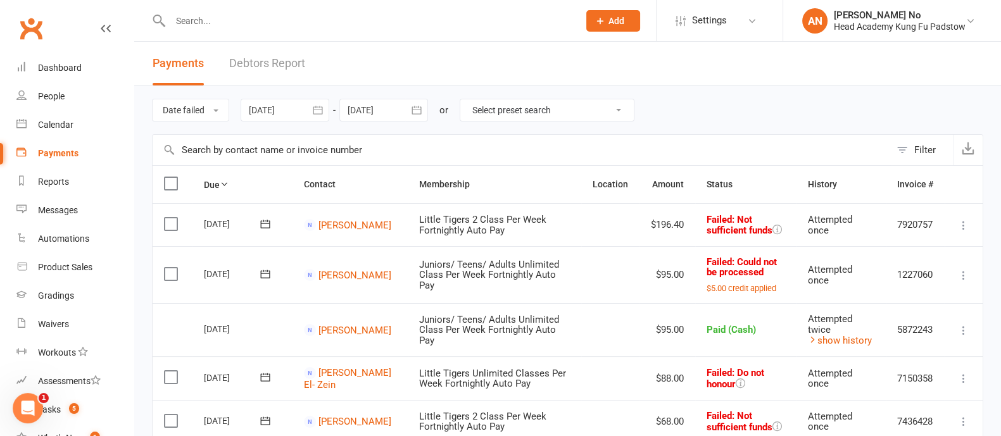
click at [299, 106] on div at bounding box center [285, 110] width 89 height 23
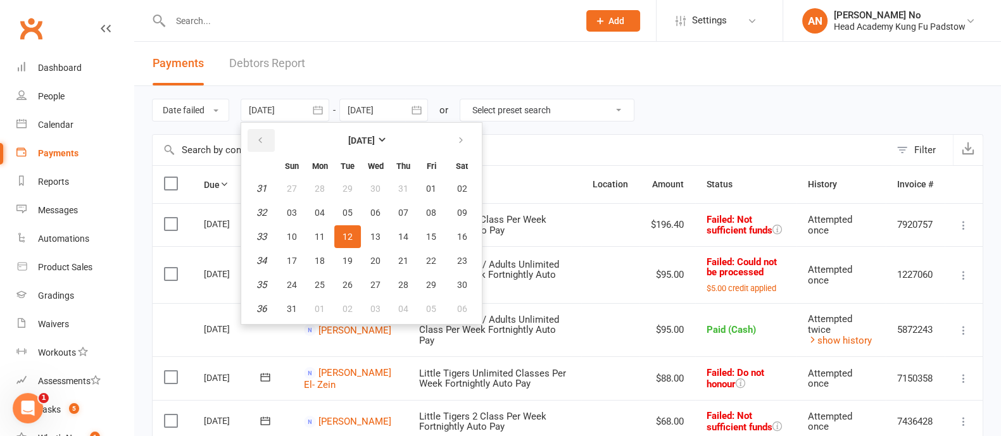
click at [265, 144] on icon "button" at bounding box center [260, 141] width 9 height 10
click at [265, 142] on icon "button" at bounding box center [260, 141] width 9 height 10
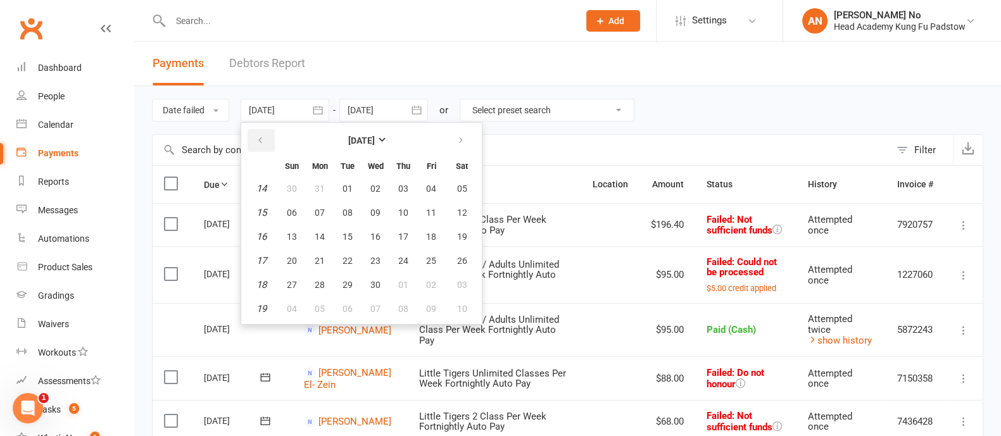
click at [265, 142] on icon "button" at bounding box center [260, 141] width 9 height 10
click at [457, 186] on span "01" at bounding box center [462, 189] width 10 height 10
type input "01 Feb 2025"
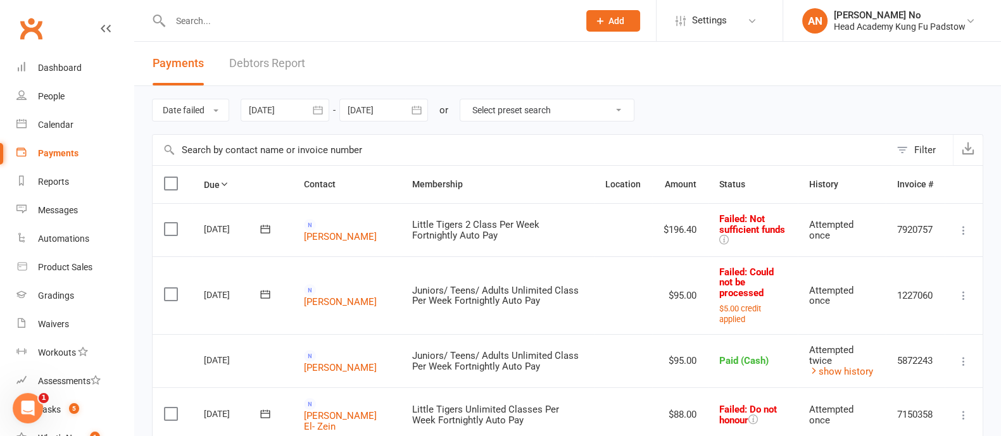
click at [216, 17] on input "text" at bounding box center [368, 21] width 403 height 18
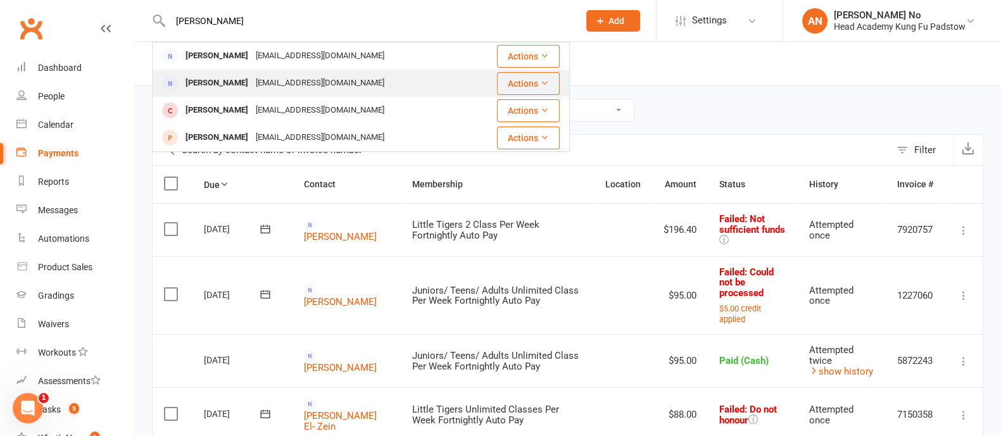
type input "judy"
click at [252, 88] on div "judyboumansour@gmail.com" at bounding box center [320, 83] width 136 height 18
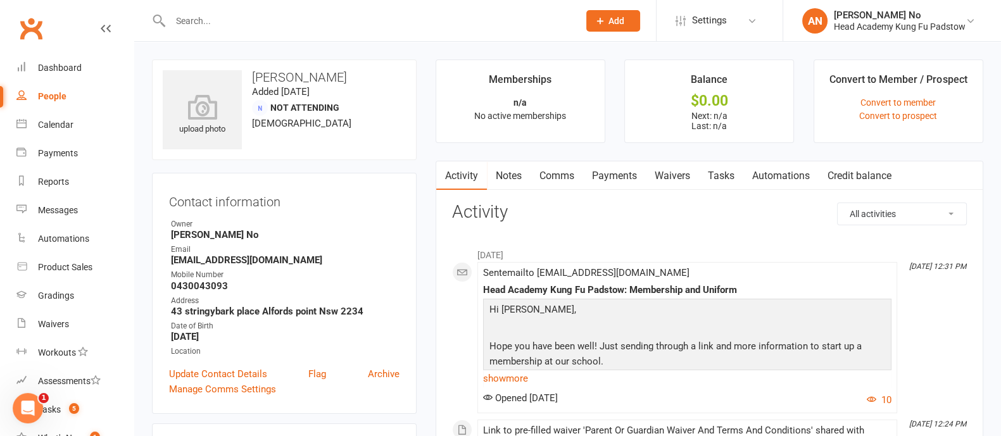
scroll to position [382, 0]
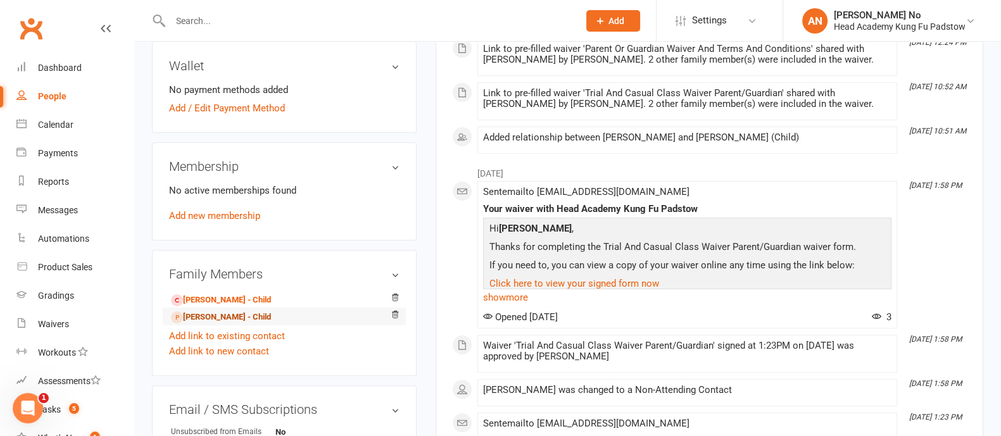
click at [222, 317] on link "Jolene Deghaim - Child" at bounding box center [221, 317] width 100 height 13
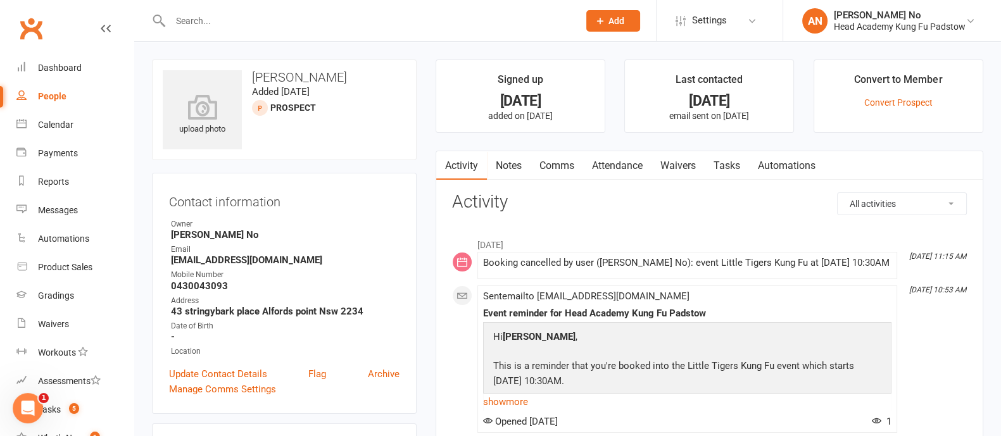
scroll to position [636, 0]
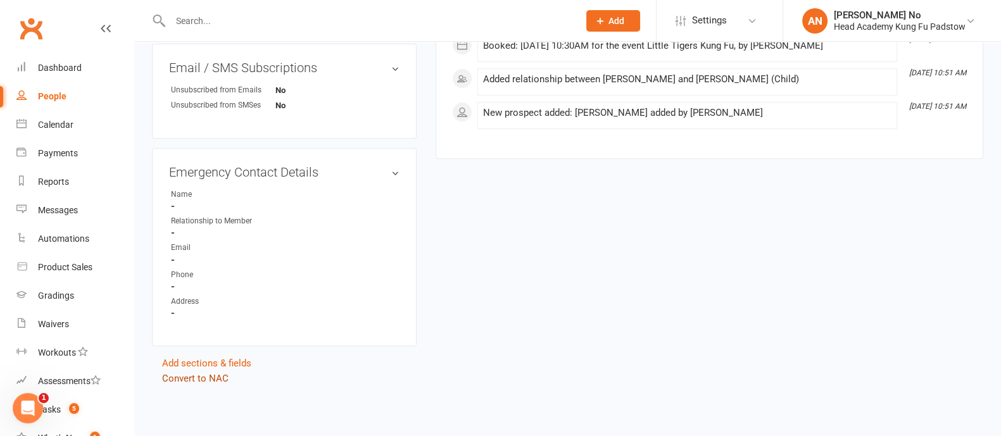
click at [201, 379] on link "Convert to NAC" at bounding box center [195, 378] width 66 height 11
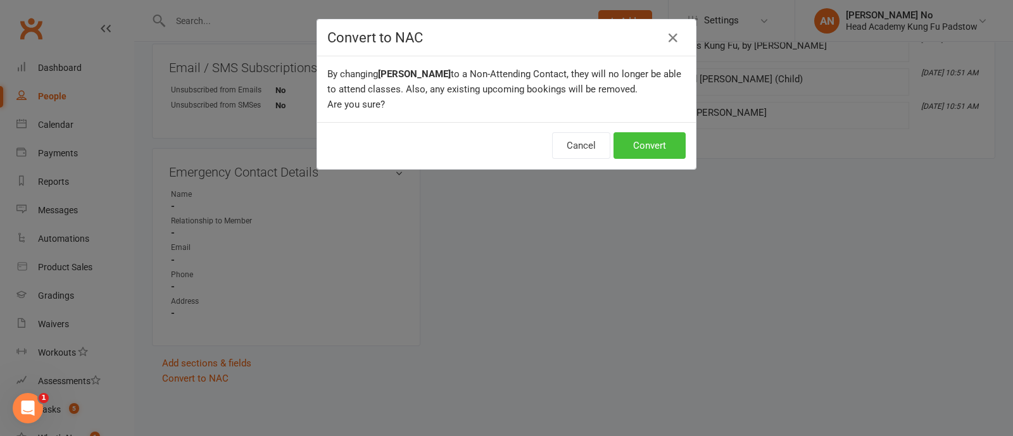
click at [641, 150] on button "Convert" at bounding box center [650, 145] width 72 height 27
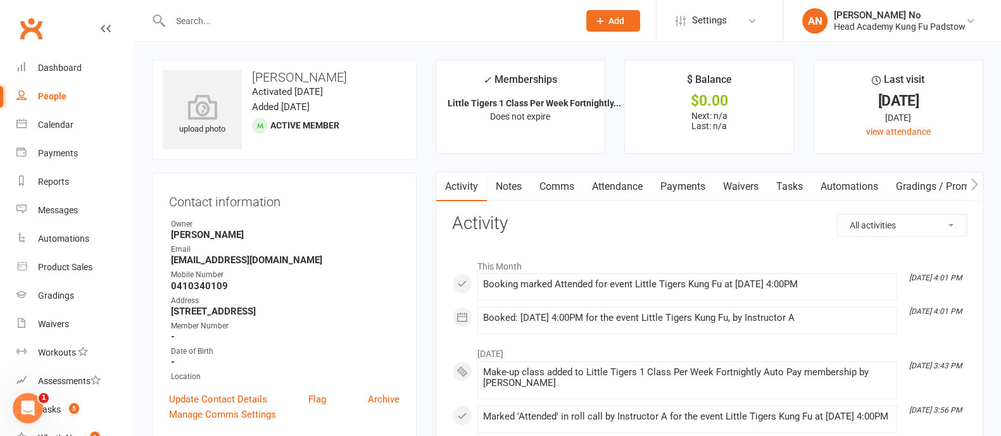
click at [631, 185] on link "Attendance" at bounding box center [617, 186] width 68 height 29
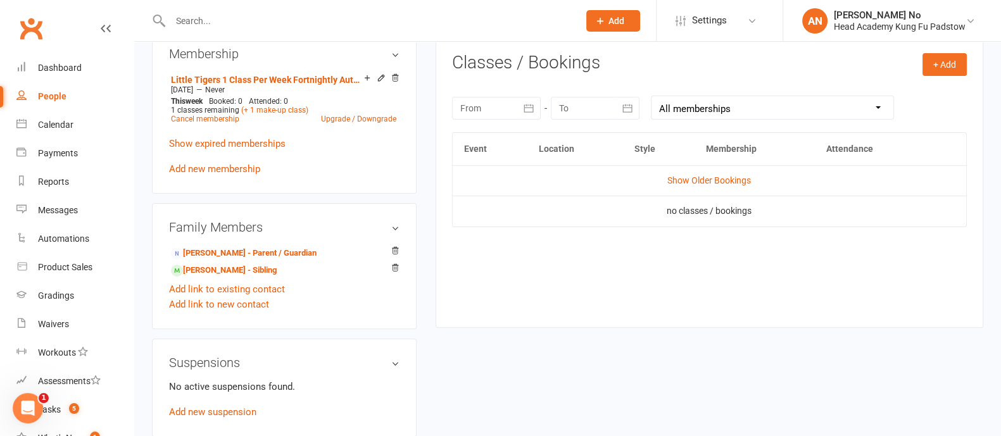
scroll to position [529, 0]
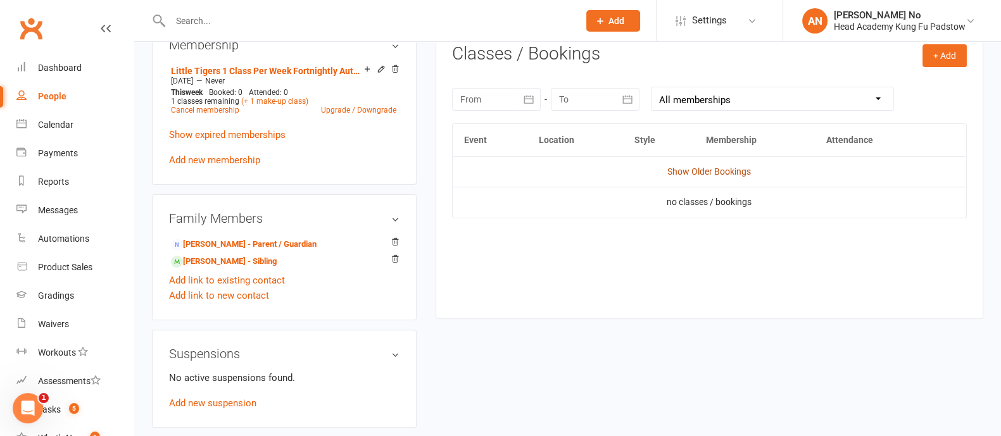
click at [744, 174] on link "Show Older Bookings" at bounding box center [709, 172] width 84 height 10
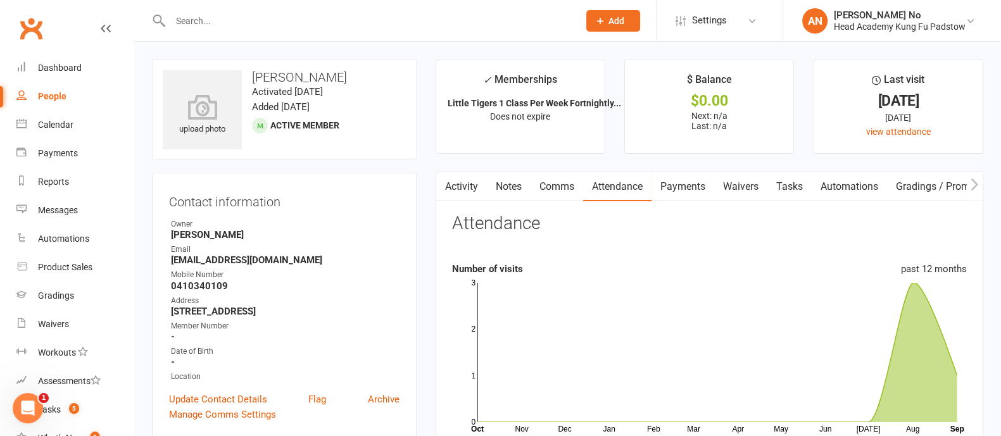
scroll to position [382, 0]
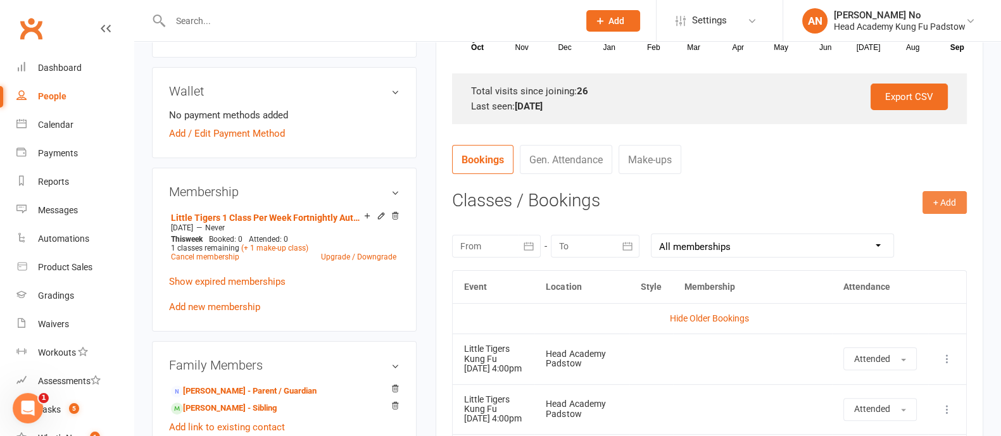
click at [957, 201] on button "+ Add" at bounding box center [945, 202] width 44 height 23
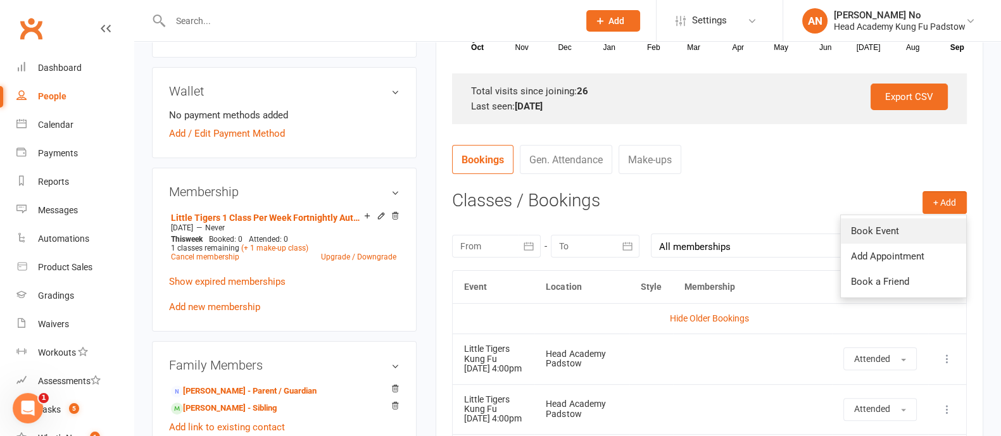
click at [905, 236] on link "Book Event" at bounding box center [903, 230] width 125 height 25
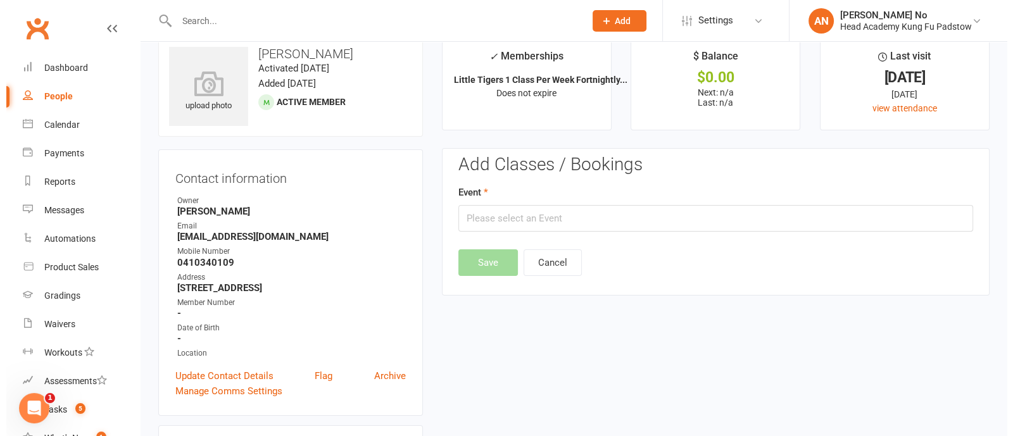
scroll to position [0, 0]
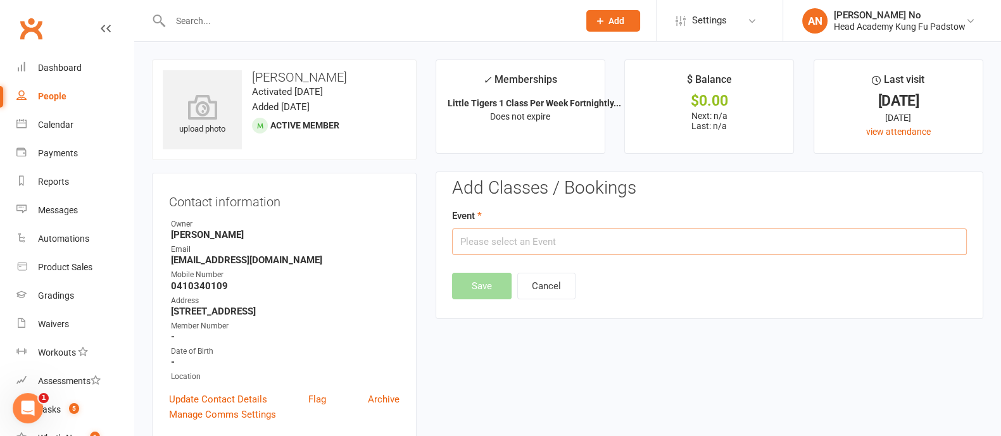
click at [586, 239] on input "text" at bounding box center [709, 242] width 515 height 27
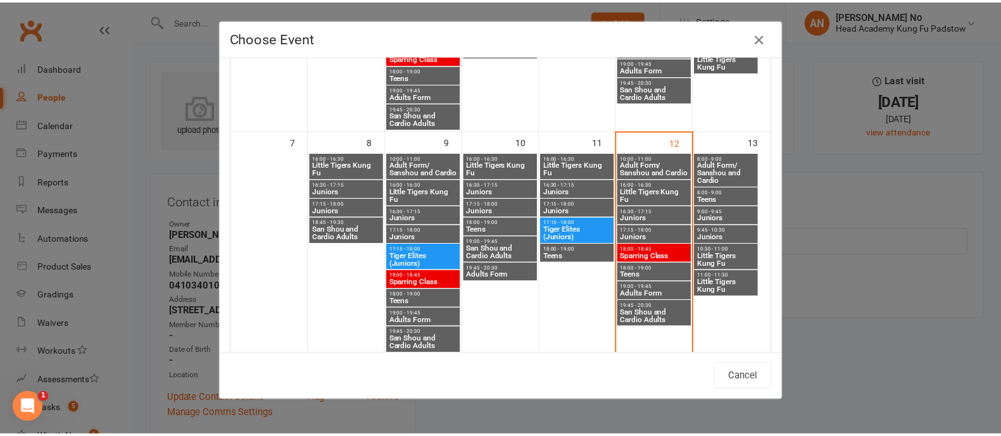
scroll to position [245, 0]
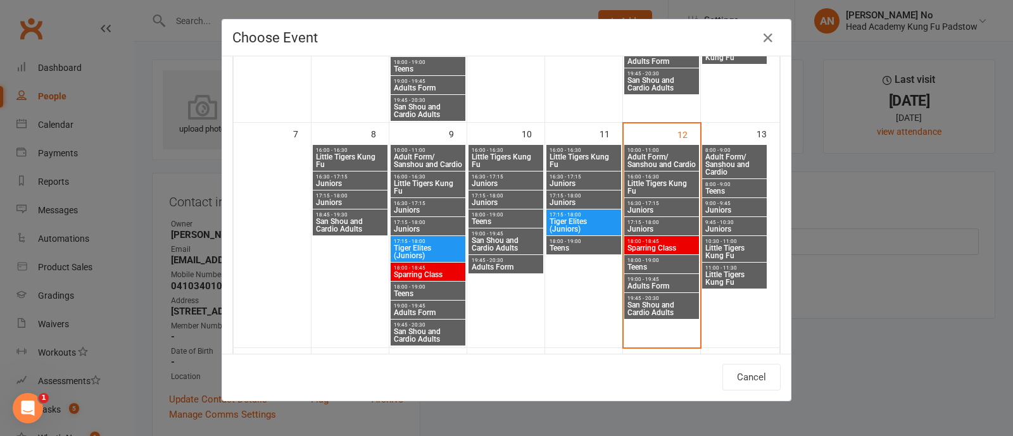
click at [644, 184] on span "Little Tigers Kung Fu" at bounding box center [662, 187] width 70 height 15
type input "Little Tigers Kung Fu - Sep 12, 2025 4:00:00 PM"
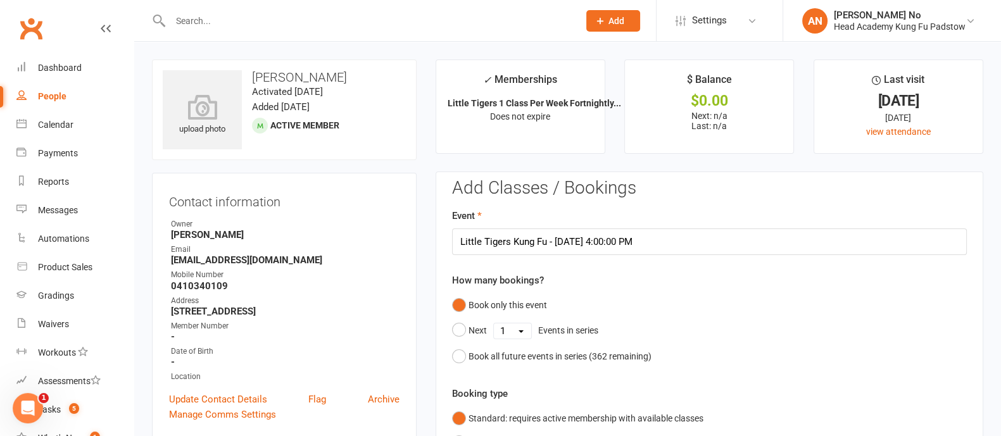
scroll to position [382, 0]
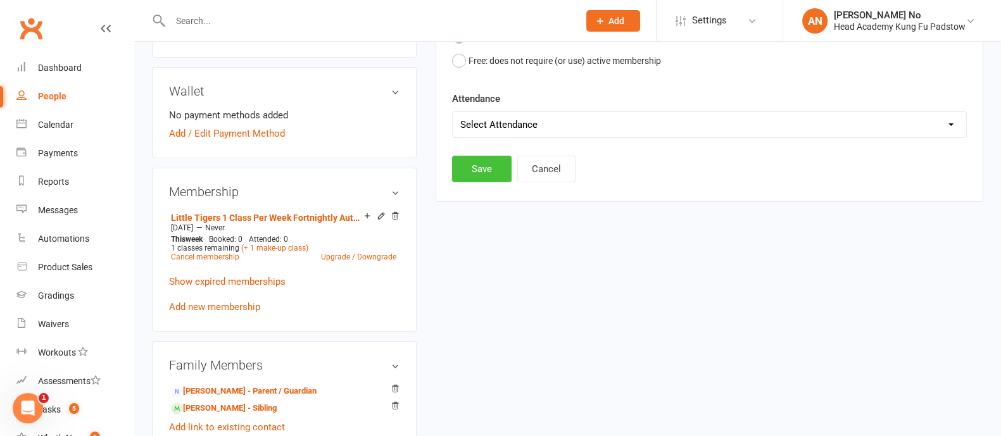
click at [472, 169] on button "Save" at bounding box center [482, 169] width 60 height 27
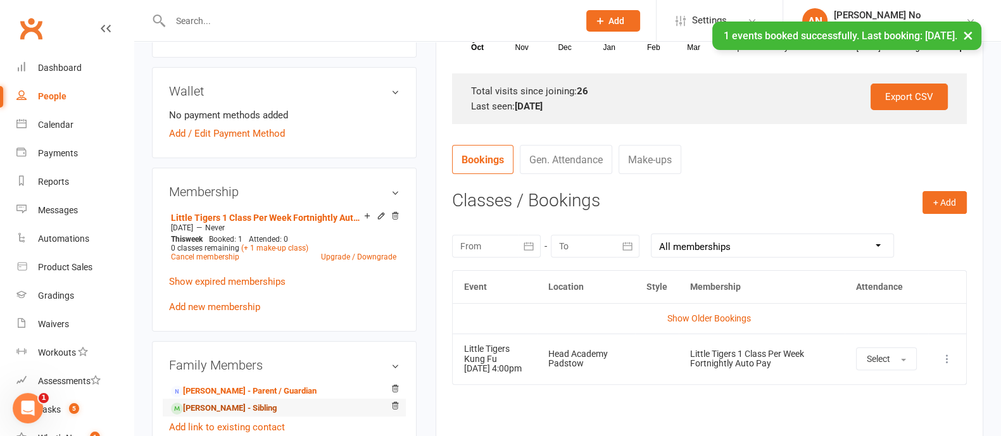
click at [229, 404] on link "Odin Harris - Sibling" at bounding box center [224, 408] width 106 height 13
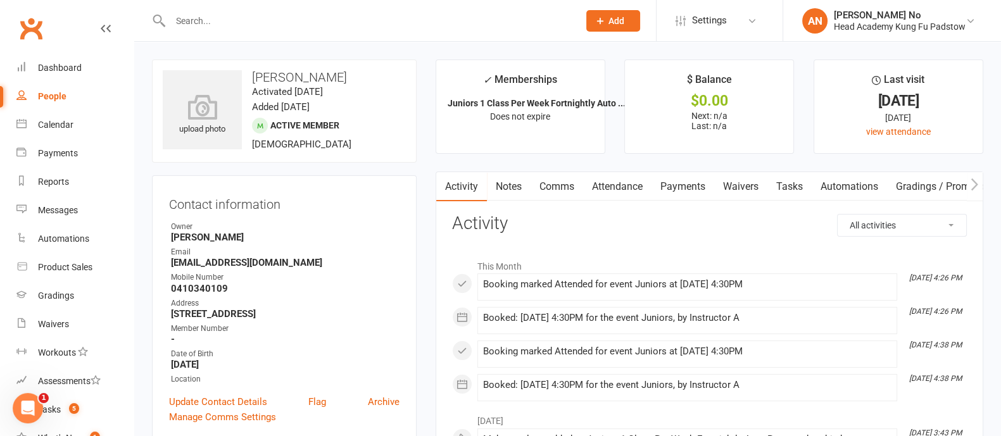
click at [619, 188] on link "Attendance" at bounding box center [617, 186] width 68 height 29
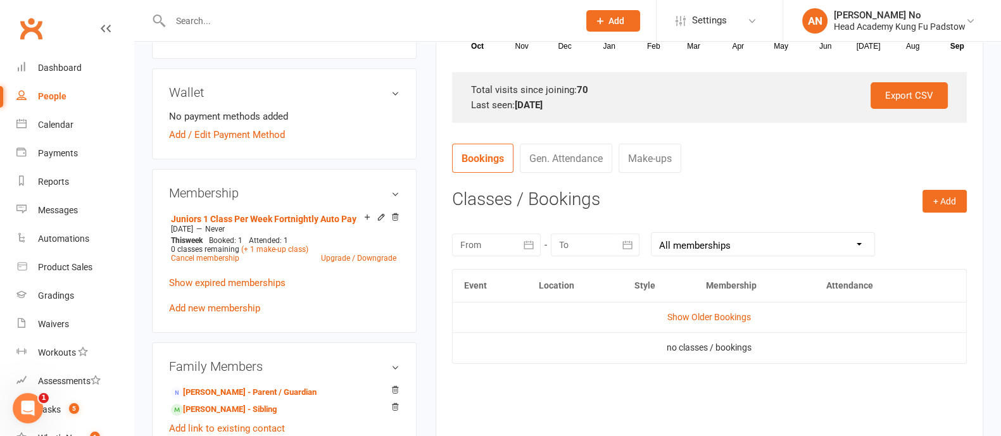
scroll to position [414, 0]
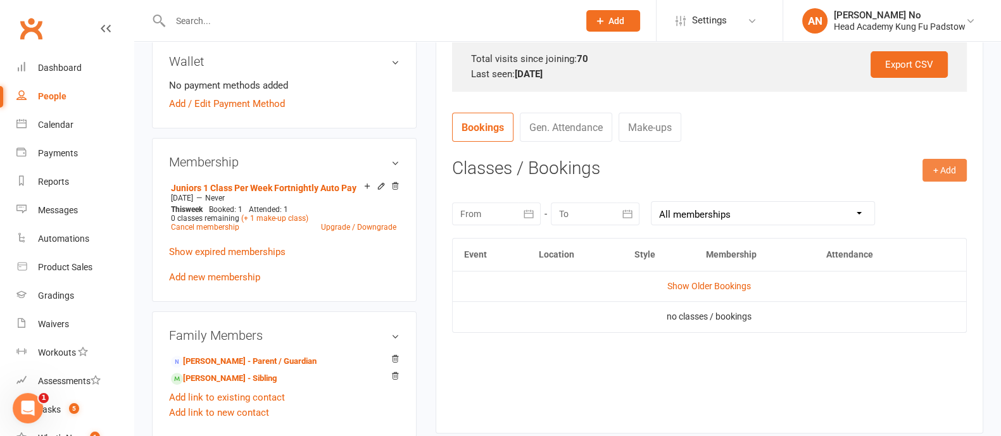
click at [947, 172] on button "+ Add" at bounding box center [945, 170] width 44 height 23
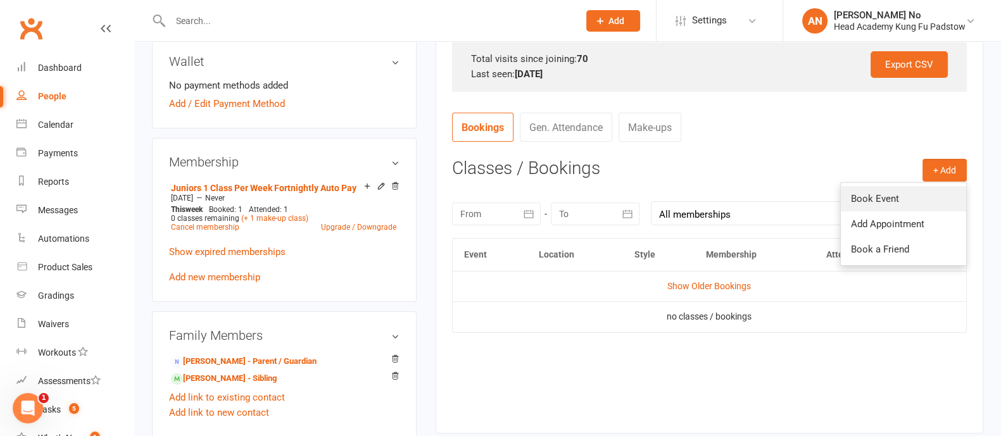
click at [878, 194] on link "Book Event" at bounding box center [903, 198] width 125 height 25
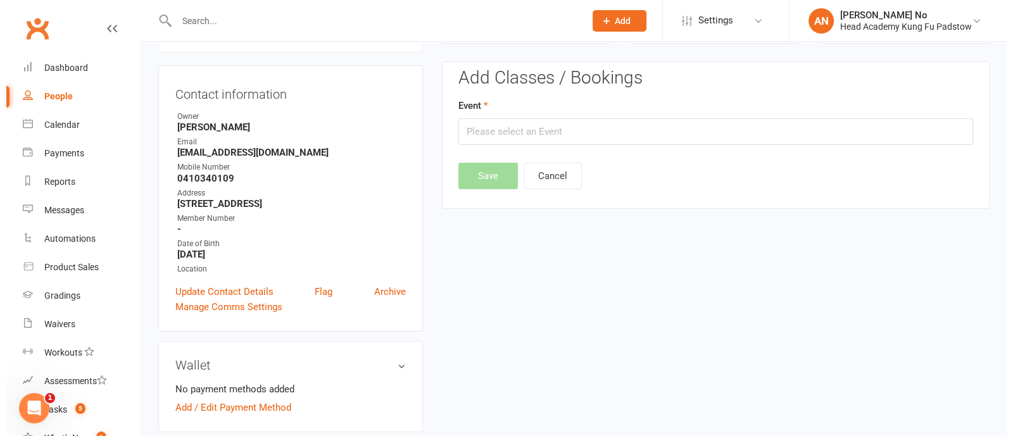
scroll to position [108, 0]
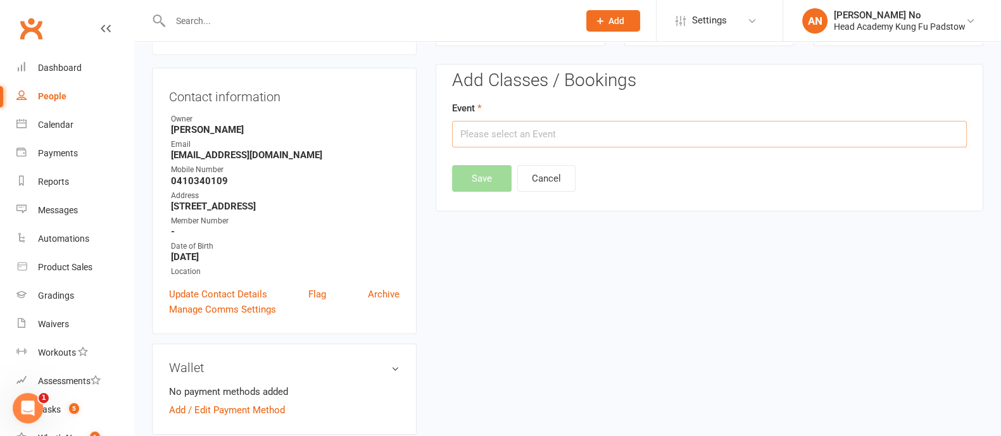
click at [624, 131] on input "text" at bounding box center [709, 134] width 515 height 27
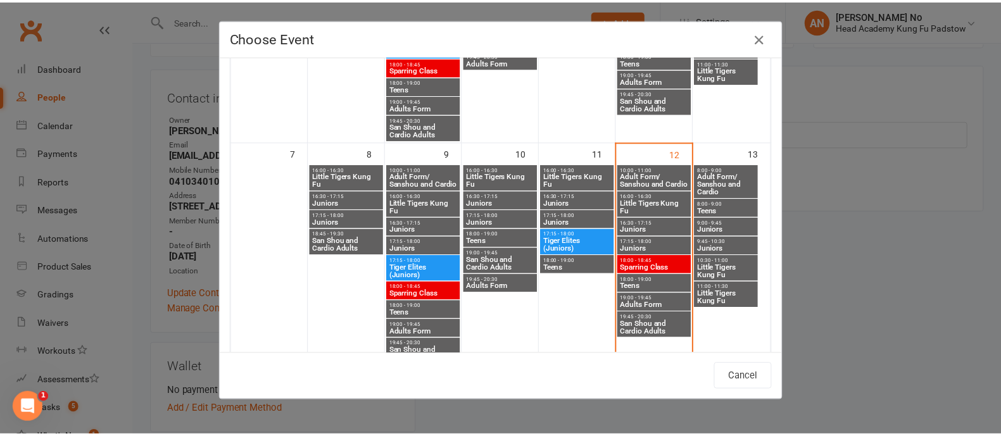
scroll to position [231, 0]
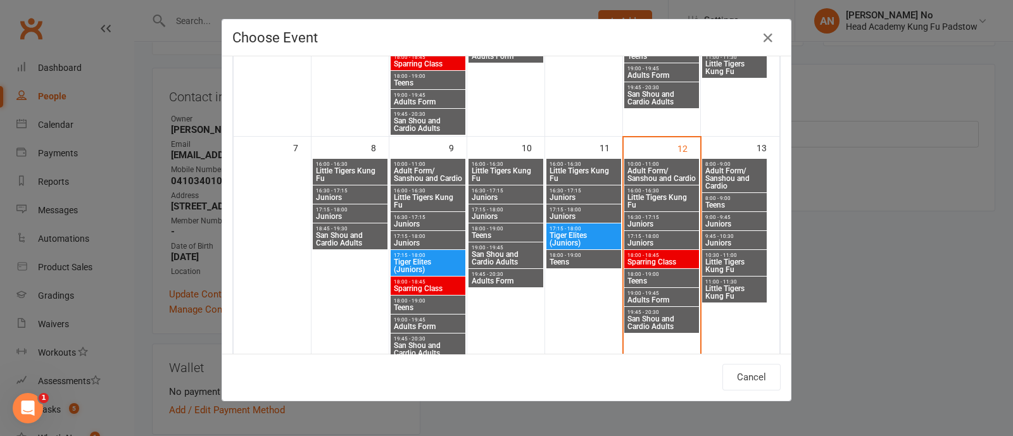
click at [672, 219] on span "16:30 - 17:15" at bounding box center [662, 218] width 70 height 6
type input "Juniors - Sep 12, 2025 4:30:00 PM"
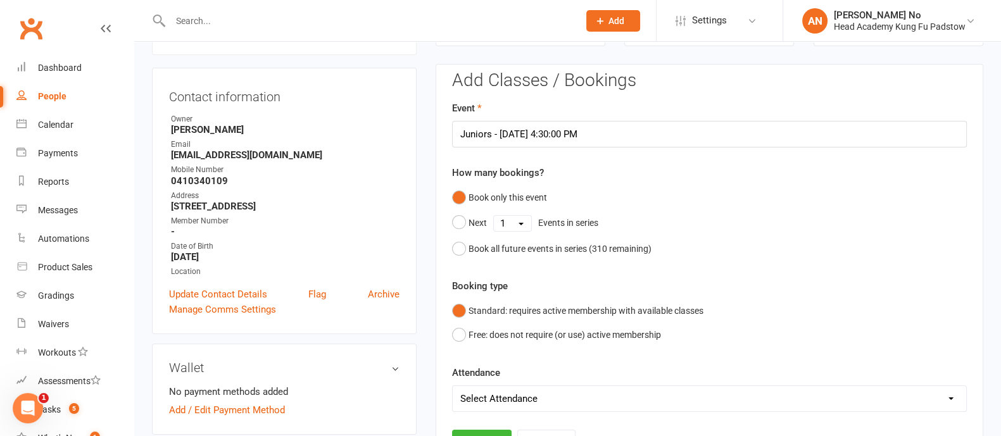
scroll to position [490, 0]
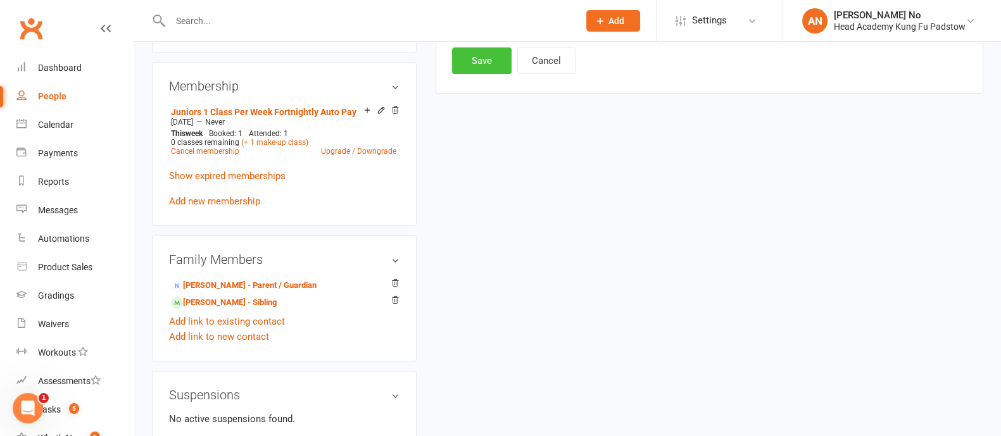
click at [472, 56] on button "Save" at bounding box center [482, 60] width 60 height 27
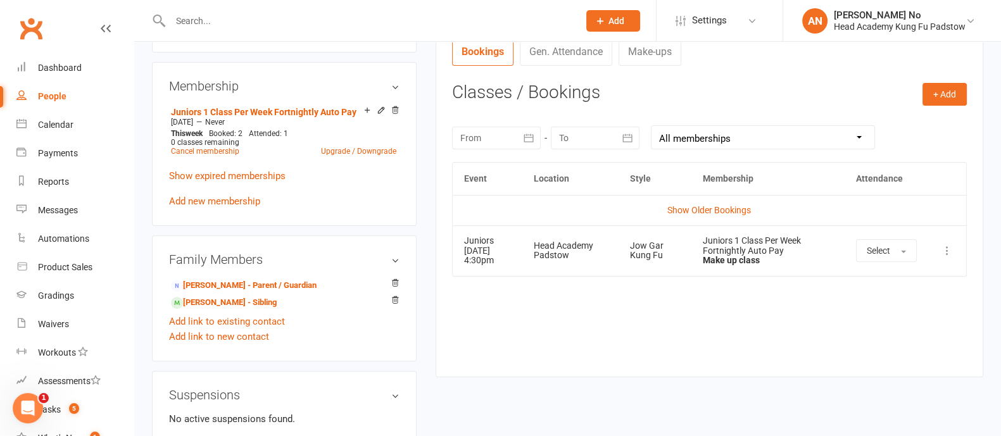
scroll to position [0, 0]
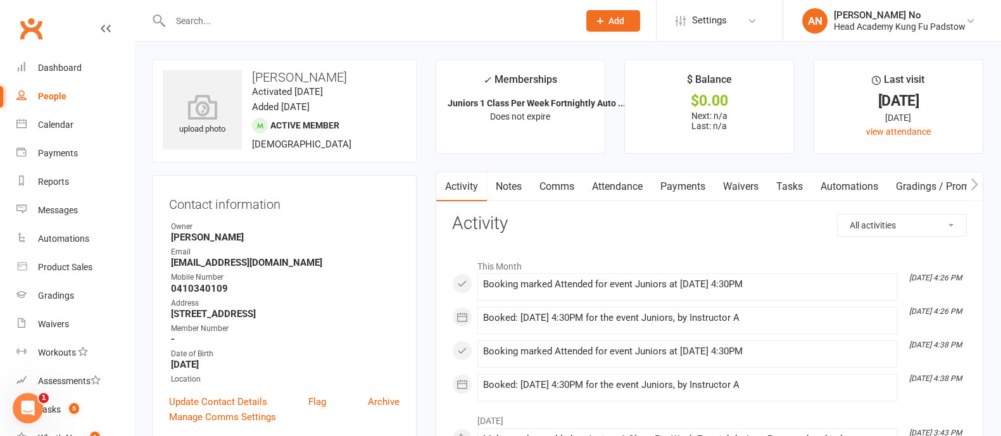
click at [629, 188] on link "Attendance" at bounding box center [617, 186] width 68 height 29
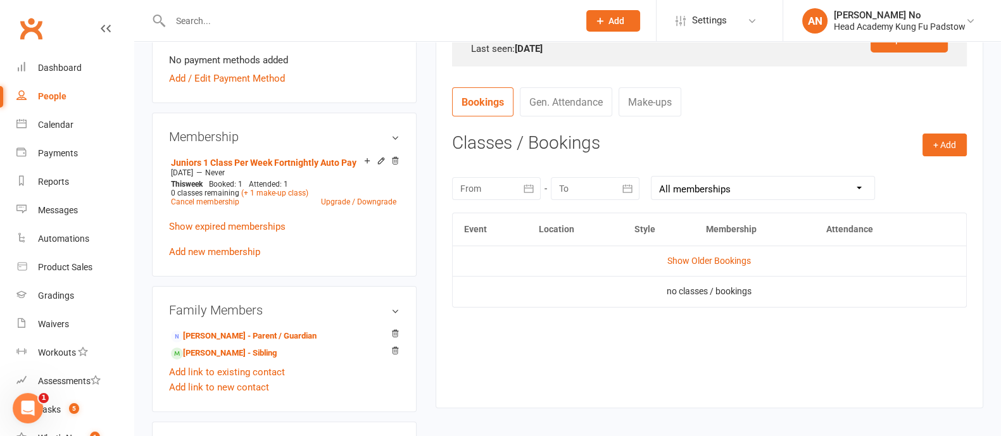
scroll to position [457, 0]
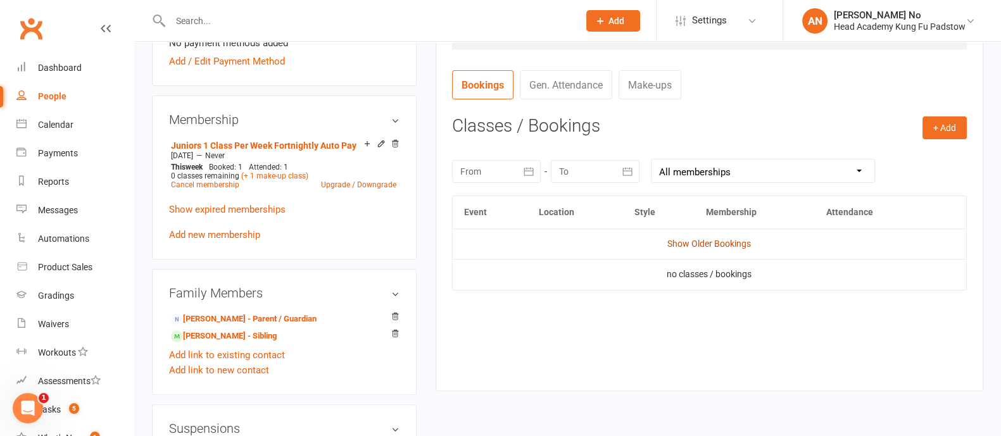
click at [723, 242] on link "Show Older Bookings" at bounding box center [709, 244] width 84 height 10
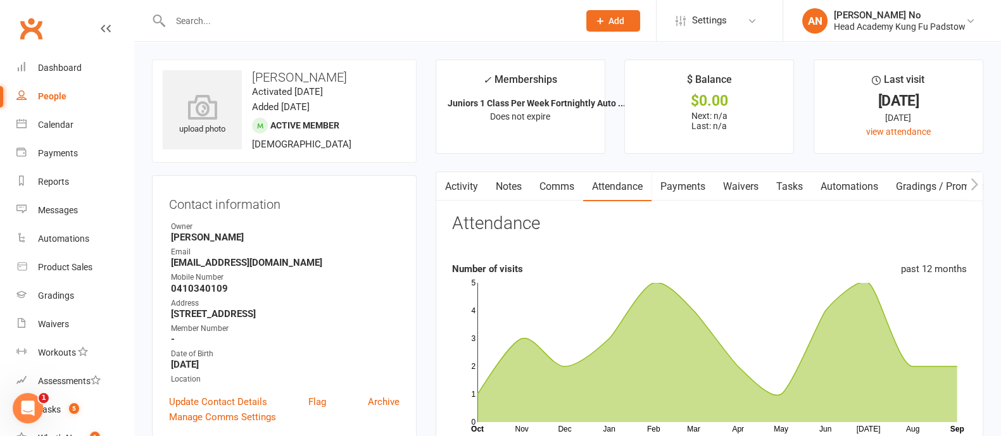
scroll to position [382, 0]
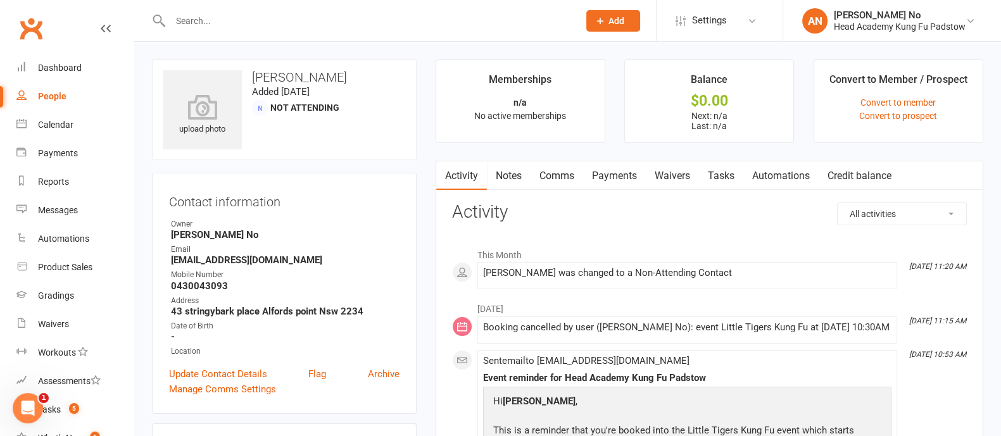
click at [222, 25] on input "text" at bounding box center [368, 21] width 403 height 18
paste input "[PERSON_NAME] ([DEMOGRAPHIC_DATA])"
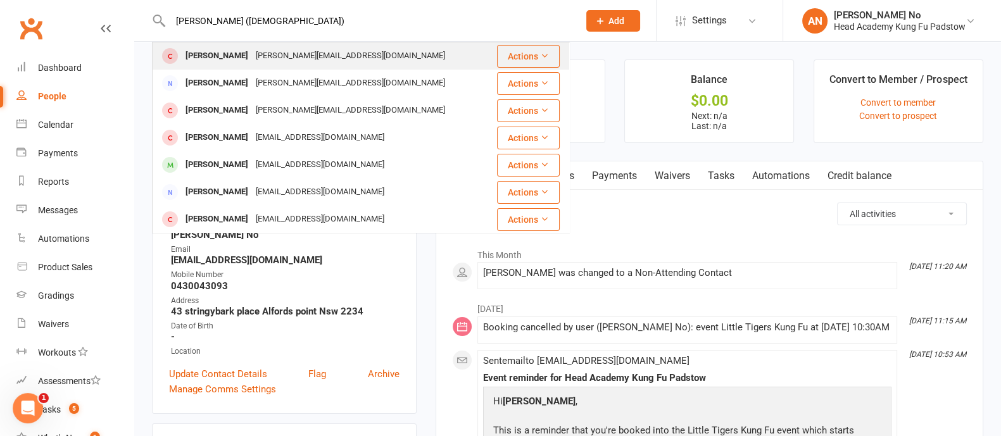
type input "[PERSON_NAME] ([DEMOGRAPHIC_DATA])"
click at [225, 56] on div "[PERSON_NAME]" at bounding box center [217, 56] width 70 height 18
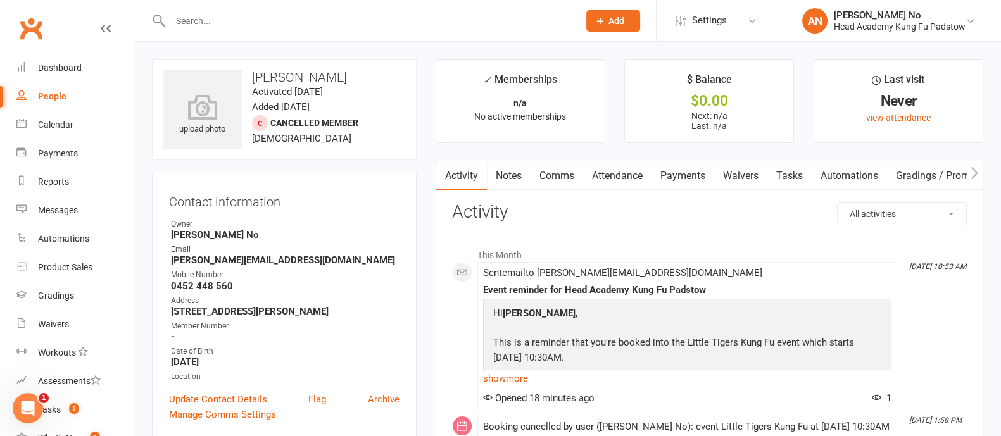
click at [754, 175] on link "Waivers" at bounding box center [740, 175] width 53 height 29
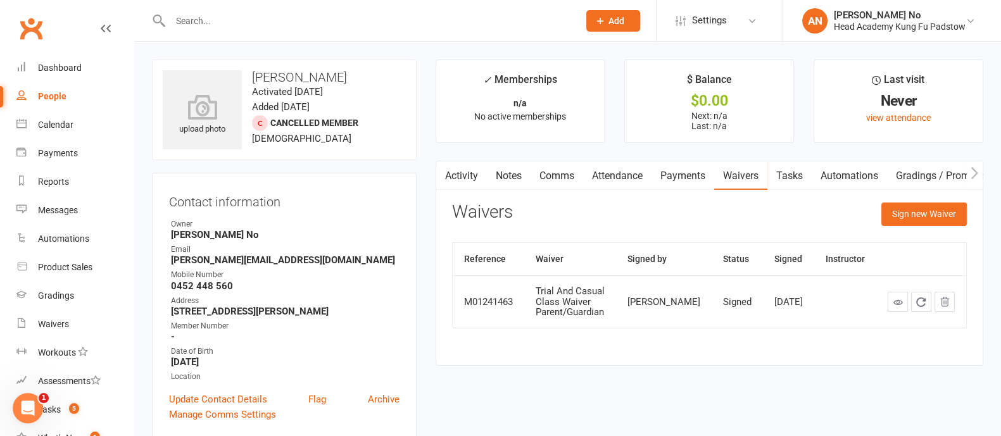
click at [598, 177] on link "Attendance" at bounding box center [617, 175] width 68 height 29
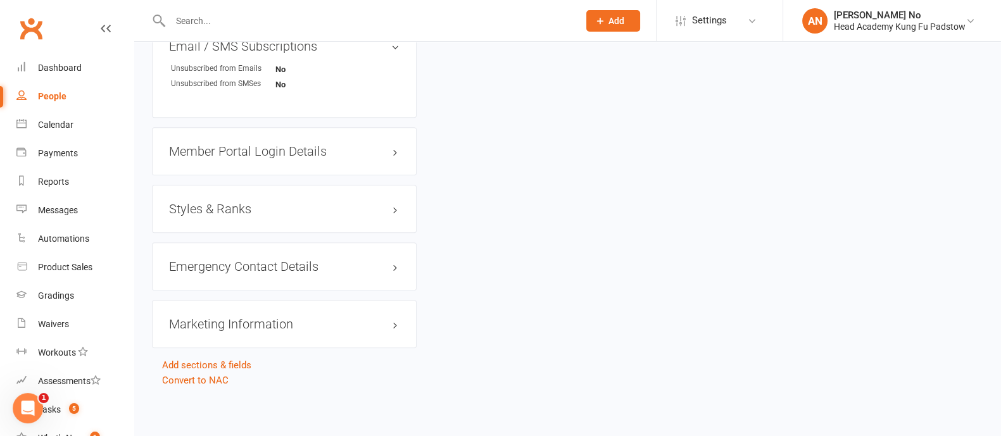
scroll to position [496, 0]
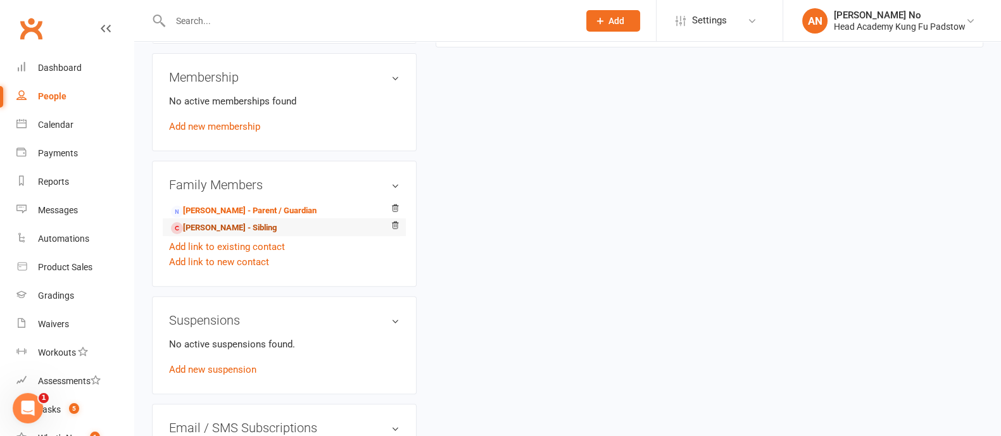
click at [213, 229] on link "[PERSON_NAME] - Sibling" at bounding box center [224, 228] width 106 height 13
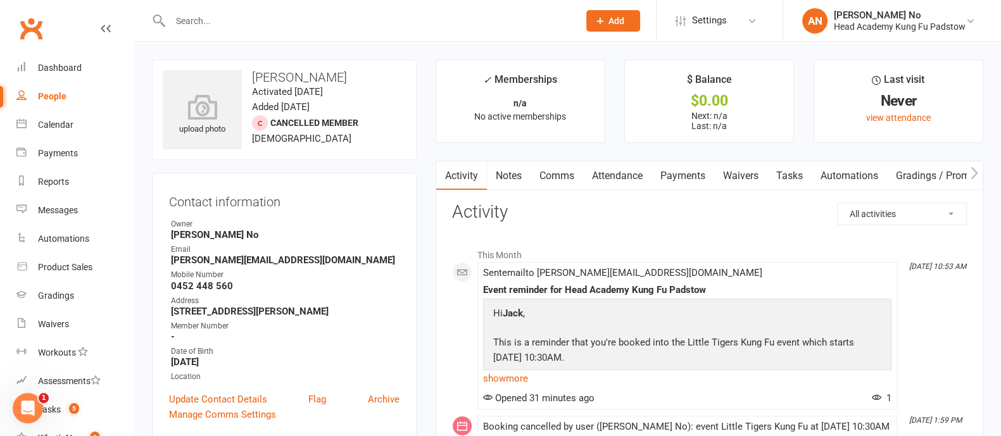
click at [215, 26] on input "text" at bounding box center [368, 21] width 403 height 18
type input "amir"
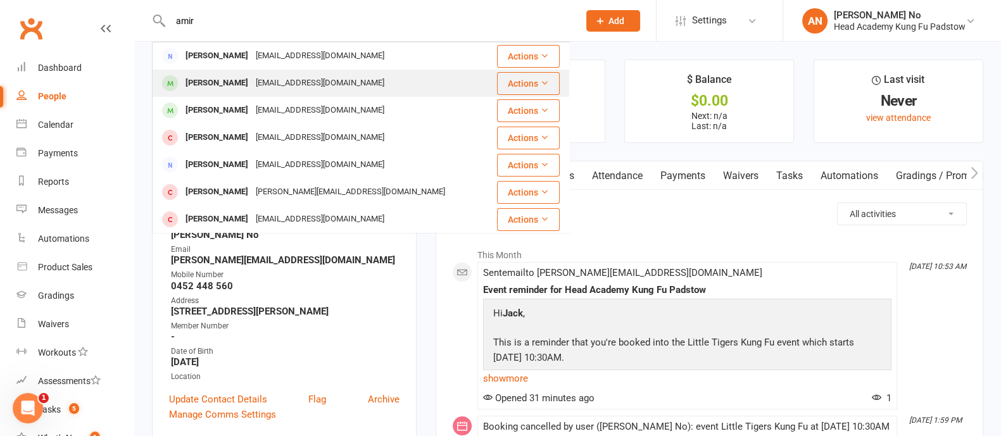
click at [256, 82] on div "[EMAIL_ADDRESS][DOMAIN_NAME]" at bounding box center [320, 83] width 136 height 18
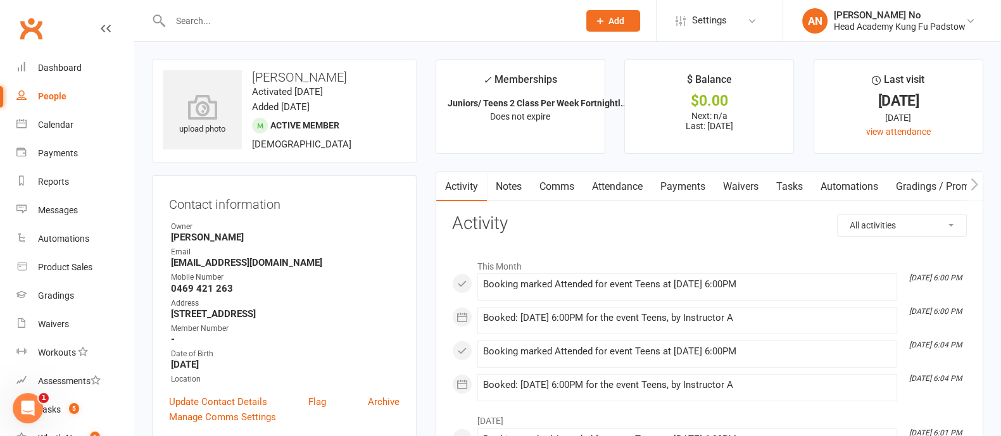
click at [630, 188] on link "Attendance" at bounding box center [617, 186] width 68 height 29
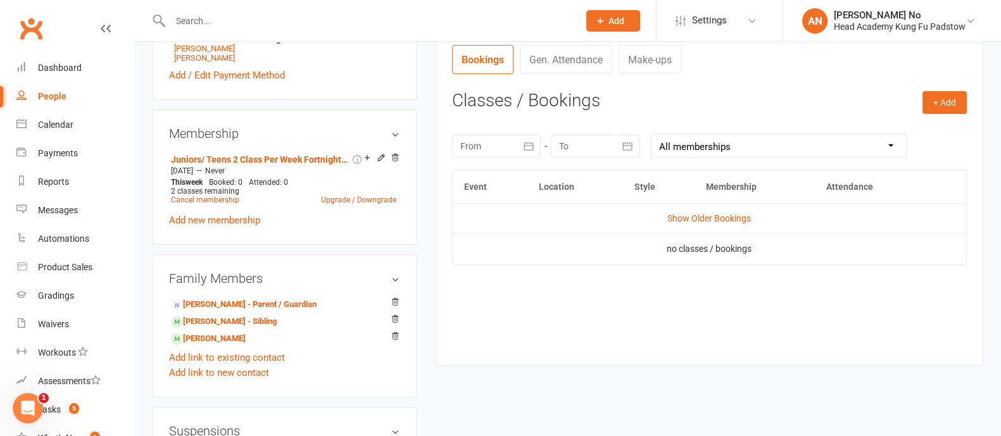
scroll to position [484, 0]
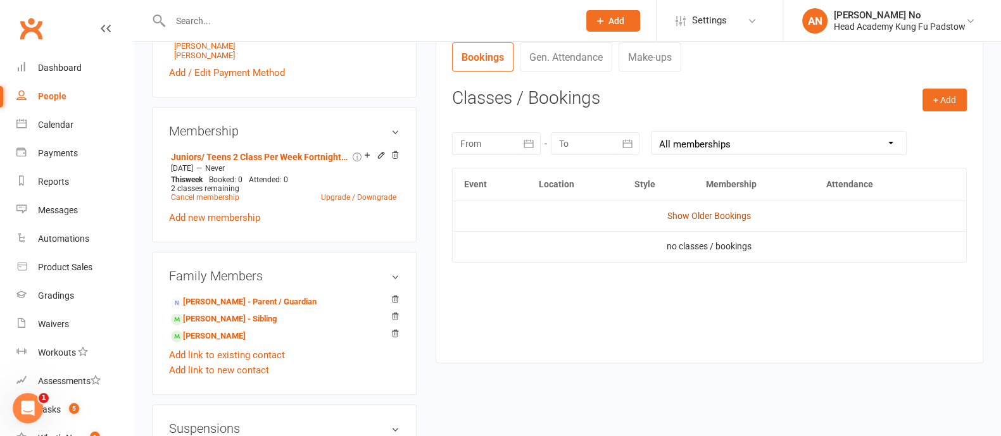
click at [731, 218] on link "Show Older Bookings" at bounding box center [709, 216] width 84 height 10
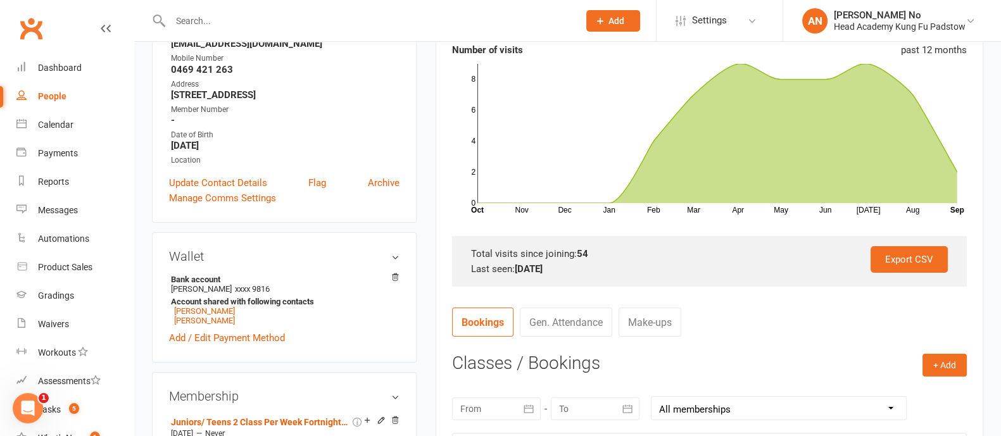
scroll to position [0, 0]
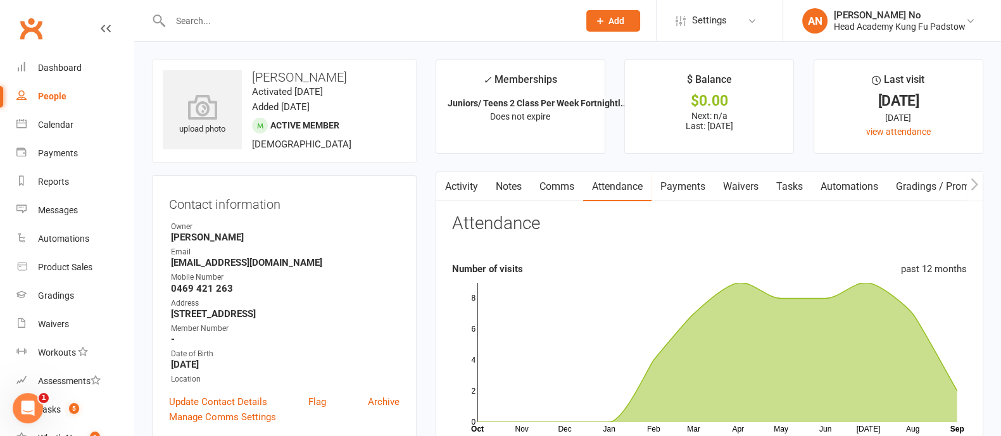
click at [218, 20] on input "text" at bounding box center [368, 21] width 403 height 18
paste input "[PERSON_NAME]"
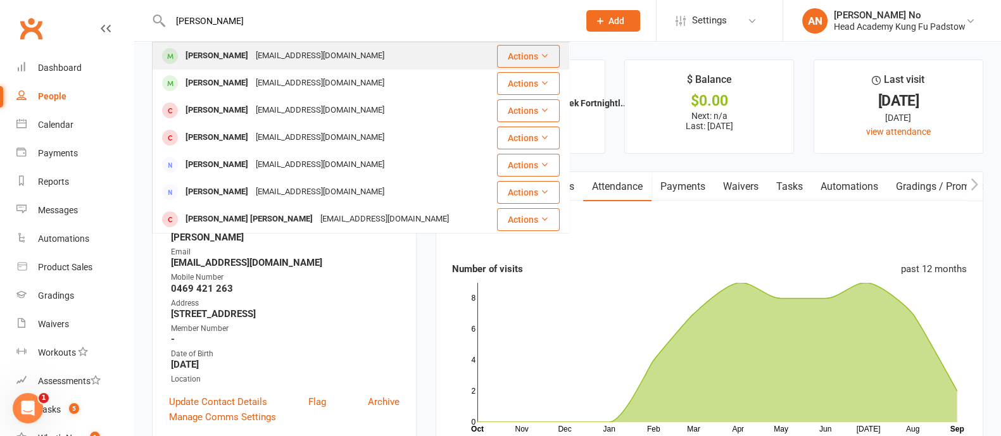
type input "[PERSON_NAME]"
click at [218, 53] on div "[PERSON_NAME]" at bounding box center [217, 56] width 70 height 18
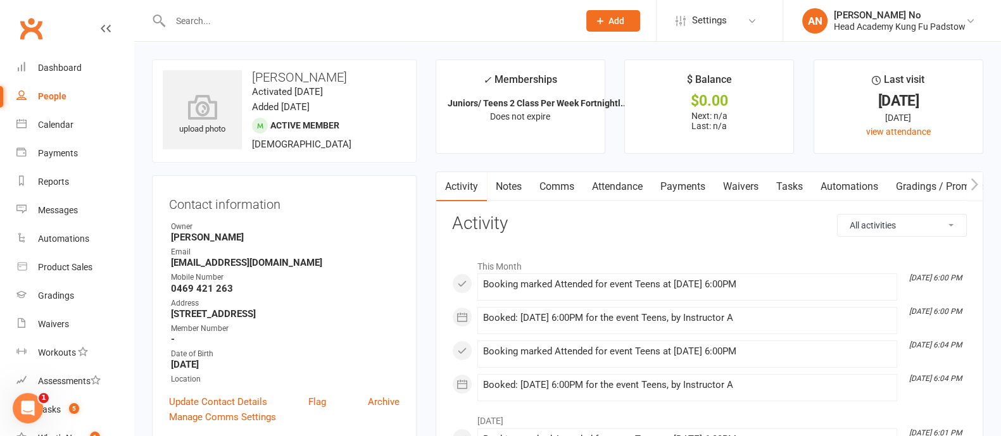
click at [625, 188] on link "Attendance" at bounding box center [617, 186] width 68 height 29
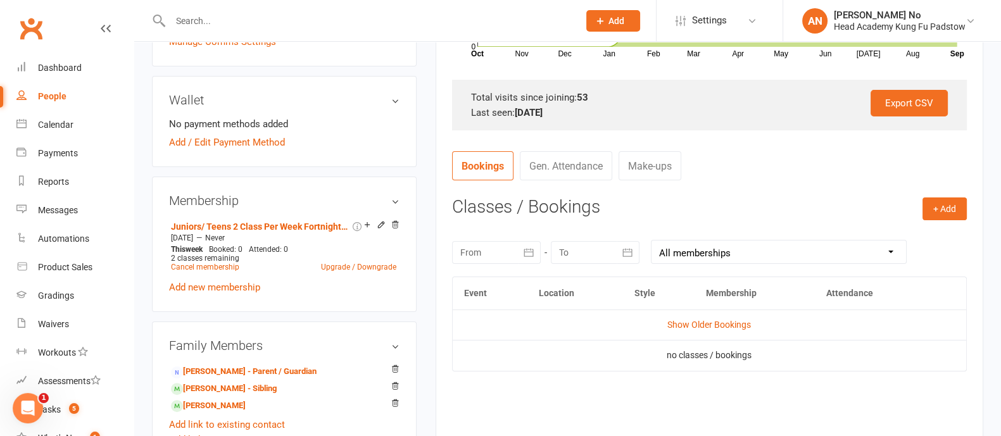
scroll to position [472, 0]
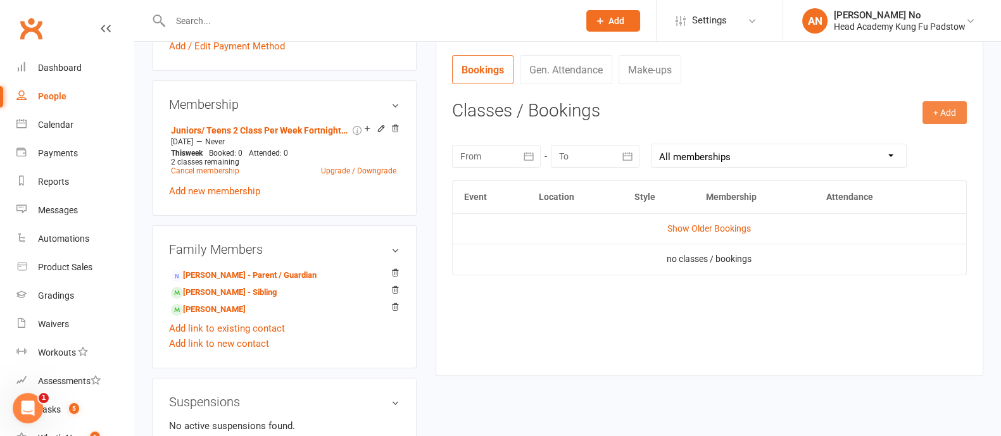
click at [954, 115] on button "+ Add" at bounding box center [945, 112] width 44 height 23
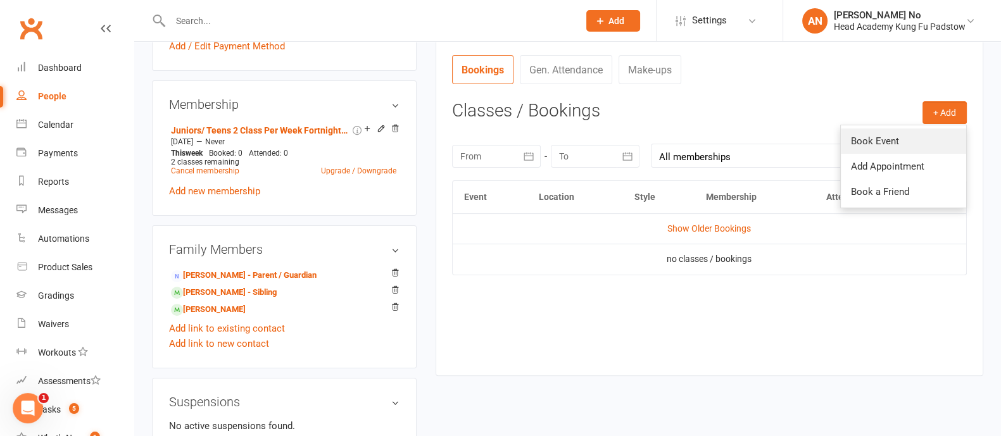
click at [898, 135] on link "Book Event" at bounding box center [903, 141] width 125 height 25
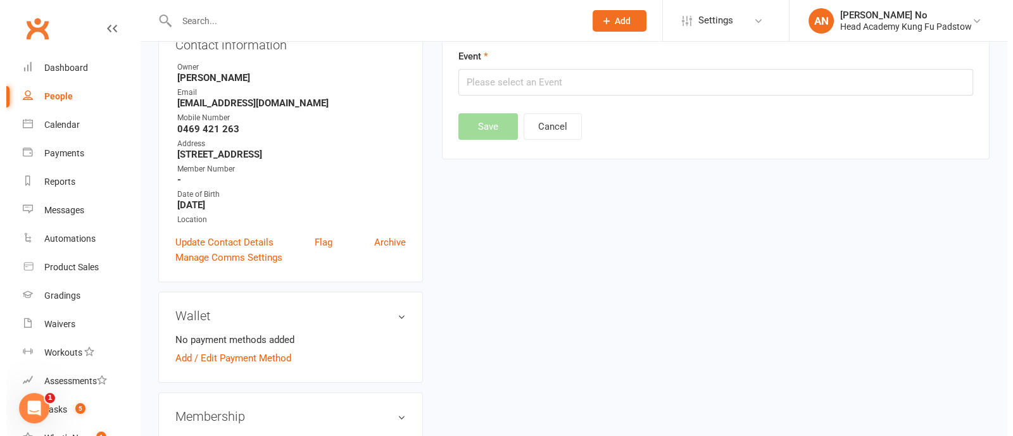
scroll to position [108, 0]
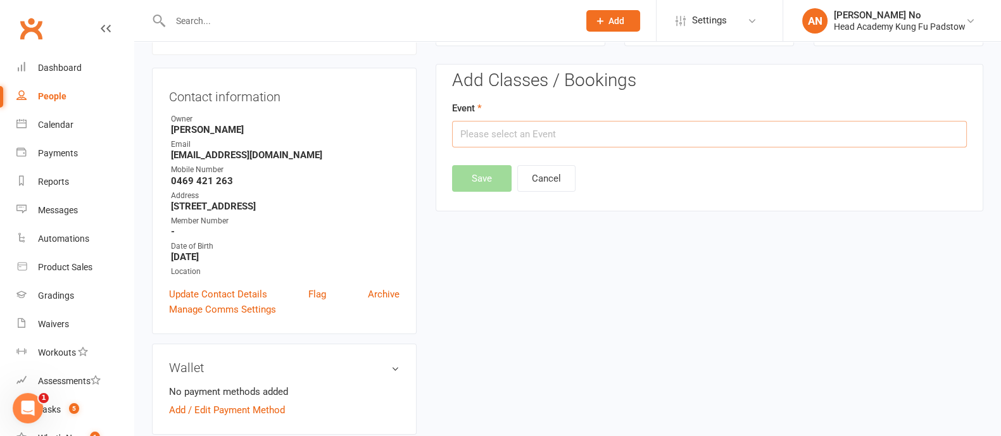
click at [538, 129] on input "text" at bounding box center [709, 134] width 515 height 27
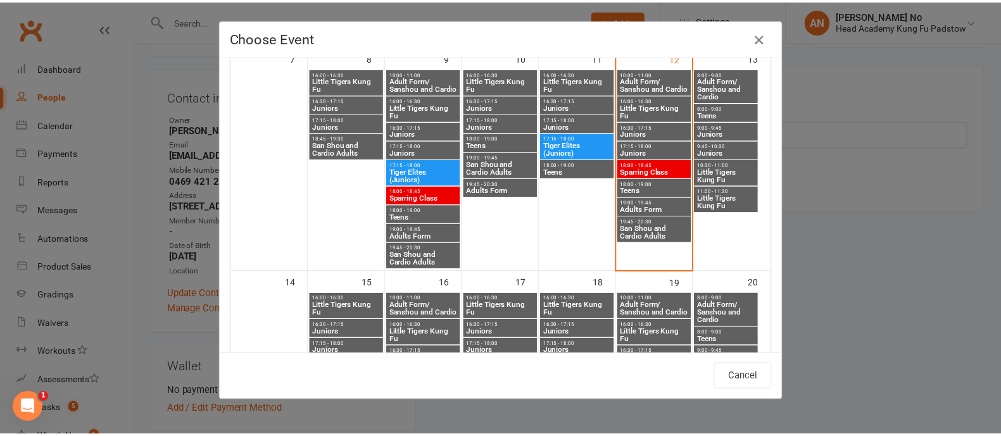
scroll to position [287, 0]
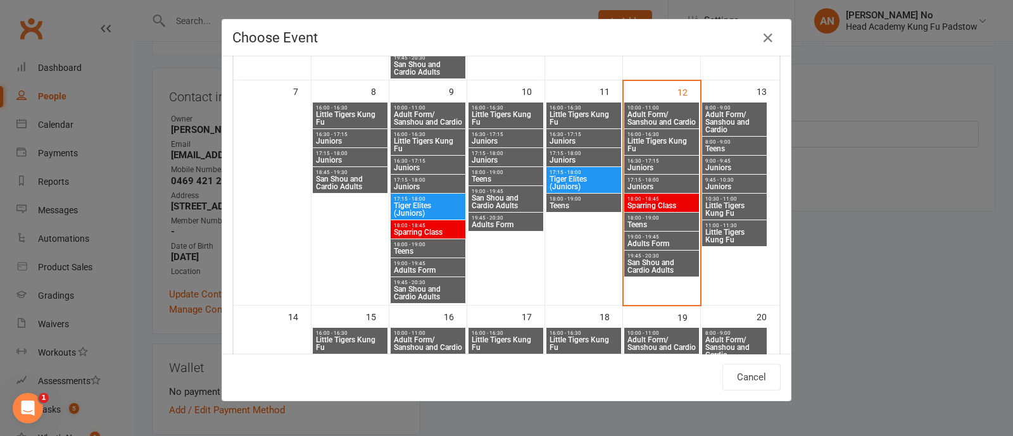
click at [655, 221] on span "Teens" at bounding box center [662, 225] width 70 height 8
type input "Teens - [DATE] 6:00:00 PM"
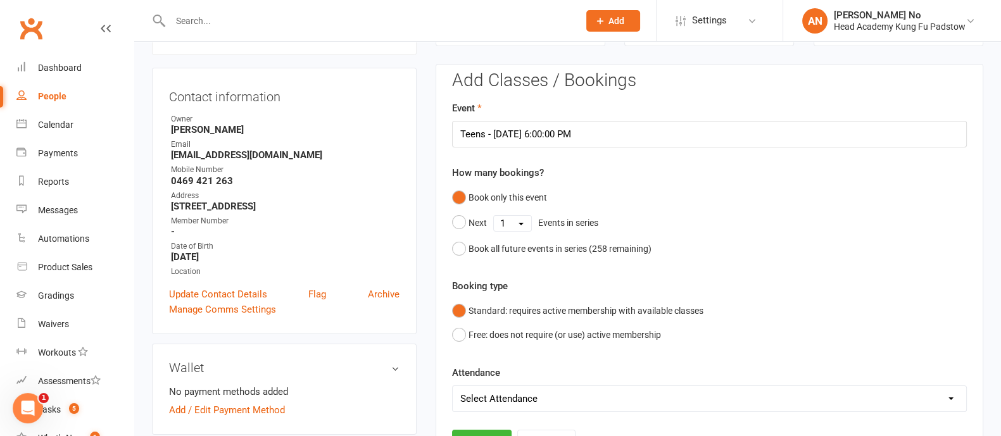
scroll to position [490, 0]
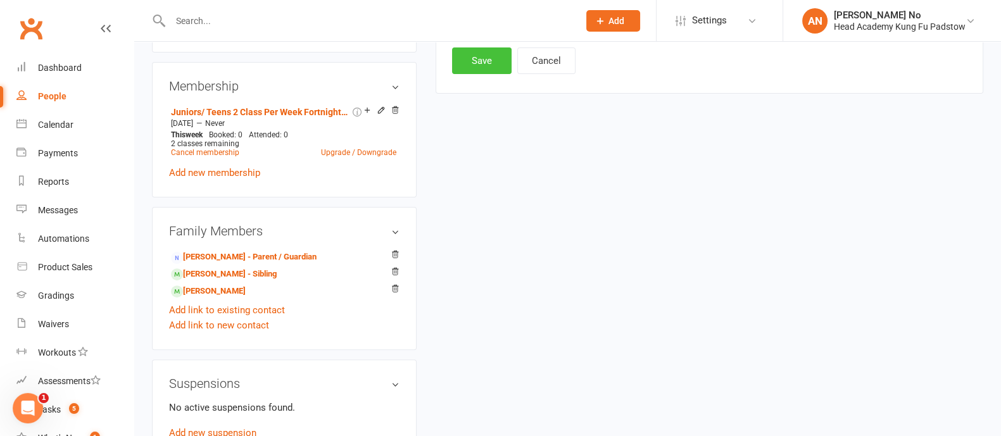
click at [495, 68] on button "Save" at bounding box center [482, 60] width 60 height 27
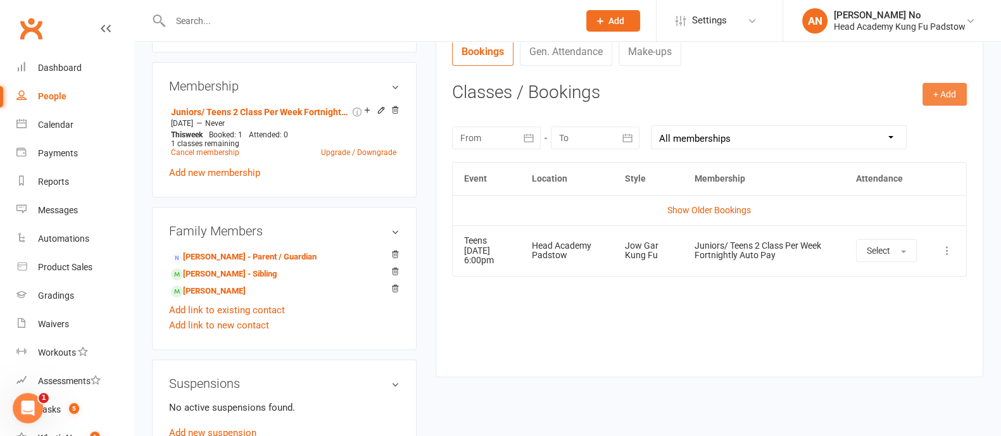
click at [944, 94] on button "+ Add" at bounding box center [945, 94] width 44 height 23
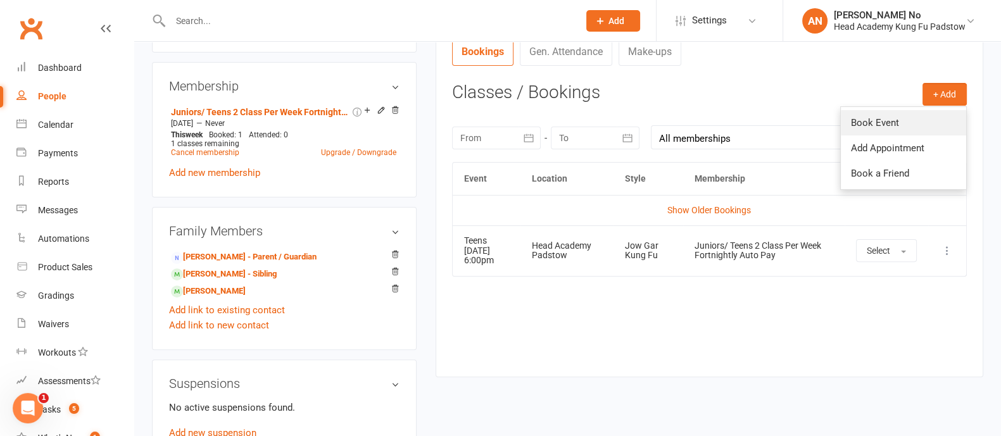
click at [899, 127] on link "Book Event" at bounding box center [903, 122] width 125 height 25
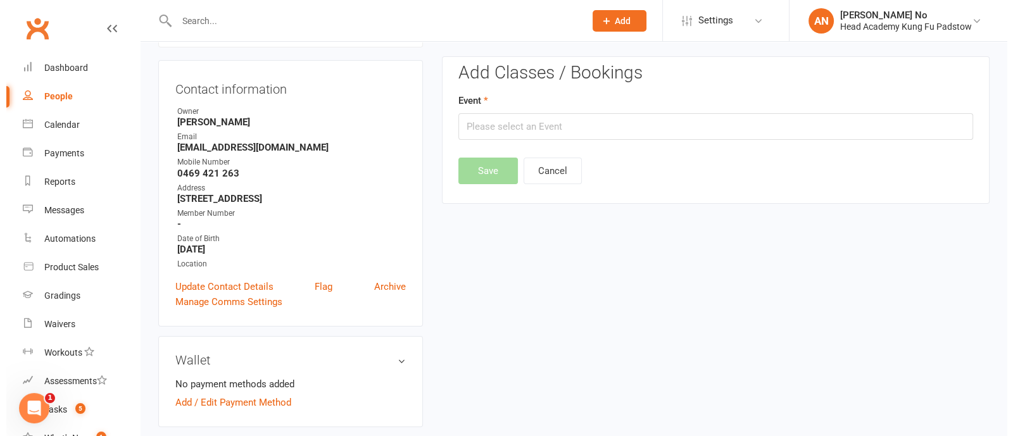
scroll to position [108, 0]
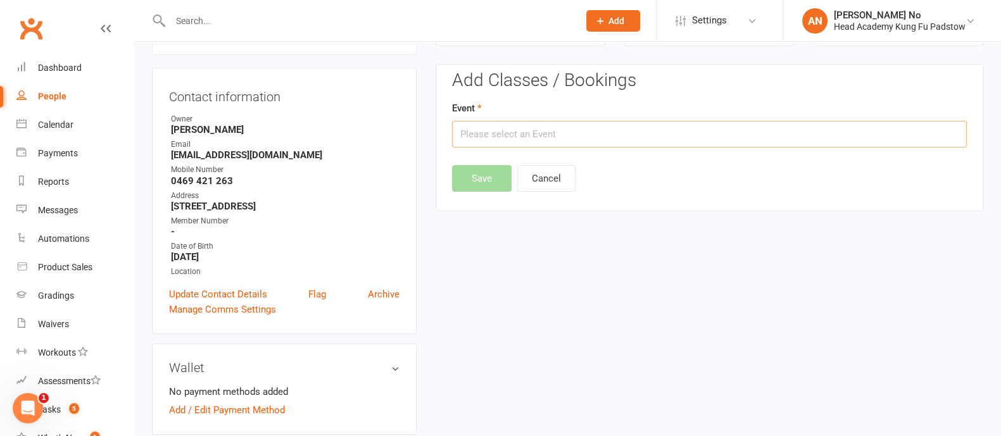
click at [703, 132] on input "text" at bounding box center [709, 134] width 515 height 27
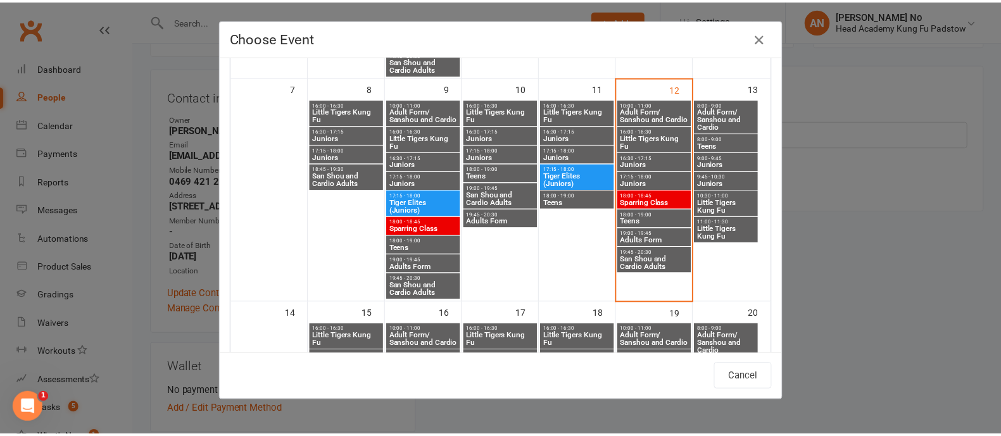
scroll to position [282, 0]
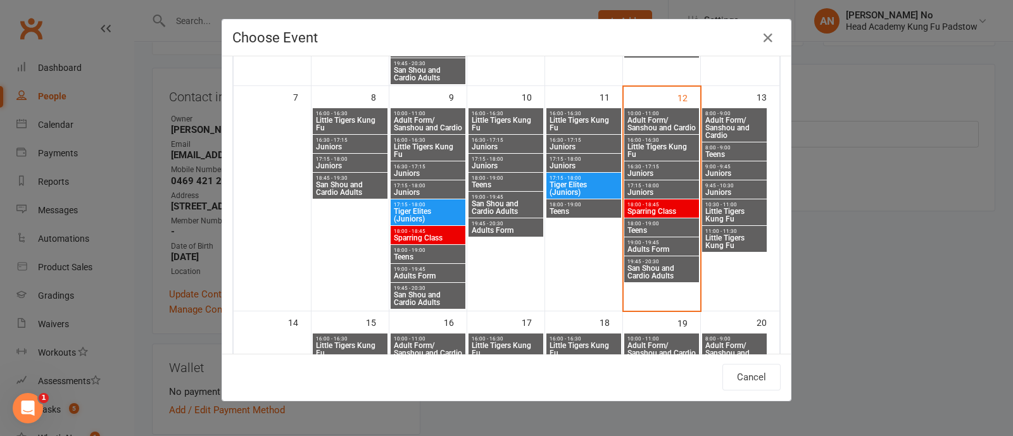
click at [729, 148] on span "8:00 - 9:00" at bounding box center [735, 148] width 60 height 6
type input "Teens - [DATE] 8:00:00 AM"
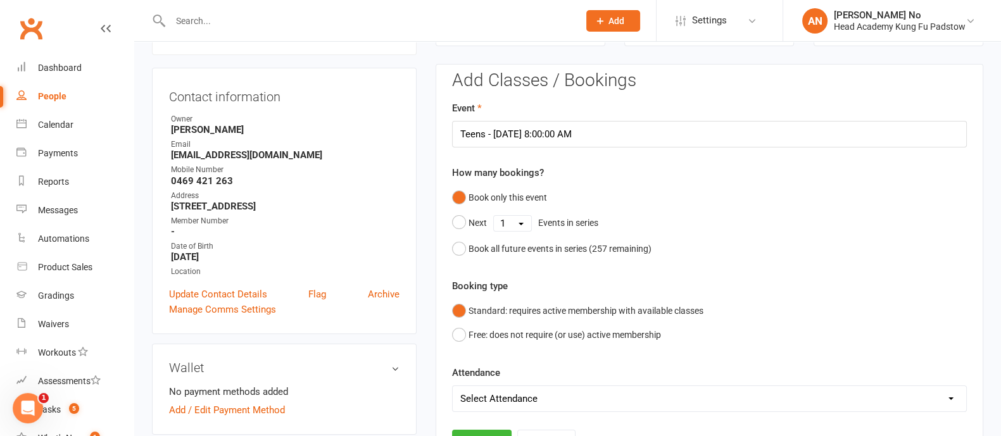
scroll to position [490, 0]
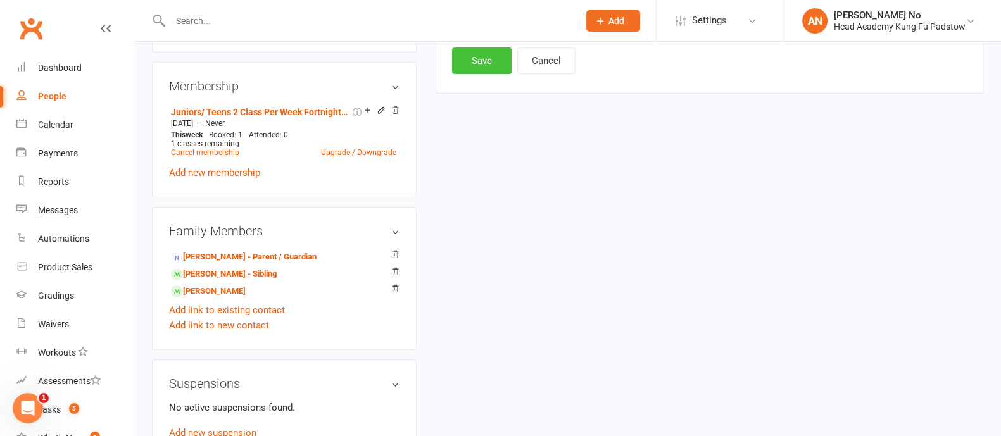
click at [484, 69] on button "Save" at bounding box center [482, 60] width 60 height 27
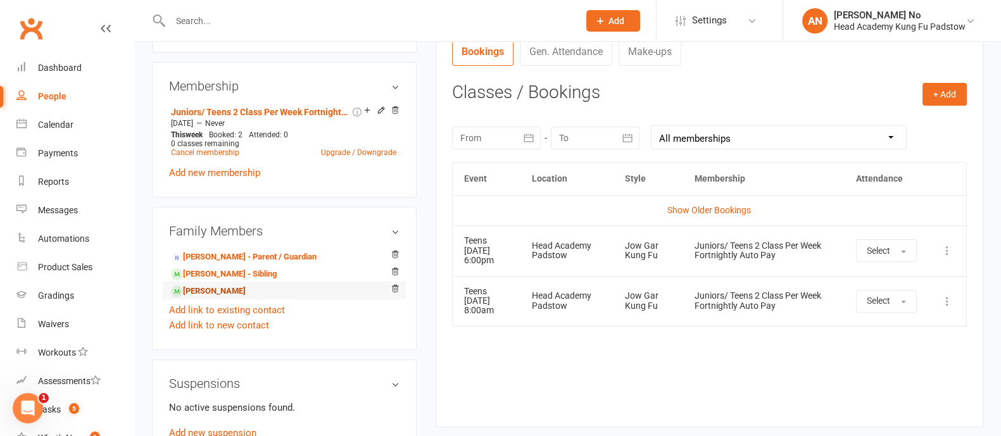
click at [239, 291] on link "[PERSON_NAME]" at bounding box center [208, 291] width 75 height 13
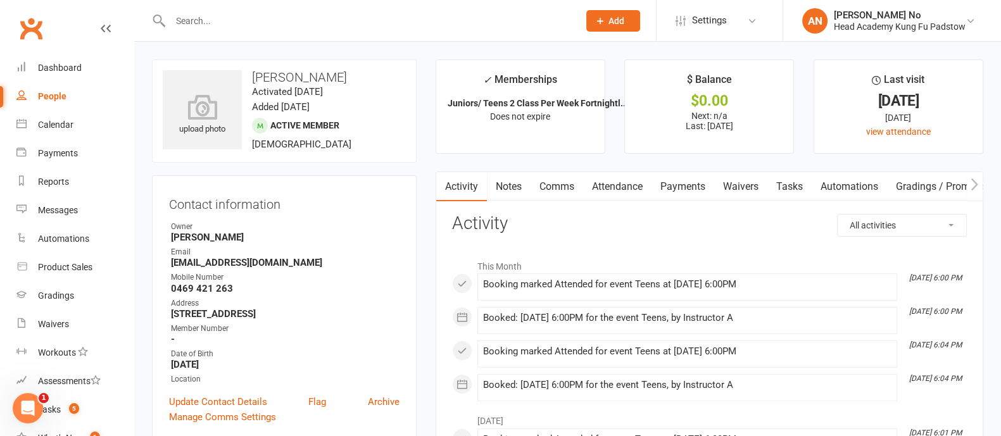
click at [621, 182] on link "Attendance" at bounding box center [617, 186] width 68 height 29
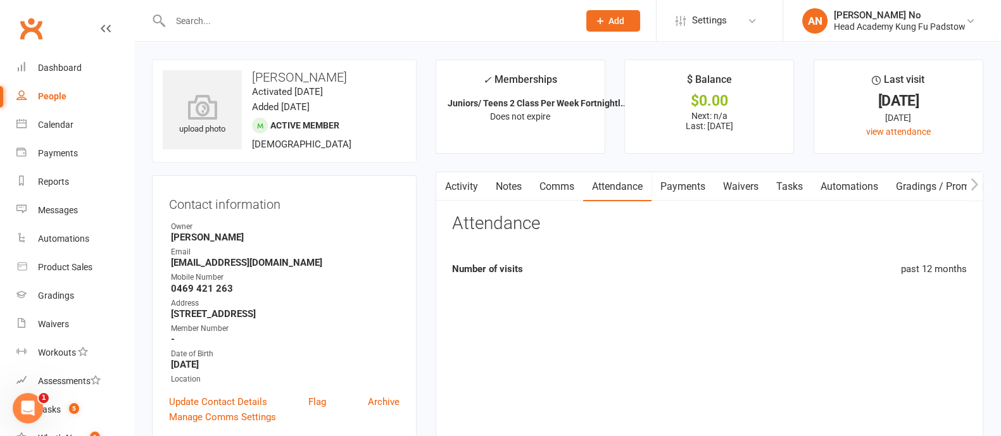
scroll to position [382, 0]
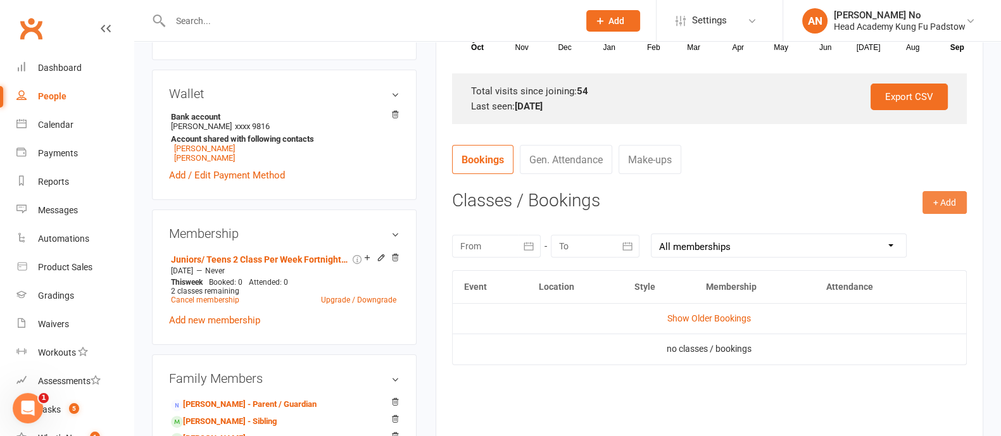
click at [940, 199] on button "+ Add" at bounding box center [945, 202] width 44 height 23
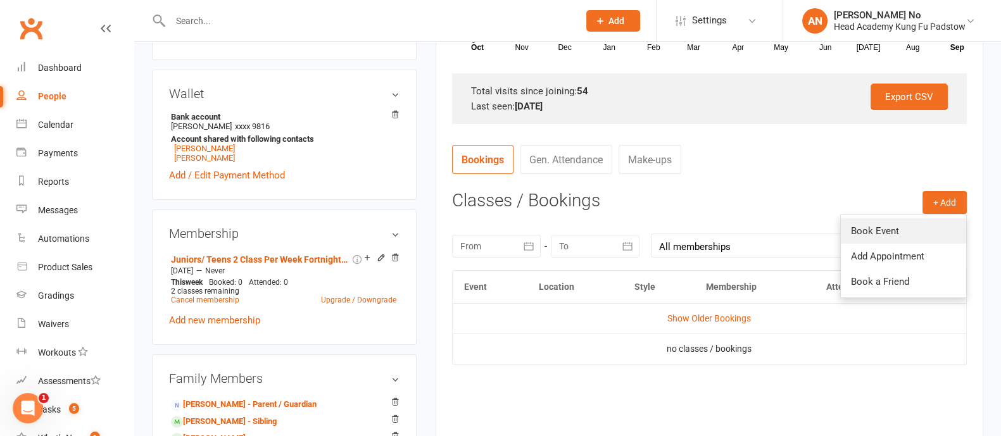
click at [881, 229] on link "Book Event" at bounding box center [903, 230] width 125 height 25
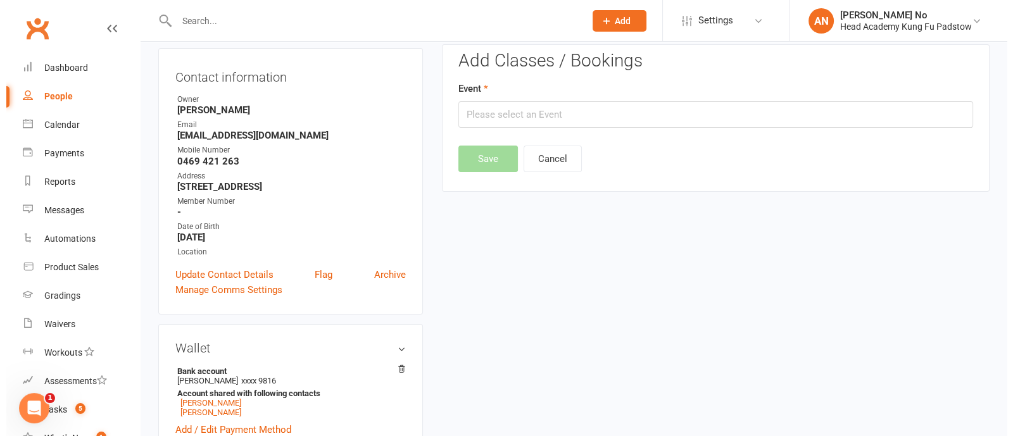
scroll to position [108, 0]
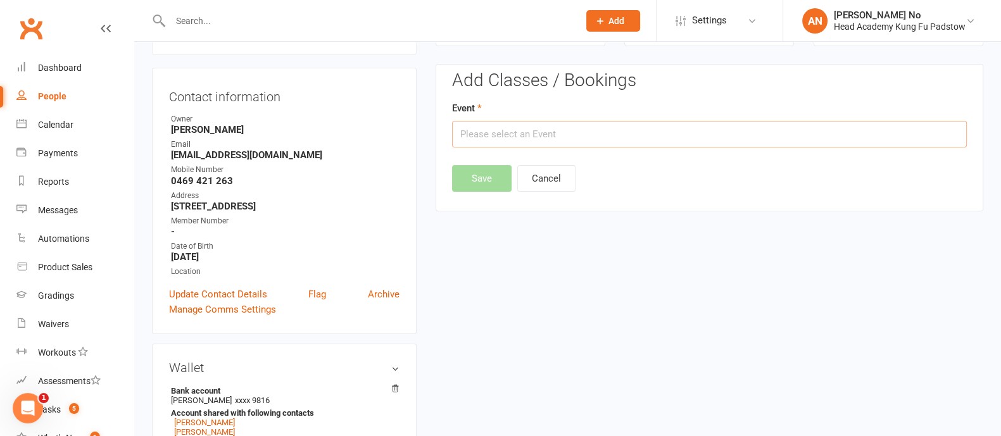
click at [807, 138] on input "text" at bounding box center [709, 134] width 515 height 27
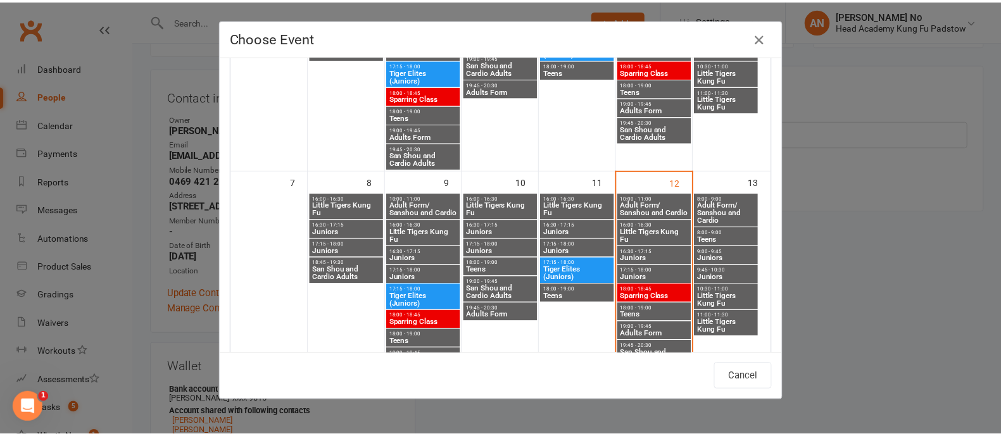
scroll to position [208, 0]
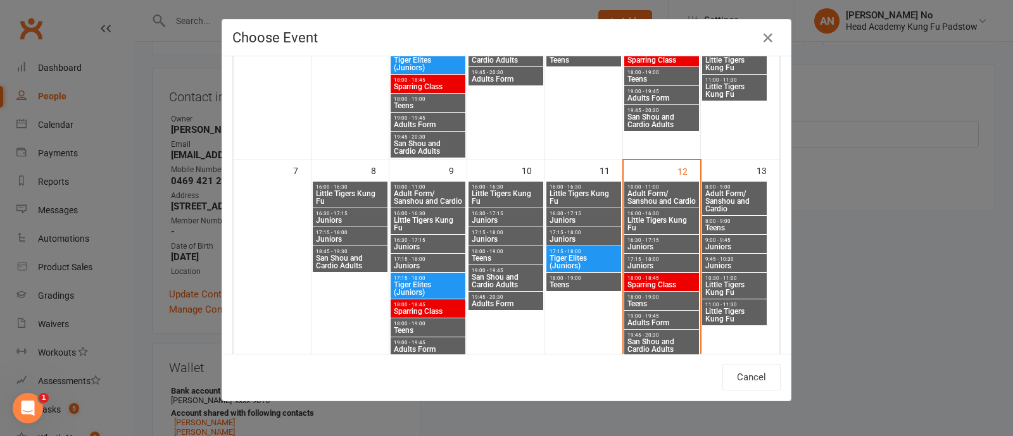
click at [647, 301] on span "Teens" at bounding box center [662, 304] width 70 height 8
type input "Teens - [DATE] 6:00:00 PM"
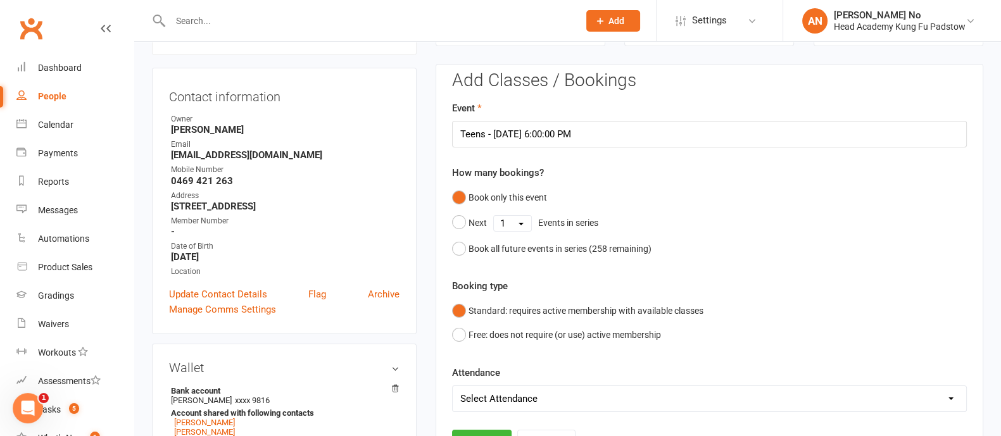
scroll to position [490, 0]
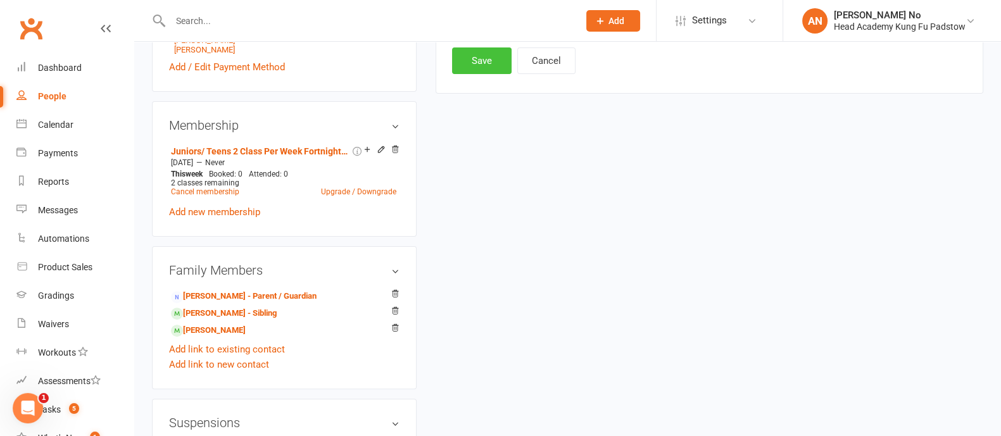
click at [487, 67] on button "Save" at bounding box center [482, 60] width 60 height 27
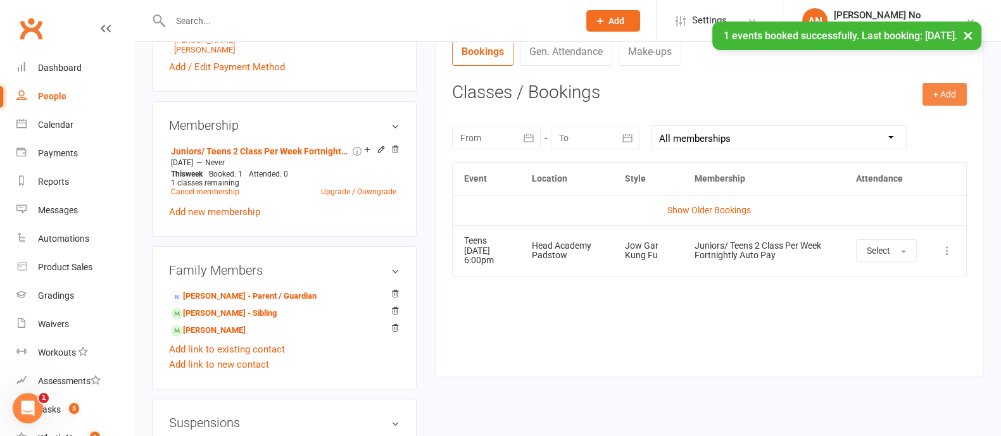
click at [941, 96] on button "+ Add" at bounding box center [945, 94] width 44 height 23
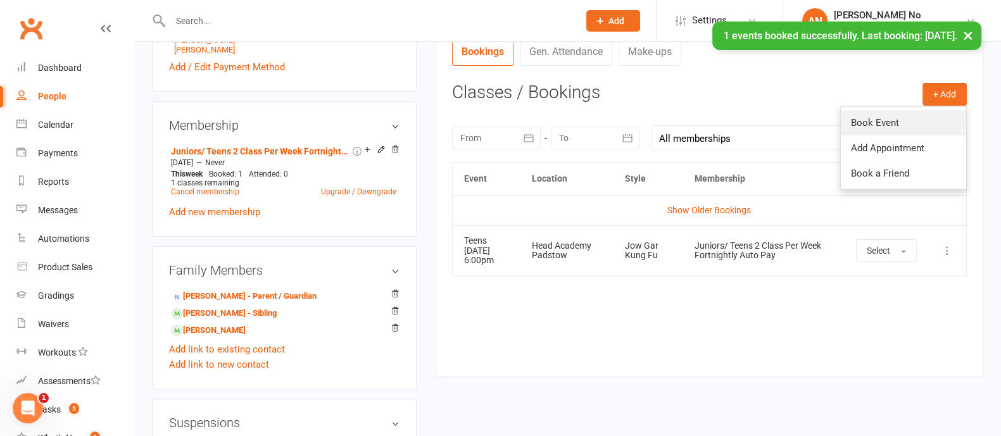
click at [903, 122] on link "Book Event" at bounding box center [903, 122] width 125 height 25
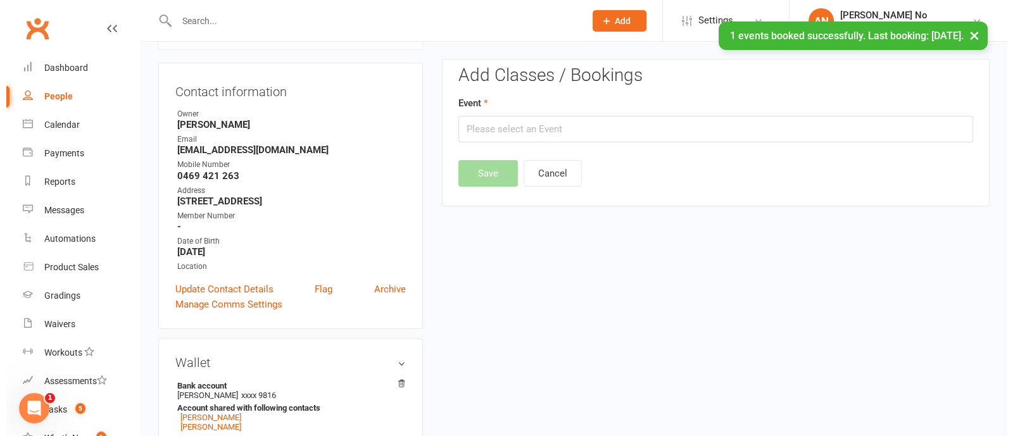
scroll to position [108, 0]
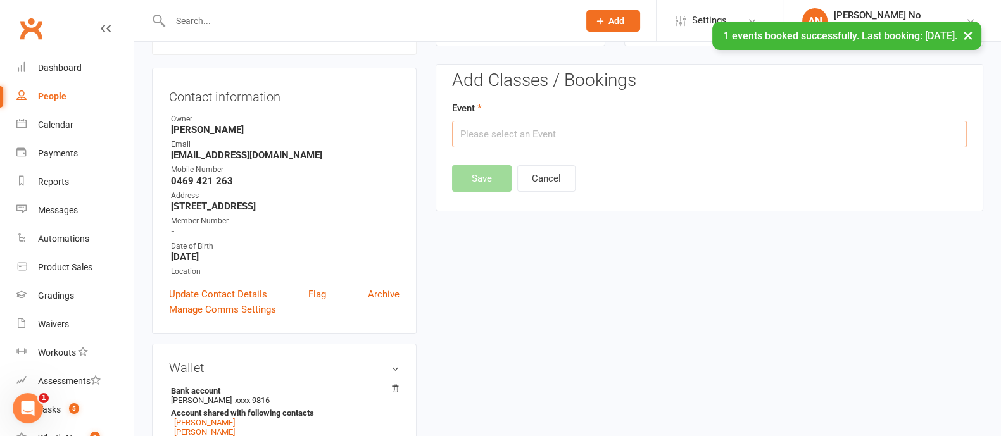
click at [787, 130] on input "text" at bounding box center [709, 134] width 515 height 27
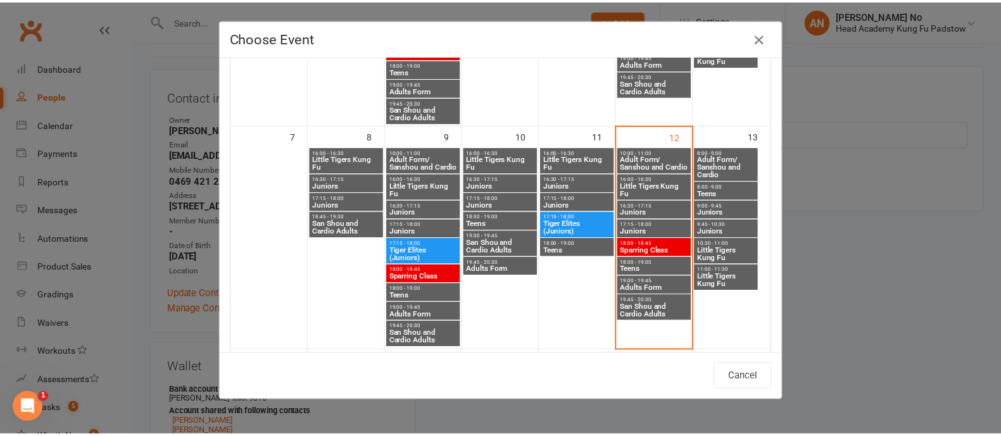
scroll to position [274, 0]
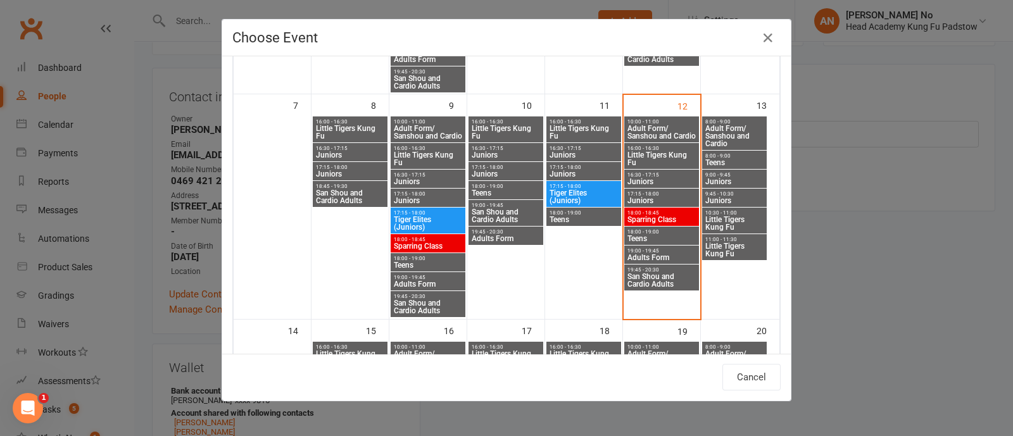
click at [726, 160] on span "Teens" at bounding box center [735, 163] width 60 height 8
type input "Teens - [DATE] 8:00:00 AM"
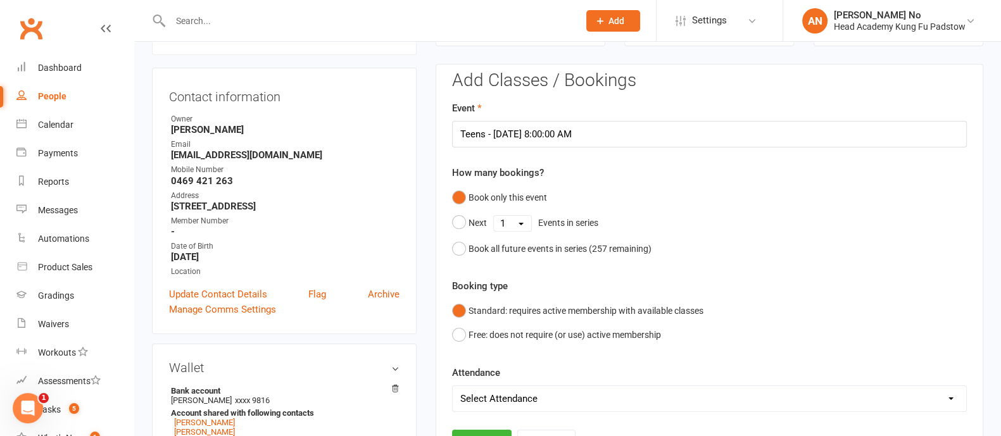
scroll to position [490, 0]
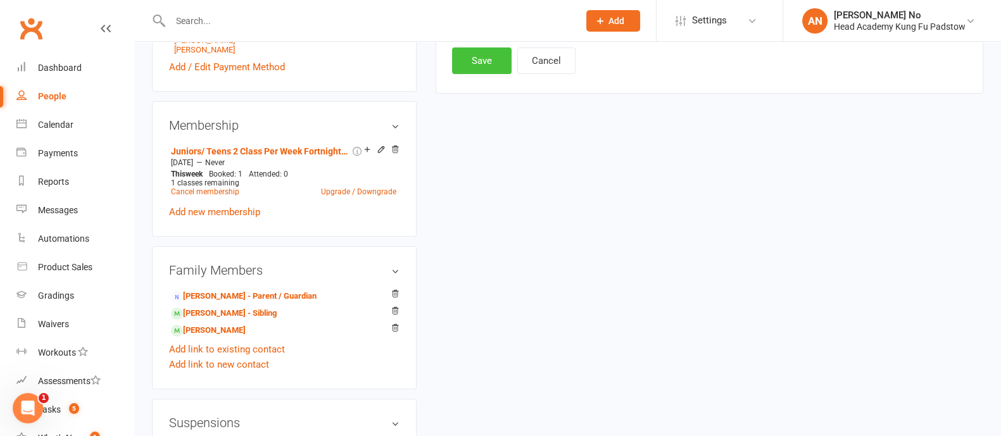
click at [487, 61] on button "Save" at bounding box center [482, 60] width 60 height 27
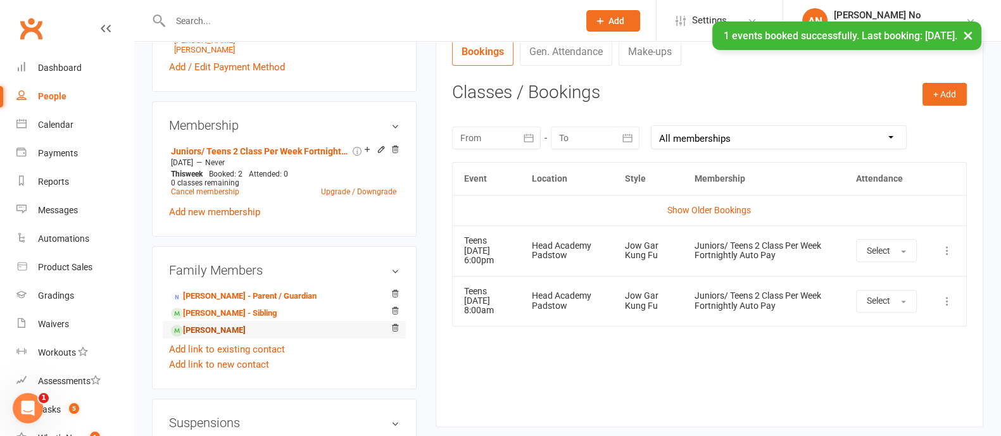
click at [239, 334] on link "[PERSON_NAME]" at bounding box center [208, 330] width 75 height 13
